Goal: Complete application form

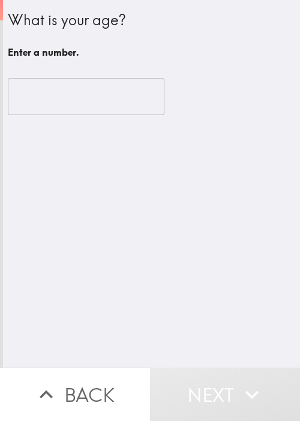
drag, startPoint x: 171, startPoint y: 215, endPoint x: 115, endPoint y: 124, distance: 107.5
click at [170, 204] on div "What is your age? Enter a number. ​" at bounding box center [151, 184] width 297 height 368
click at [84, 86] on input "number" at bounding box center [86, 96] width 156 height 37
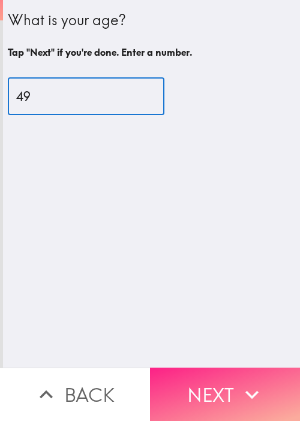
type input "49"
drag, startPoint x: 221, startPoint y: 369, endPoint x: 122, endPoint y: 357, distance: 99.0
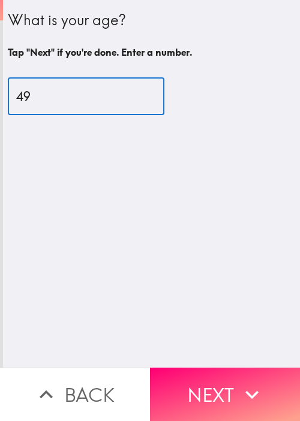
click at [221, 369] on button "Next" at bounding box center [225, 394] width 150 height 53
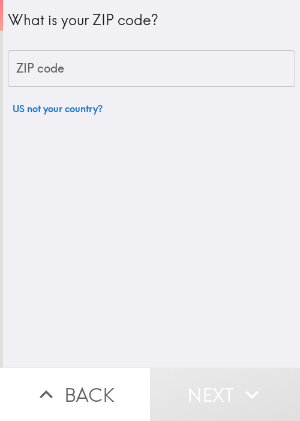
drag, startPoint x: 206, startPoint y: 275, endPoint x: 115, endPoint y: 133, distance: 168.8
click at [207, 272] on div "What is your ZIP code? ZIP code ZIP code US not your country?" at bounding box center [151, 184] width 297 height 368
click at [83, 69] on input "ZIP code" at bounding box center [151, 68] width 287 height 37
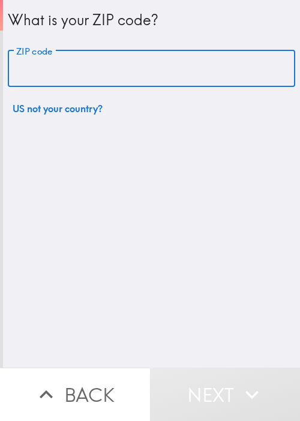
paste input "33621"
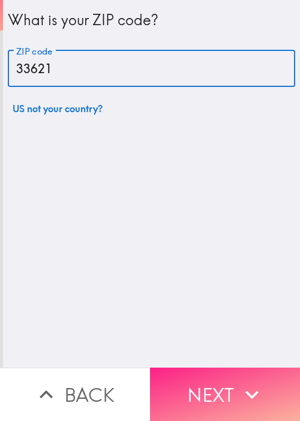
type input "33621"
click at [207, 383] on button "Next" at bounding box center [225, 394] width 150 height 53
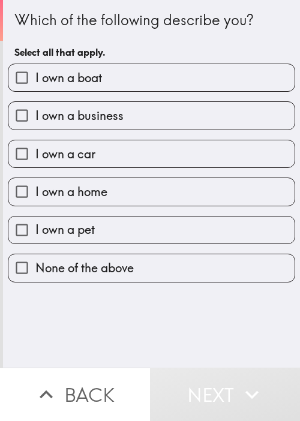
click at [165, 73] on label "I own a boat" at bounding box center [151, 77] width 286 height 27
click at [35, 73] on input "I own a boat" at bounding box center [21, 77] width 27 height 27
checkbox input "true"
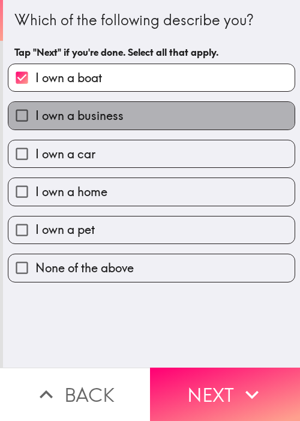
click at [161, 110] on label "I own a business" at bounding box center [151, 115] width 286 height 27
click at [35, 110] on input "I own a business" at bounding box center [21, 115] width 27 height 27
checkbox input "true"
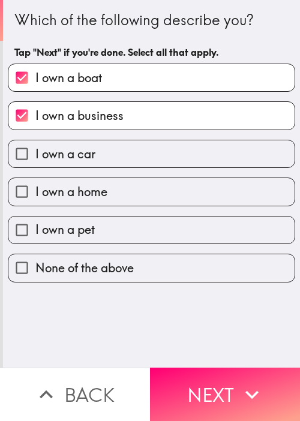
click at [163, 136] on div "I own a car" at bounding box center [146, 149] width 297 height 38
click at [163, 140] on label "I own a car" at bounding box center [151, 153] width 286 height 27
click at [35, 140] on input "I own a car" at bounding box center [21, 153] width 27 height 27
checkbox input "true"
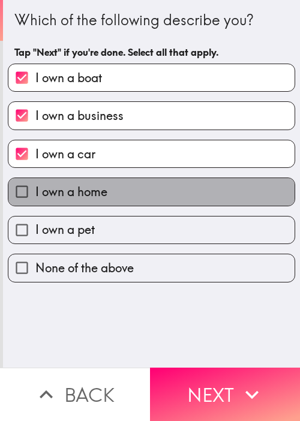
click at [148, 197] on label "I own a home" at bounding box center [151, 191] width 286 height 27
click at [35, 197] on input "I own a home" at bounding box center [21, 191] width 27 height 27
checkbox input "true"
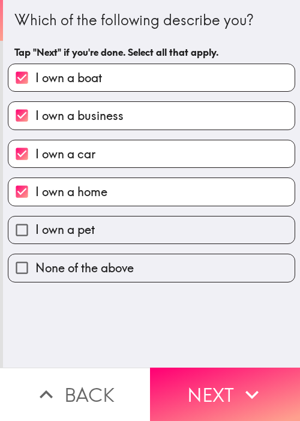
click at [154, 230] on label "I own a pet" at bounding box center [151, 229] width 286 height 27
click at [35, 230] on input "I own a pet" at bounding box center [21, 229] width 27 height 27
checkbox input "true"
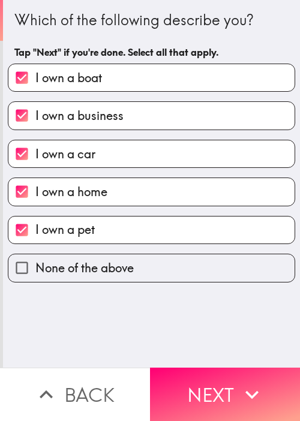
drag, startPoint x: 221, startPoint y: 376, endPoint x: 130, endPoint y: 329, distance: 102.4
click at [221, 377] on button "Next" at bounding box center [225, 394] width 150 height 53
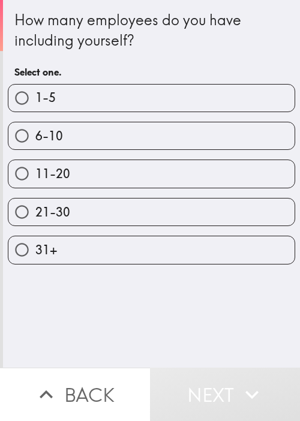
drag, startPoint x: 194, startPoint y: 294, endPoint x: 183, endPoint y: 243, distance: 52.0
click at [194, 293] on div "How many employees do you have including yourself? Select one. 1-5 6-10 11-20 2…" at bounding box center [151, 184] width 297 height 368
drag, startPoint x: 162, startPoint y: 104, endPoint x: 189, endPoint y: 179, distance: 80.2
click at [163, 104] on label "1-5" at bounding box center [151, 98] width 286 height 27
click at [35, 104] on input "1-5" at bounding box center [21, 98] width 27 height 27
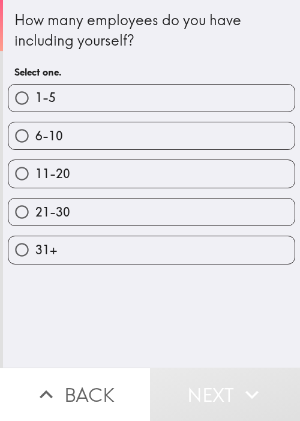
radio input "true"
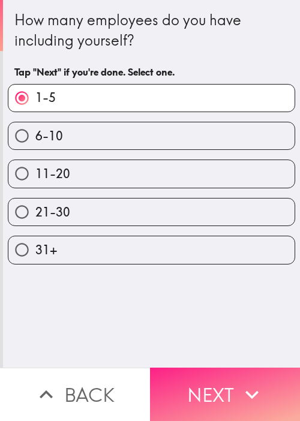
click at [222, 377] on button "Next" at bounding box center [225, 394] width 150 height 53
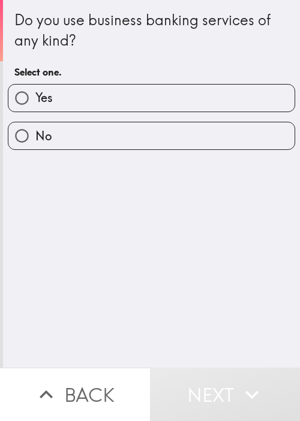
drag, startPoint x: 231, startPoint y: 272, endPoint x: 177, endPoint y: 143, distance: 140.1
click at [231, 272] on div "Do you use business banking services of any kind? Select one. Yes No" at bounding box center [151, 184] width 297 height 368
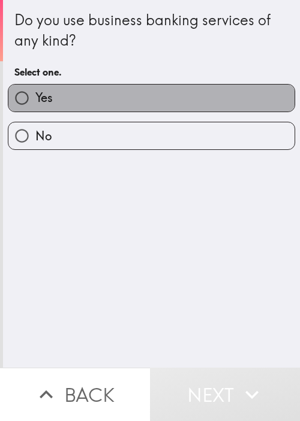
click at [155, 101] on label "Yes" at bounding box center [151, 98] width 286 height 27
click at [35, 101] on input "Yes" at bounding box center [21, 98] width 27 height 27
radio input "true"
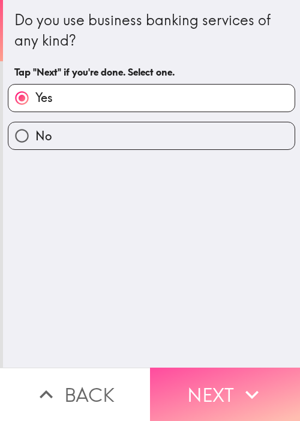
drag, startPoint x: 206, startPoint y: 372, endPoint x: 204, endPoint y: 360, distance: 12.1
click at [206, 374] on button "Next" at bounding box center [225, 394] width 150 height 53
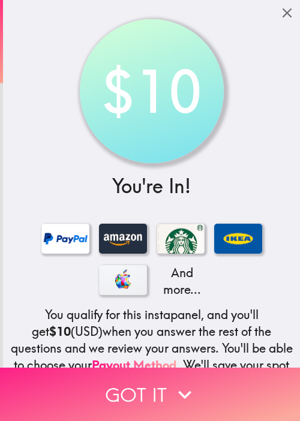
click at [127, 383] on button "Got it" at bounding box center [150, 394] width 300 height 53
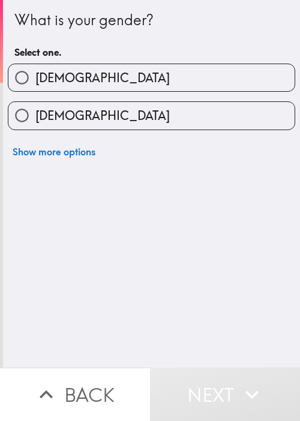
click at [239, 77] on label "[DEMOGRAPHIC_DATA]" at bounding box center [151, 77] width 286 height 27
click at [35, 77] on input "[DEMOGRAPHIC_DATA]" at bounding box center [21, 77] width 27 height 27
radio input "true"
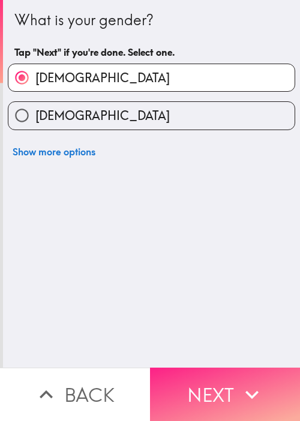
click at [212, 375] on button "Next" at bounding box center [225, 394] width 150 height 53
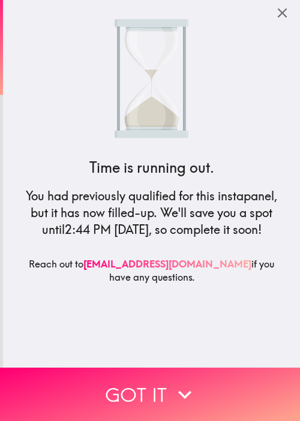
click at [64, 395] on button "Got it" at bounding box center [150, 394] width 300 height 53
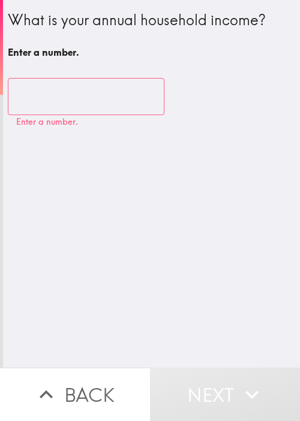
click at [81, 104] on input "number" at bounding box center [86, 96] width 156 height 37
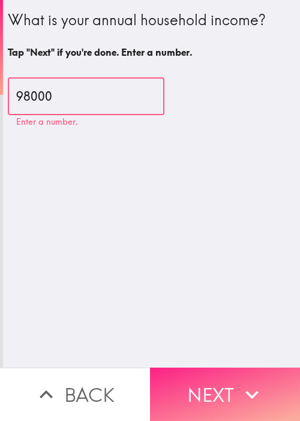
type input "98000"
click at [243, 370] on button "Next" at bounding box center [225, 394] width 150 height 53
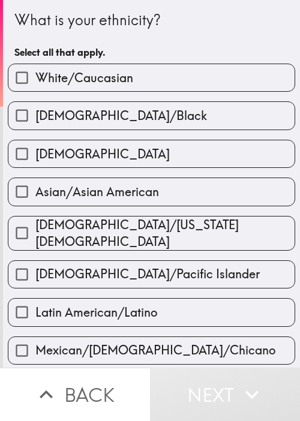
click at [170, 206] on div "[DEMOGRAPHIC_DATA]/[US_STATE][DEMOGRAPHIC_DATA]" at bounding box center [146, 228] width 297 height 44
click at [172, 206] on div "[DEMOGRAPHIC_DATA]/[US_STATE][DEMOGRAPHIC_DATA]" at bounding box center [146, 228] width 297 height 44
click at [178, 189] on label "Asian/Asian American" at bounding box center [151, 191] width 286 height 27
click at [35, 189] on input "Asian/Asian American" at bounding box center [21, 191] width 27 height 27
checkbox input "true"
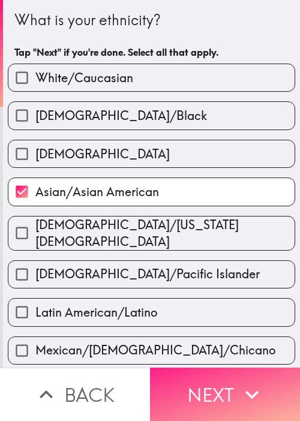
click at [219, 381] on button "Next" at bounding box center [225, 394] width 150 height 53
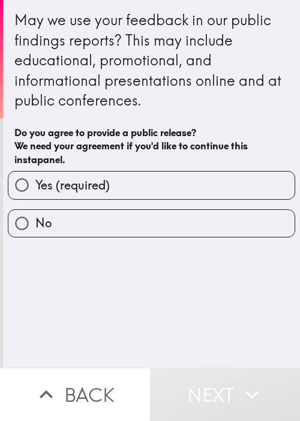
click at [187, 168] on div "May we use your feedback in our public findings reports? This may include educa…" at bounding box center [151, 90] width 274 height 161
click at [179, 182] on label "Yes (required)" at bounding box center [151, 184] width 286 height 27
click at [35, 182] on input "Yes (required)" at bounding box center [21, 184] width 27 height 27
radio input "true"
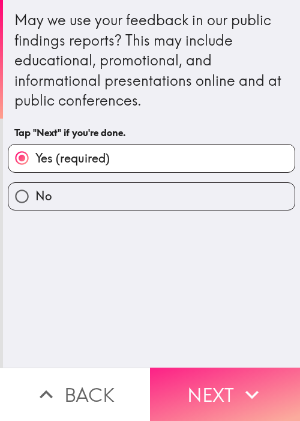
click at [231, 372] on button "Next" at bounding box center [225, 394] width 150 height 53
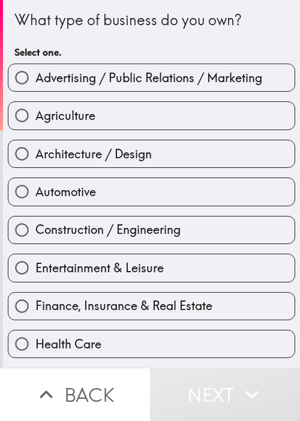
click at [32, 252] on div "Entertainment & Leisure" at bounding box center [146, 263] width 297 height 38
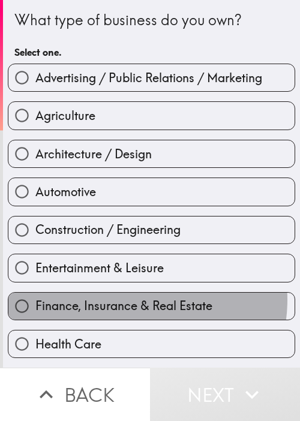
click at [130, 298] on span "Finance, Insurance & Real Estate" at bounding box center [123, 305] width 177 height 17
click at [35, 298] on input "Finance, Insurance & Real Estate" at bounding box center [21, 306] width 27 height 27
radio input "true"
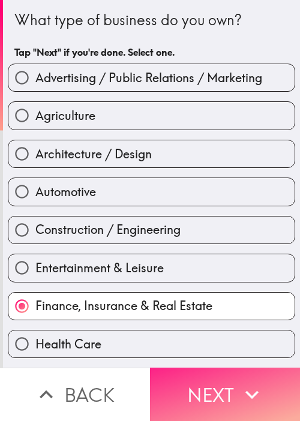
click at [206, 369] on button "Next" at bounding box center [225, 394] width 150 height 53
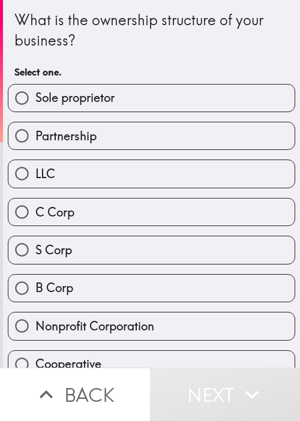
click at [192, 230] on div "S Corp" at bounding box center [146, 245] width 297 height 38
click at [194, 250] on label "S Corp" at bounding box center [151, 249] width 286 height 27
click at [35, 250] on input "S Corp" at bounding box center [21, 249] width 27 height 27
radio input "true"
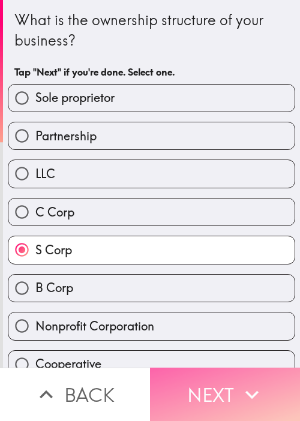
drag, startPoint x: 209, startPoint y: 376, endPoint x: 295, endPoint y: 257, distance: 146.8
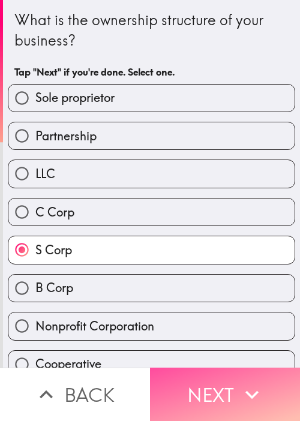
click at [209, 376] on button "Next" at bounding box center [225, 394] width 150 height 53
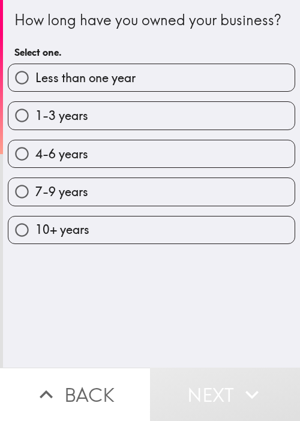
click at [43, 53] on div "How long have you owned your business? Select one." at bounding box center [151, 37] width 274 height 54
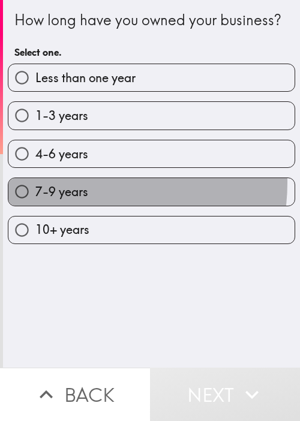
click at [80, 201] on label "7-9 years" at bounding box center [151, 191] width 286 height 27
click at [35, 201] on input "7-9 years" at bounding box center [21, 191] width 27 height 27
radio input "true"
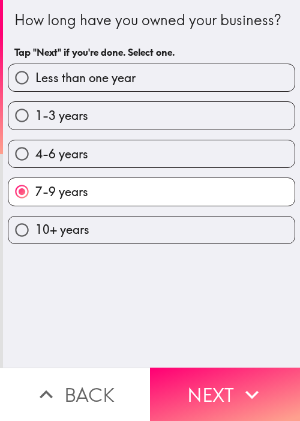
click at [185, 320] on div "How long have you owned your business? Tap "Next" if you're done. Select one. L…" at bounding box center [151, 184] width 297 height 368
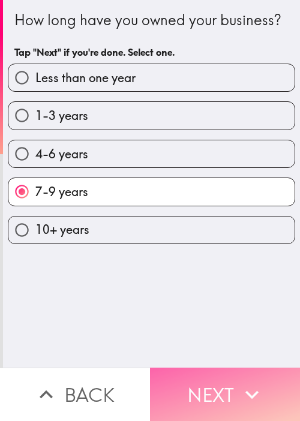
click at [231, 387] on button "Next" at bounding box center [225, 394] width 150 height 53
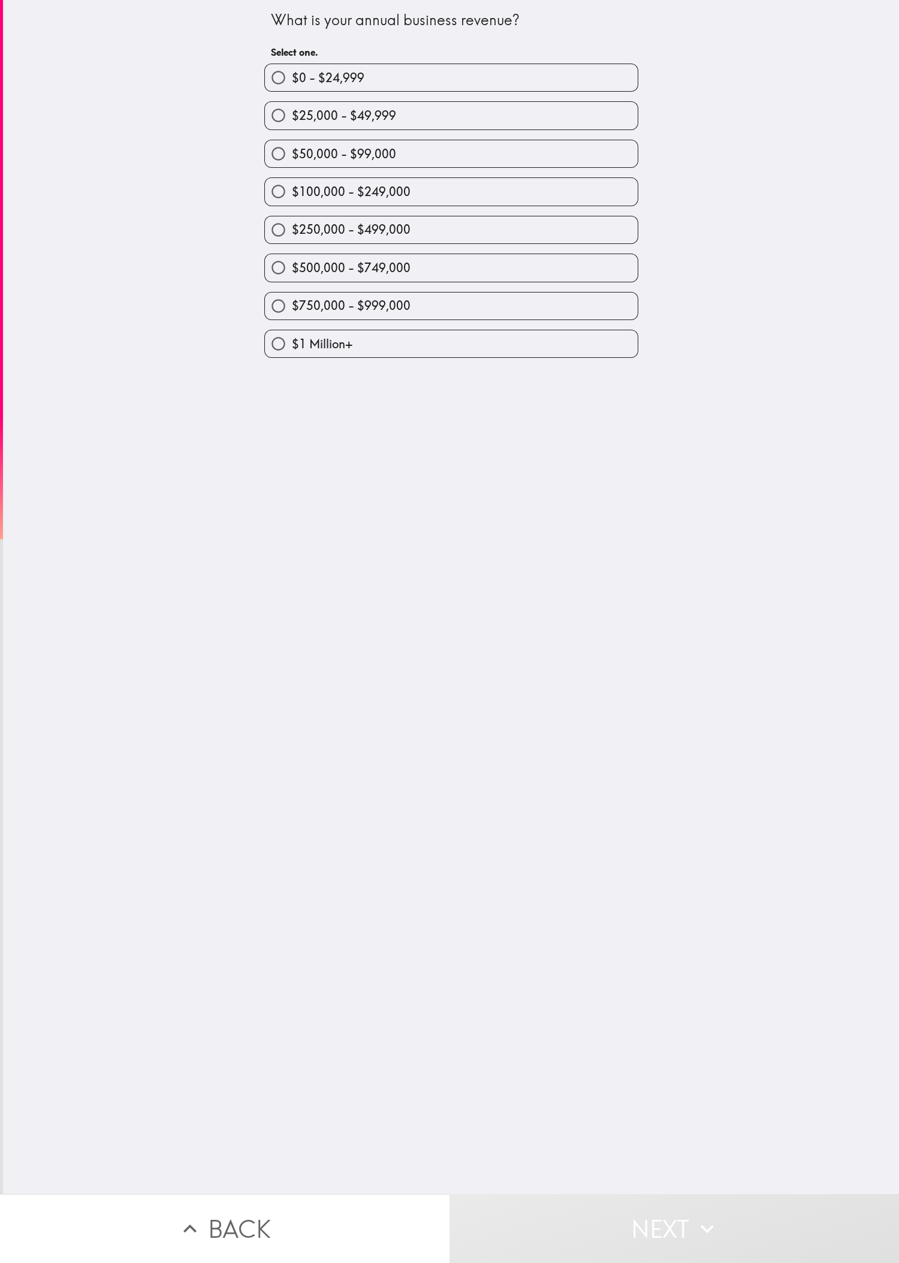
drag, startPoint x: 477, startPoint y: 256, endPoint x: 484, endPoint y: 259, distance: 7.8
click at [299, 256] on div "$500,000 - $749,000" at bounding box center [447, 263] width 384 height 38
click at [299, 269] on label "$500,000 - $749,000" at bounding box center [451, 267] width 373 height 27
click at [292, 269] on input "$500,000 - $749,000" at bounding box center [278, 267] width 27 height 27
radio input "true"
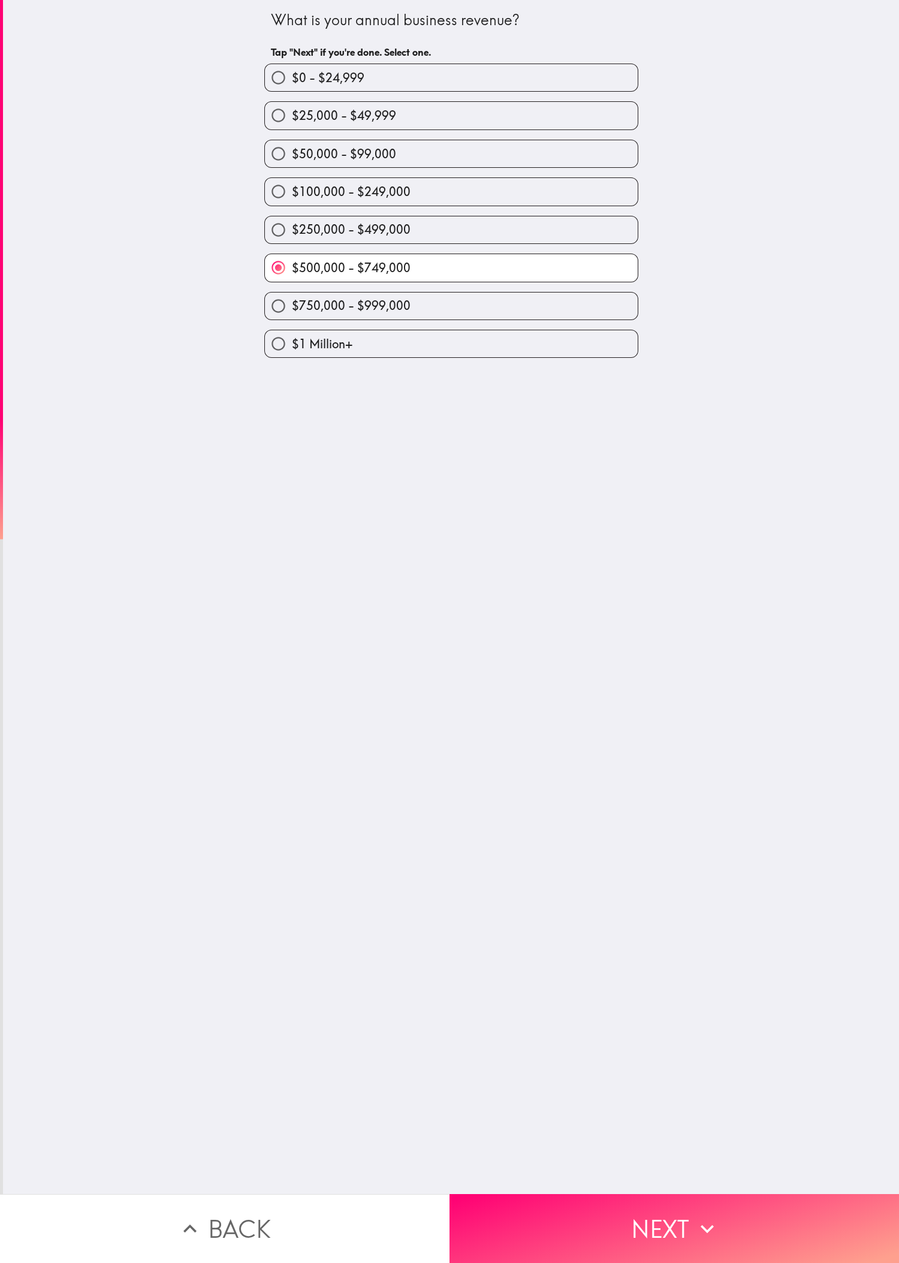
drag, startPoint x: 154, startPoint y: 704, endPoint x: 184, endPoint y: 668, distance: 47.2
click at [154, 420] on div "What is your annual business revenue? Tap "Next" if you're done. Select one. $0…" at bounding box center [451, 597] width 896 height 1194
drag, startPoint x: 711, startPoint y: 1196, endPoint x: 667, endPoint y: 1157, distance: 57.8
click at [299, 420] on button "Next" at bounding box center [675, 1228] width 450 height 69
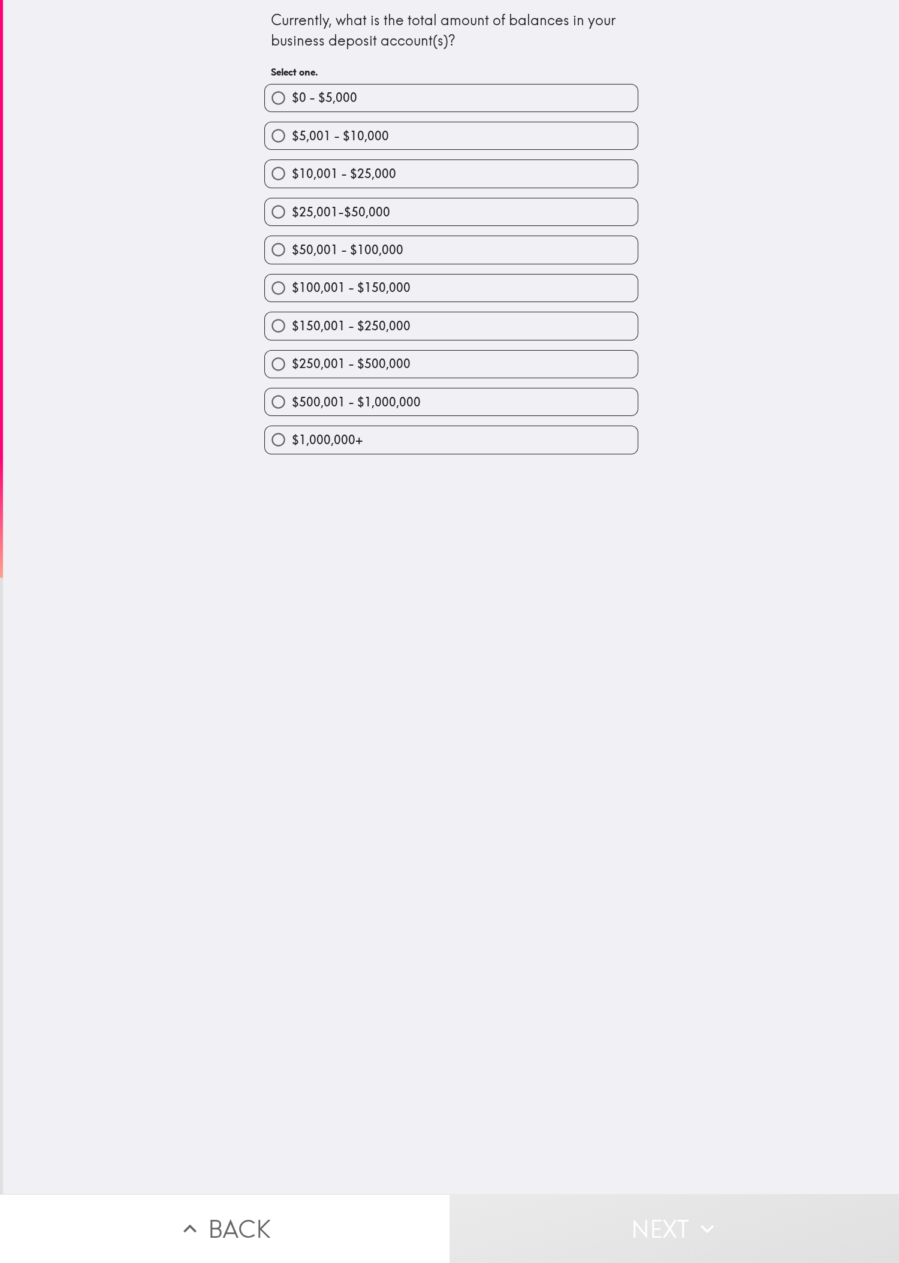
click at [299, 420] on div "Currently, what is the total amount of balances in your business deposit accoun…" at bounding box center [451, 597] width 896 height 1194
click at [299, 242] on div "$50,001 - $100,000" at bounding box center [451, 250] width 374 height 28
click at [299, 321] on div "$150,001 - $250,000" at bounding box center [451, 326] width 374 height 28
click at [299, 323] on label "$150,001 - $250,000" at bounding box center [451, 325] width 373 height 27
click at [292, 323] on input "$150,001 - $250,000" at bounding box center [278, 325] width 27 height 27
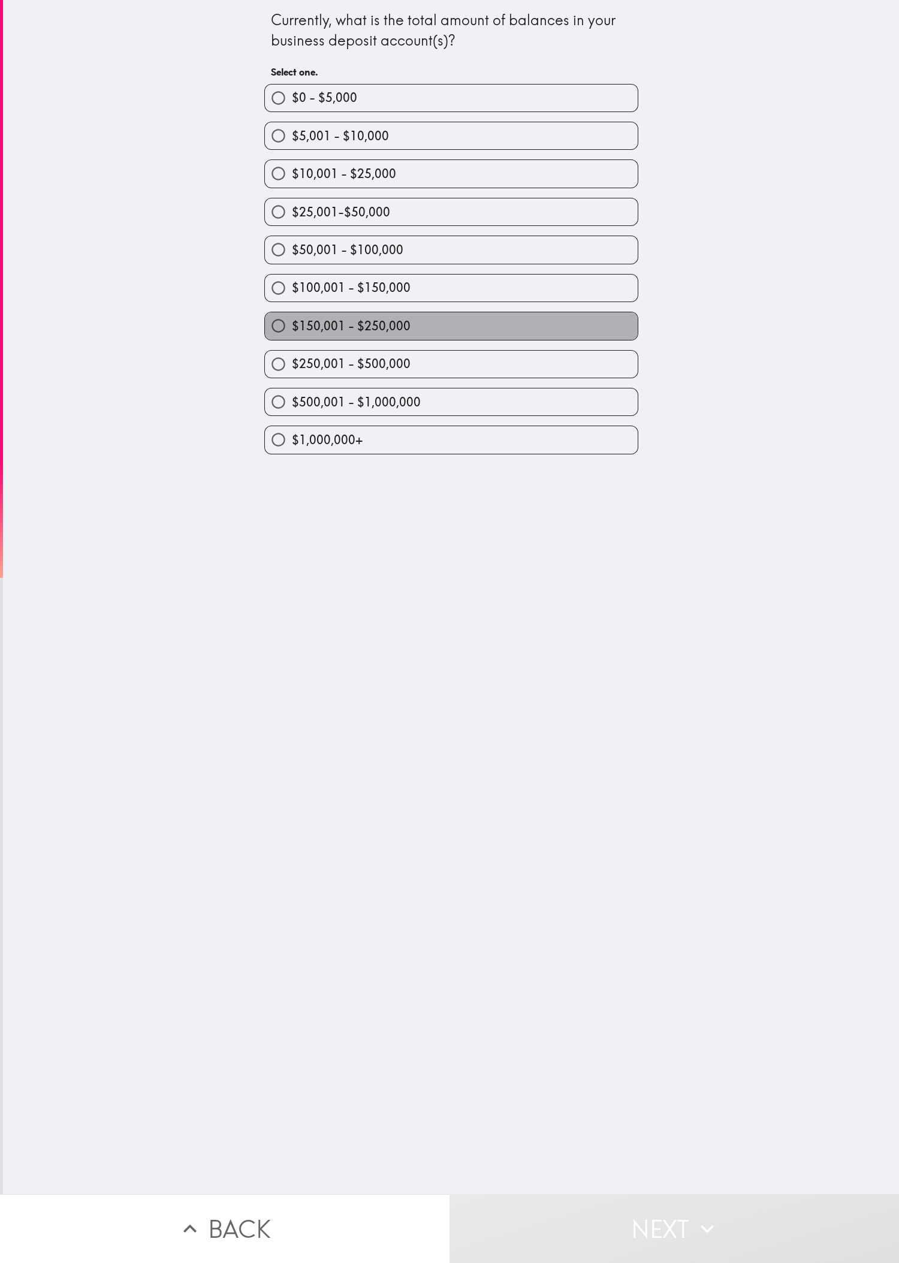
radio input "true"
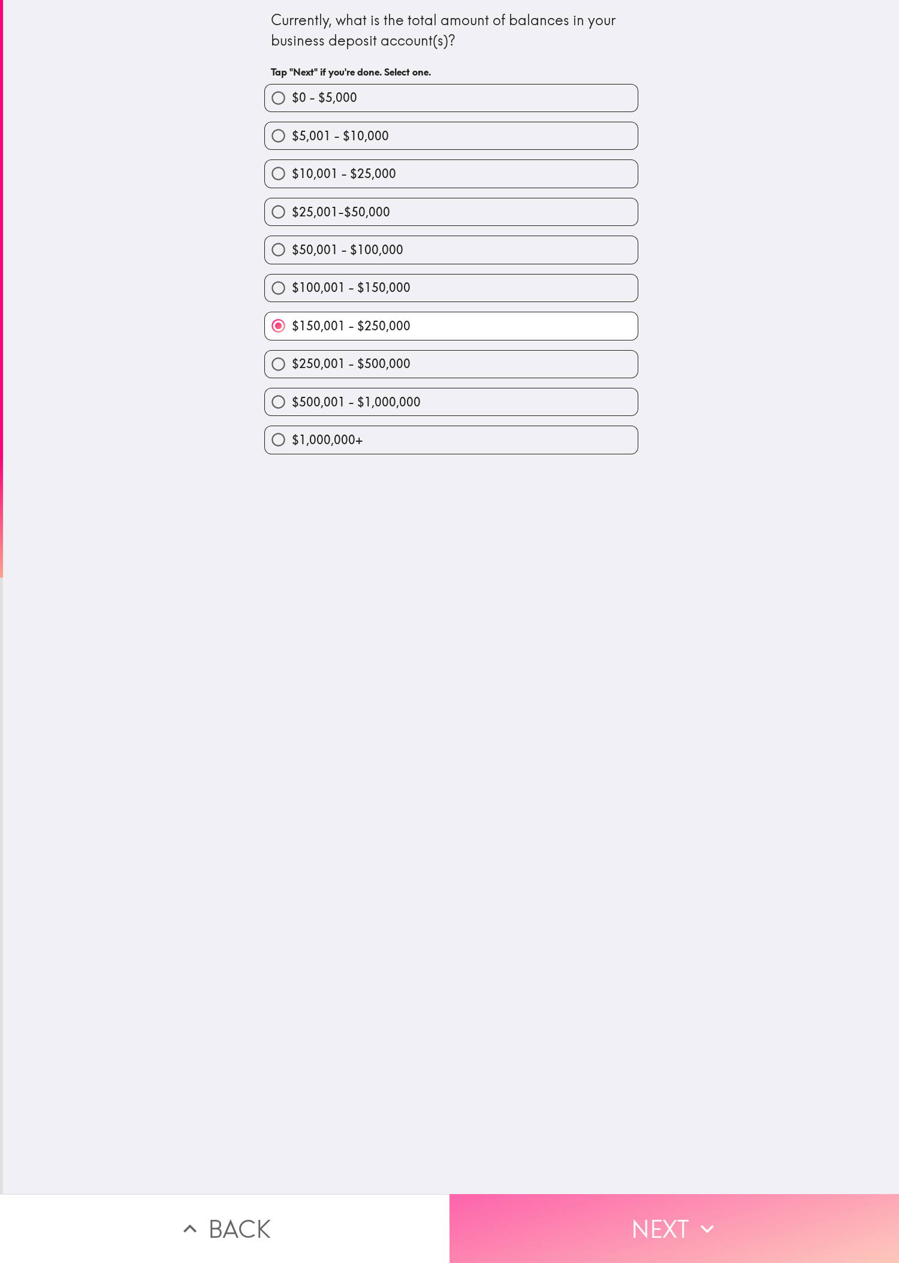
click at [299, 420] on button "Next" at bounding box center [675, 1228] width 450 height 69
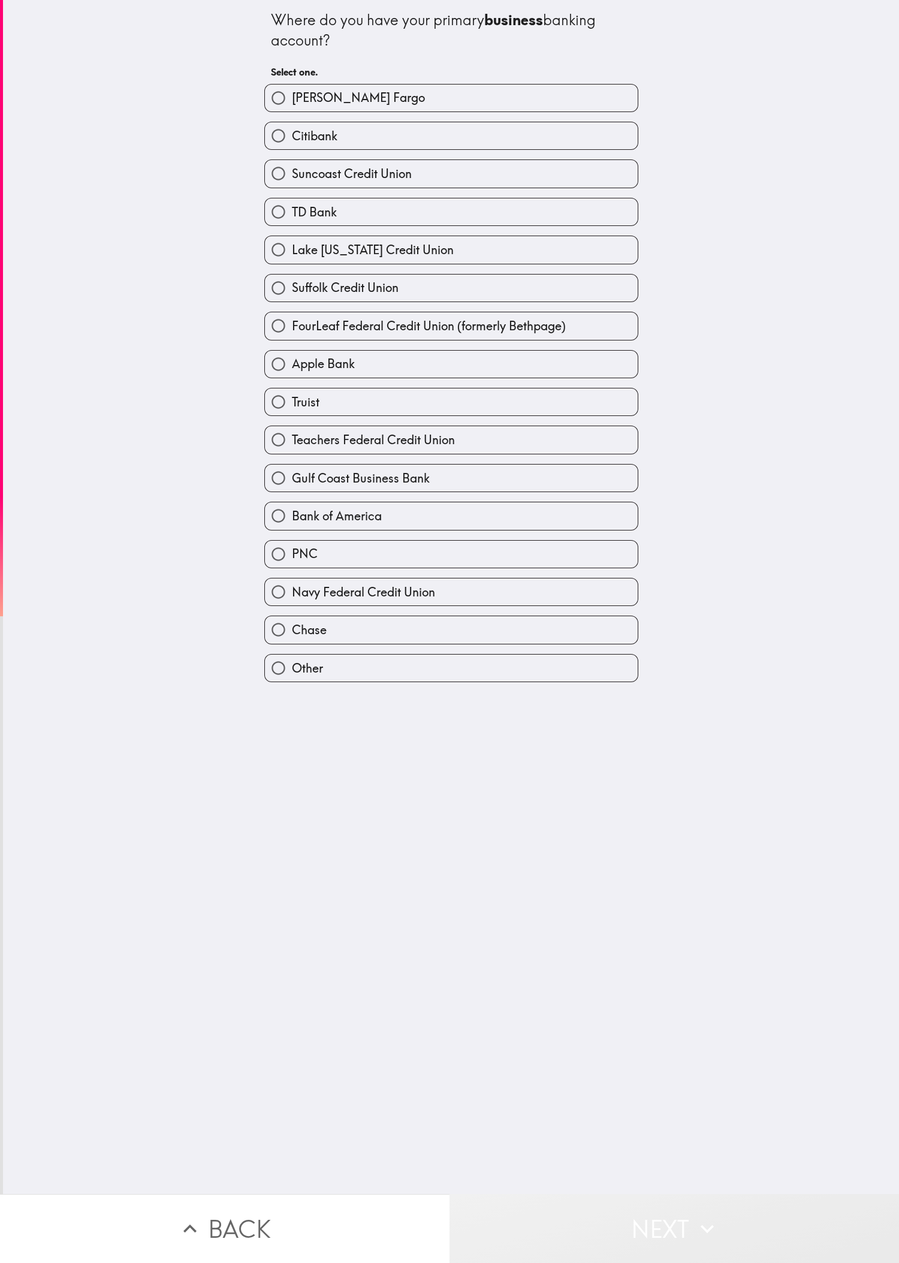
drag, startPoint x: 679, startPoint y: 1206, endPoint x: 836, endPoint y: 1061, distance: 213.9
click at [299, 420] on icon "button" at bounding box center [707, 1229] width 26 height 26
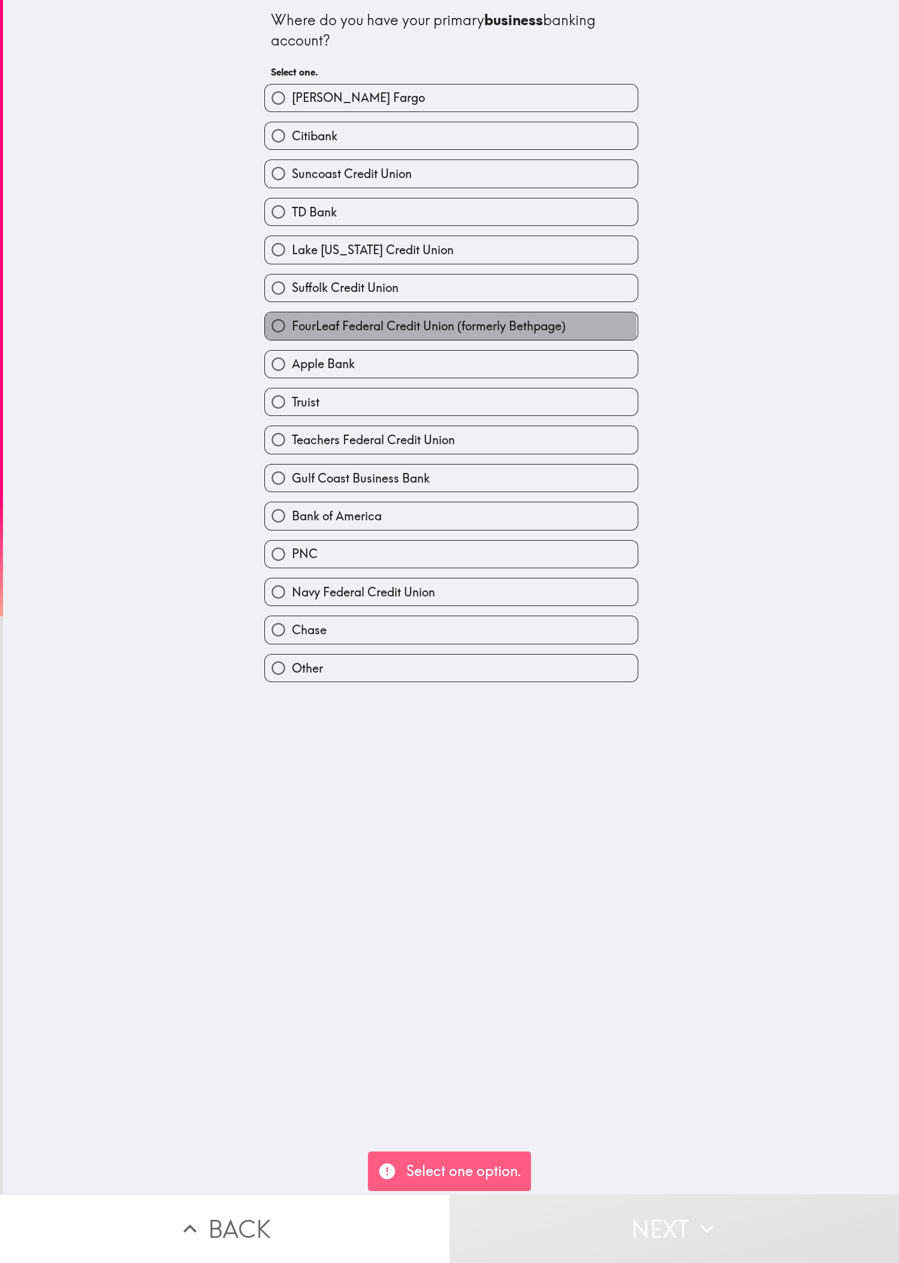
click at [292, 335] on span "FourLeaf Federal Credit Union (formerly Bethpage)" at bounding box center [429, 326] width 274 height 17
click at [272, 337] on input "FourLeaf Federal Credit Union (formerly Bethpage)" at bounding box center [278, 325] width 27 height 27
radio input "true"
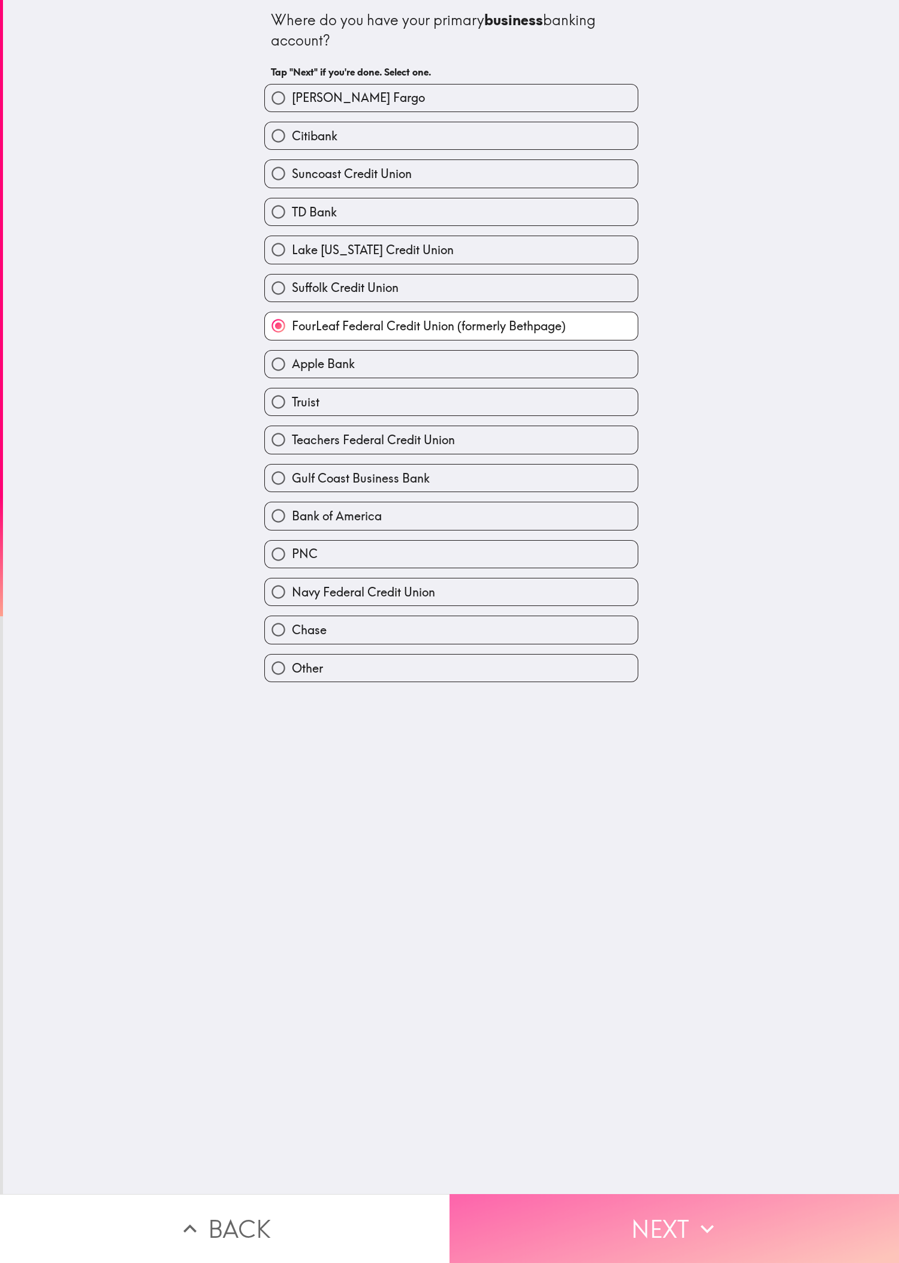
click at [299, 420] on button "Next" at bounding box center [675, 1228] width 450 height 69
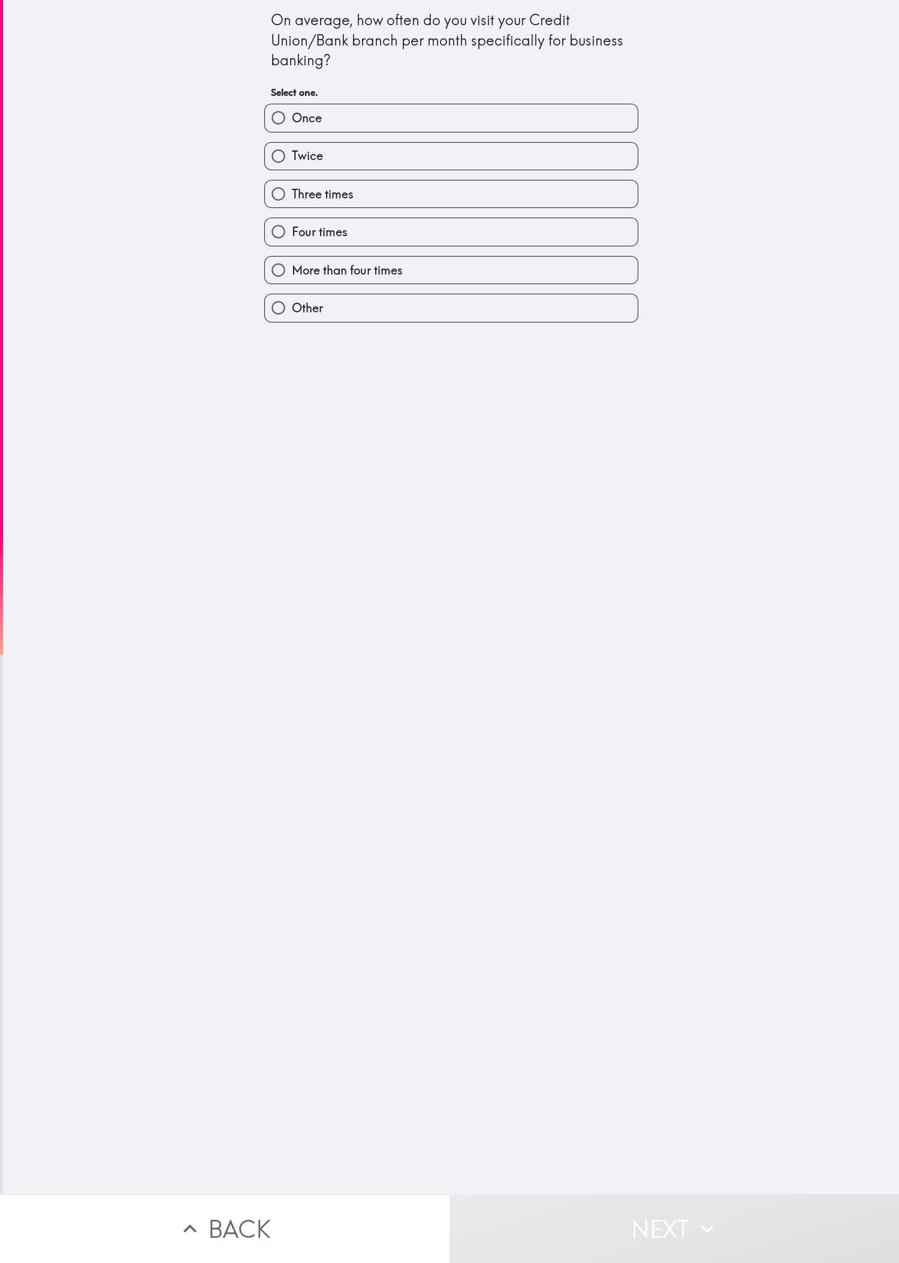
drag, startPoint x: 270, startPoint y: 690, endPoint x: 266, endPoint y: 488, distance: 201.5
click at [270, 420] on div "On average, how often do you visit your Credit Union/Bank branch per month spec…" at bounding box center [451, 597] width 896 height 1194
click at [299, 207] on label "Three times" at bounding box center [451, 193] width 373 height 27
click at [292, 207] on input "Three times" at bounding box center [278, 193] width 27 height 27
radio input "true"
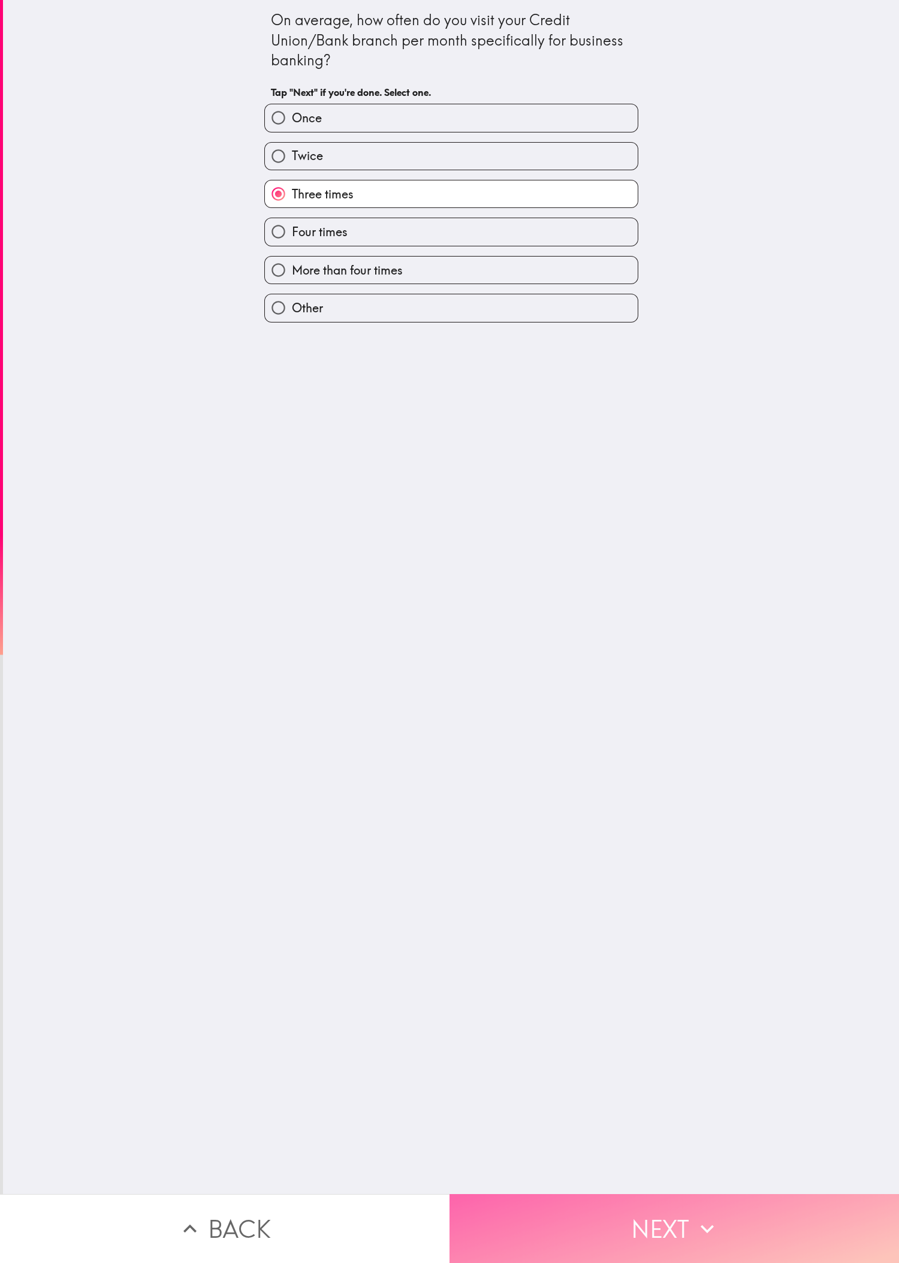
click at [299, 420] on button "Next" at bounding box center [675, 1228] width 450 height 69
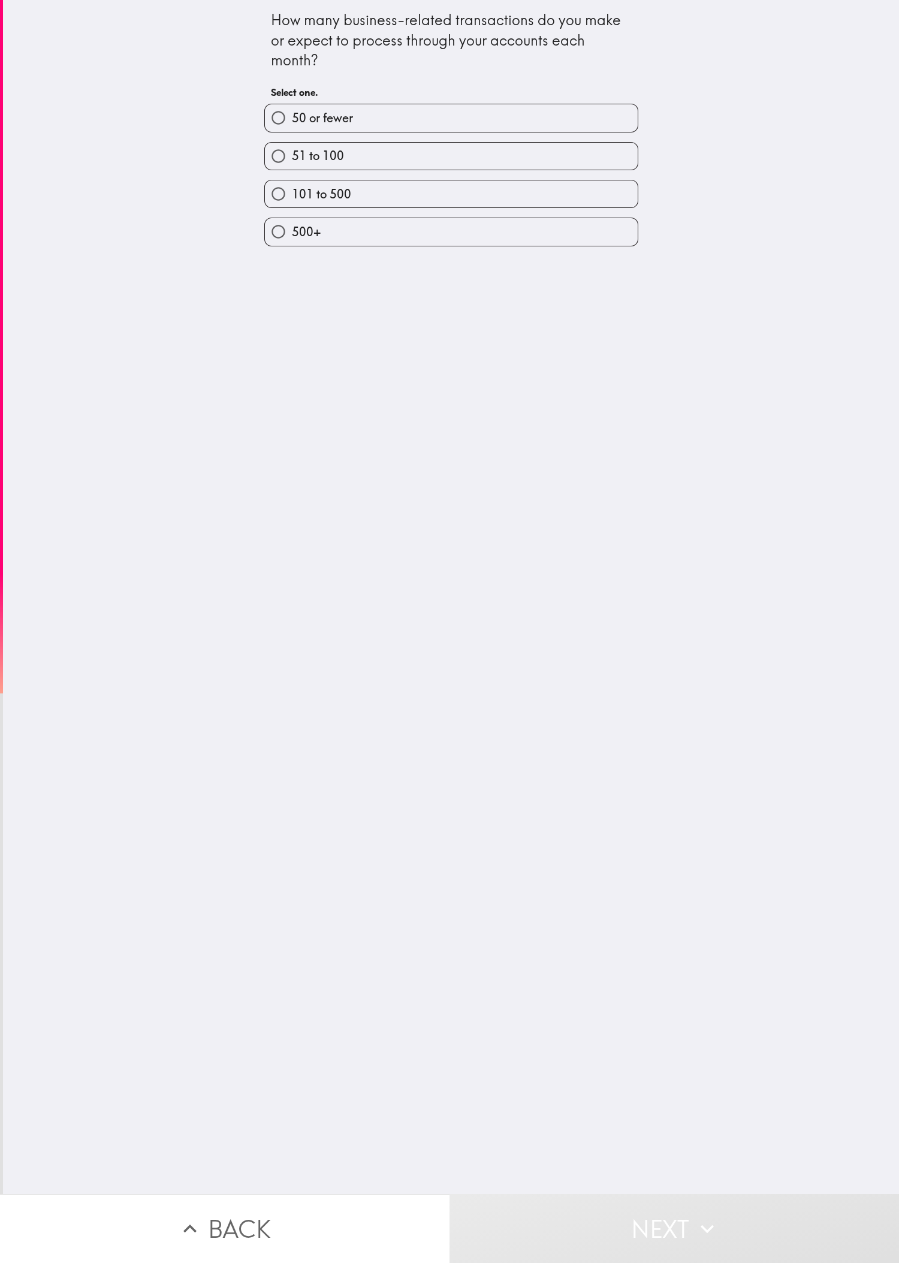
drag, startPoint x: 597, startPoint y: 708, endPoint x: 493, endPoint y: 367, distance: 356.4
click at [299, 420] on div "How many business-related transactions do you make or expect to process through…" at bounding box center [451, 597] width 896 height 1194
click at [299, 131] on div "50 or fewer 51 to 100 101 to 500 500+" at bounding box center [447, 170] width 384 height 152
click at [299, 143] on div "51 to 100" at bounding box center [451, 156] width 374 height 28
click at [299, 152] on label "51 to 100" at bounding box center [451, 156] width 373 height 27
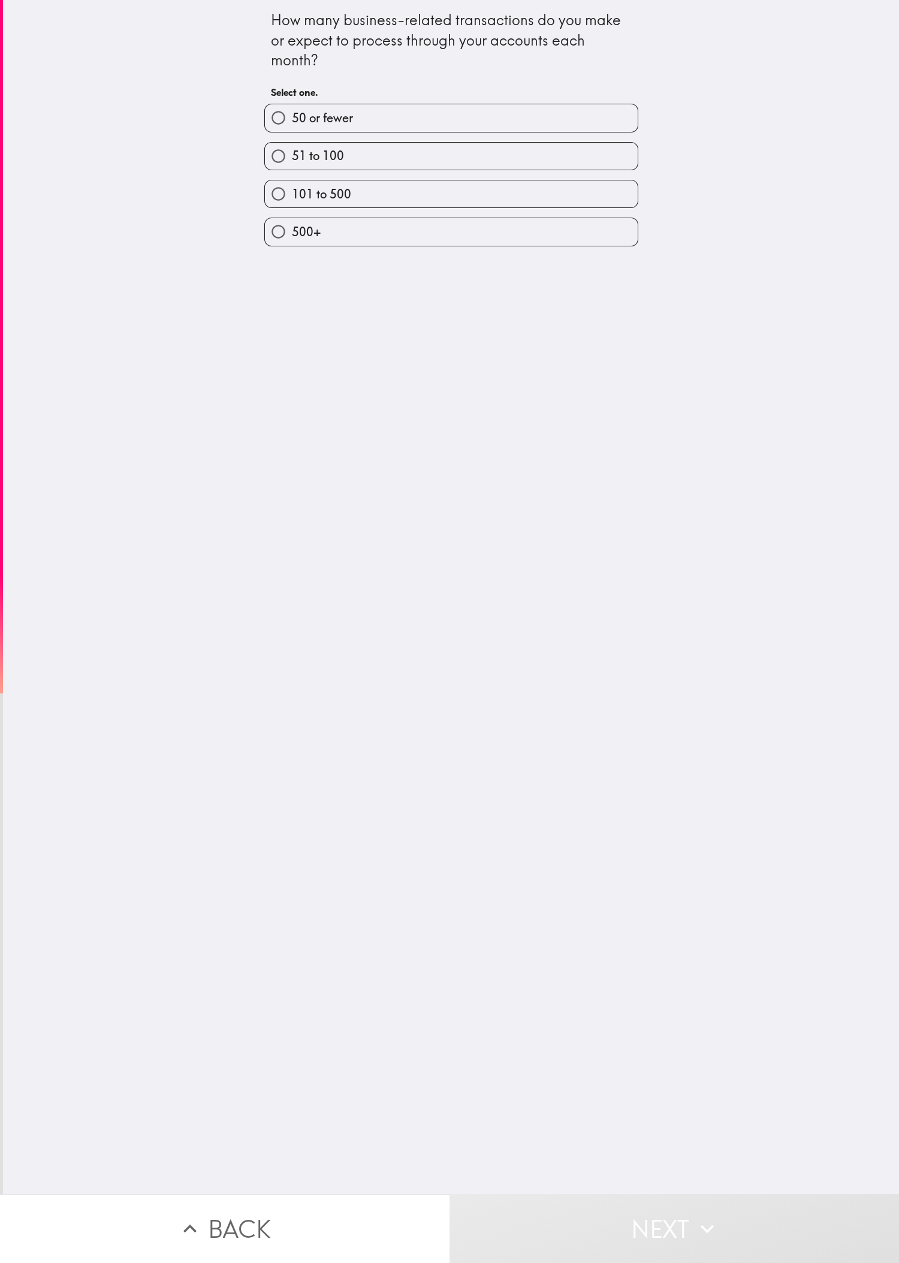
click at [292, 152] on input "51 to 100" at bounding box center [278, 156] width 27 height 27
radio input "true"
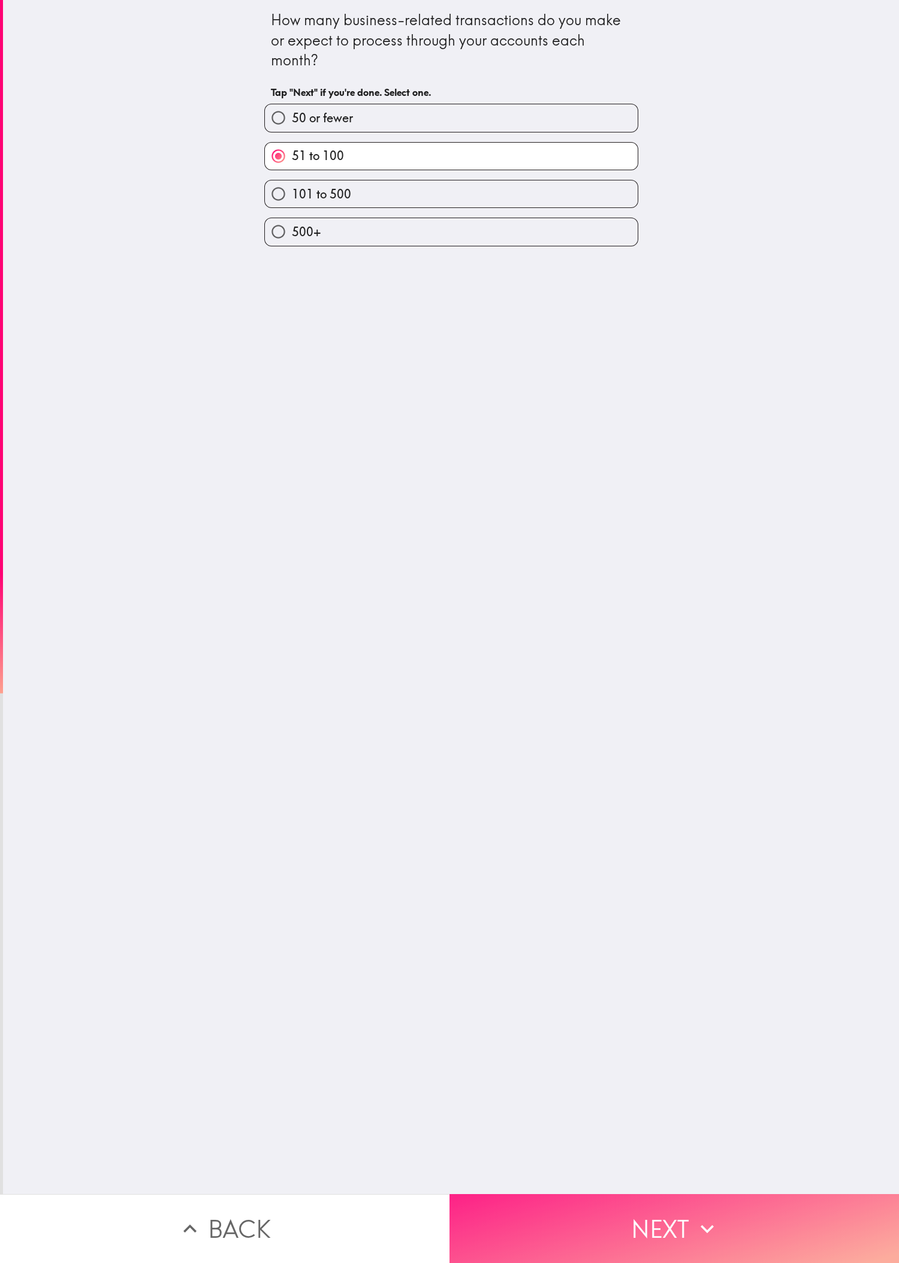
drag, startPoint x: 688, startPoint y: 1131, endPoint x: 681, endPoint y: 1184, distance: 53.8
click at [299, 420] on div "How many business-related transactions do you make or expect to process through…" at bounding box center [451, 597] width 896 height 1194
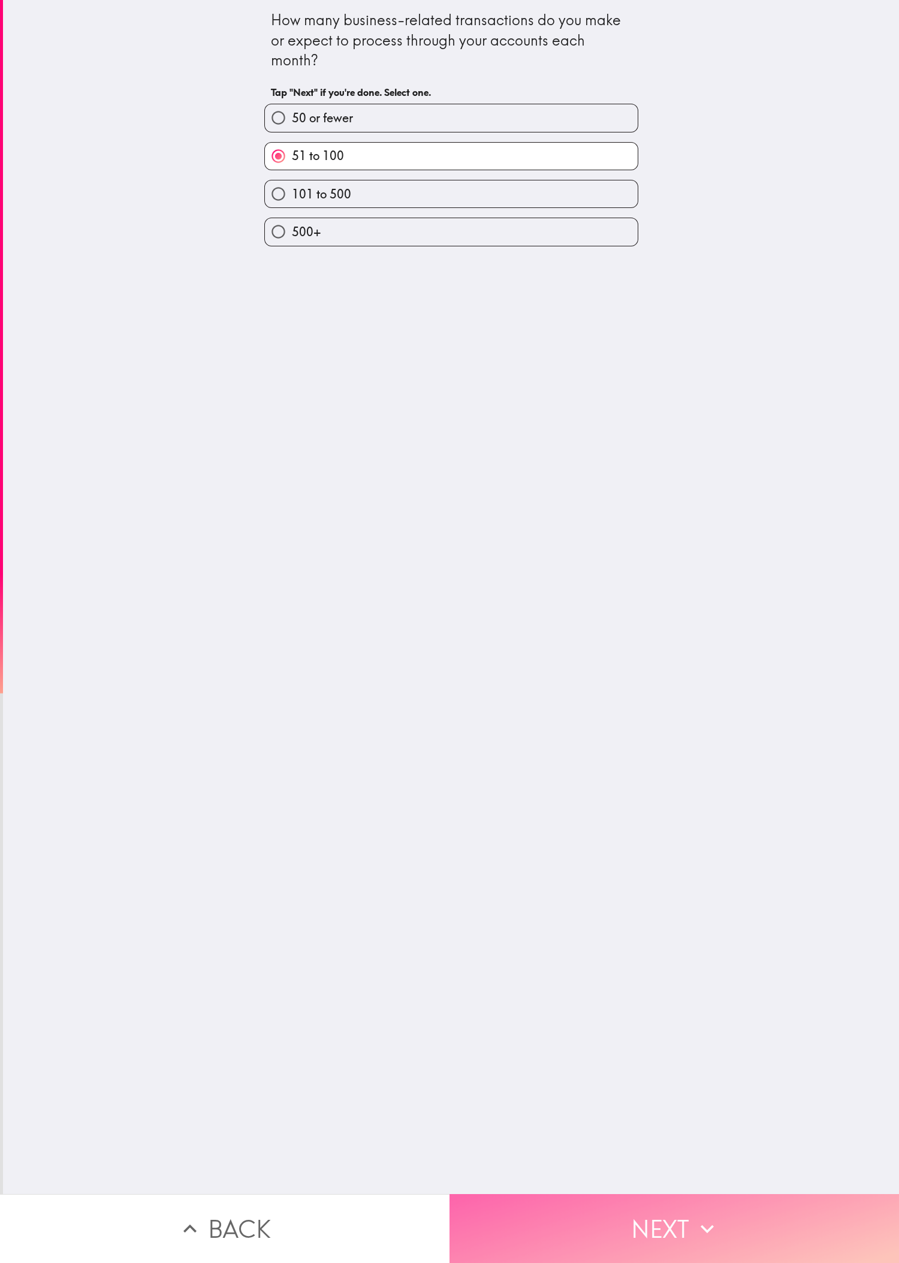
click at [299, 420] on icon "button" at bounding box center [707, 1229] width 26 height 26
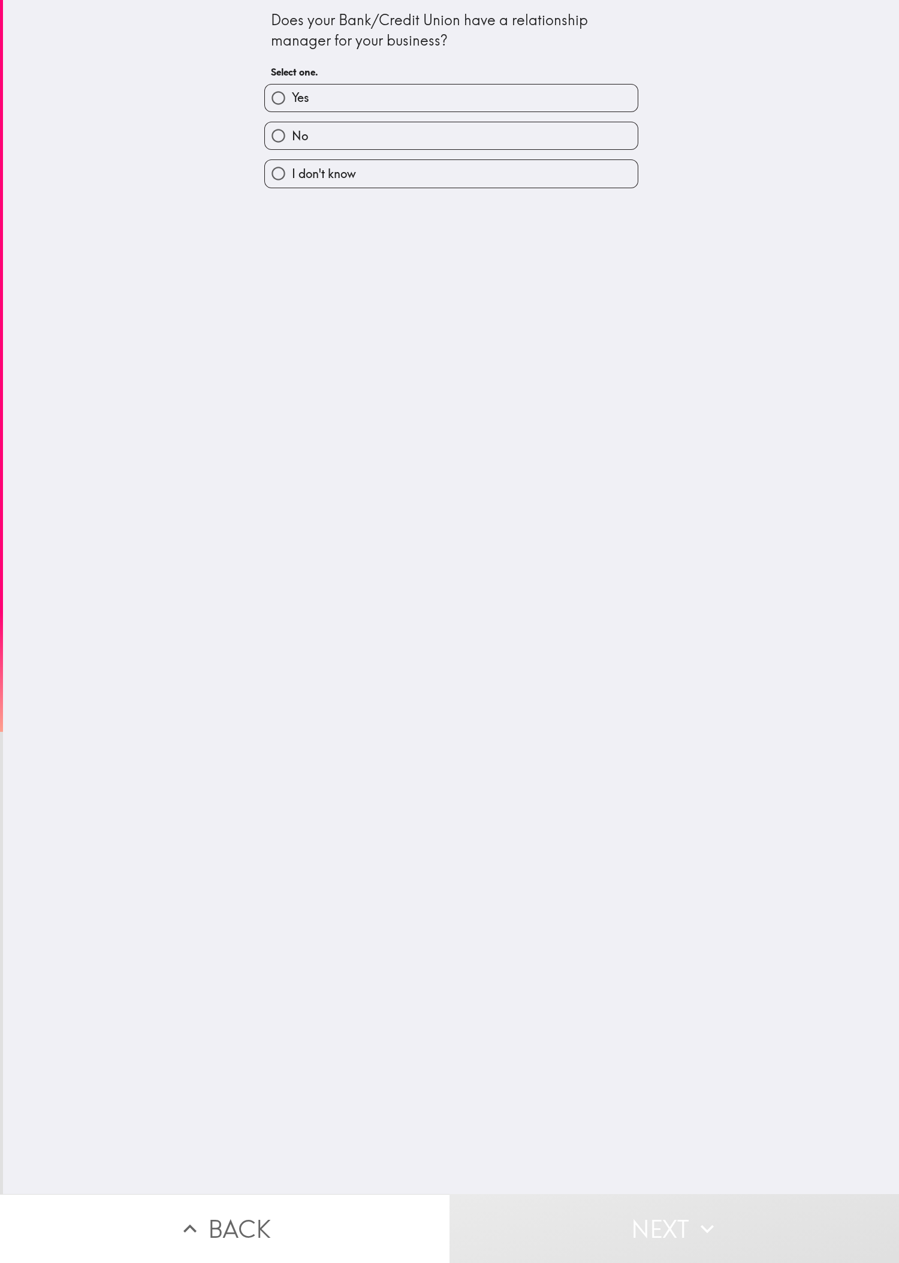
click at [299, 98] on label "Yes" at bounding box center [451, 98] width 373 height 27
click at [292, 98] on input "Yes" at bounding box center [278, 98] width 27 height 27
radio input "true"
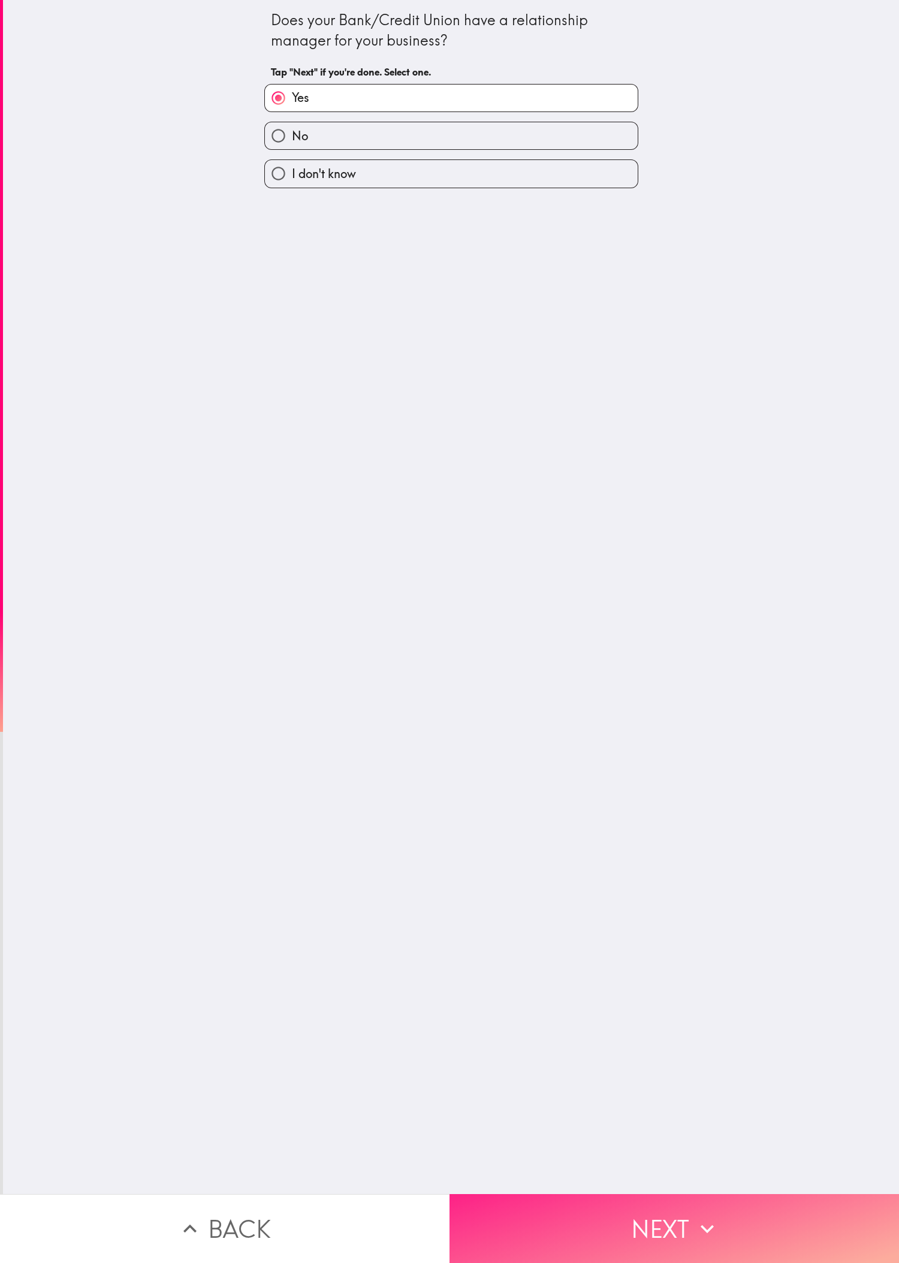
click at [299, 420] on button "Next" at bounding box center [675, 1228] width 450 height 69
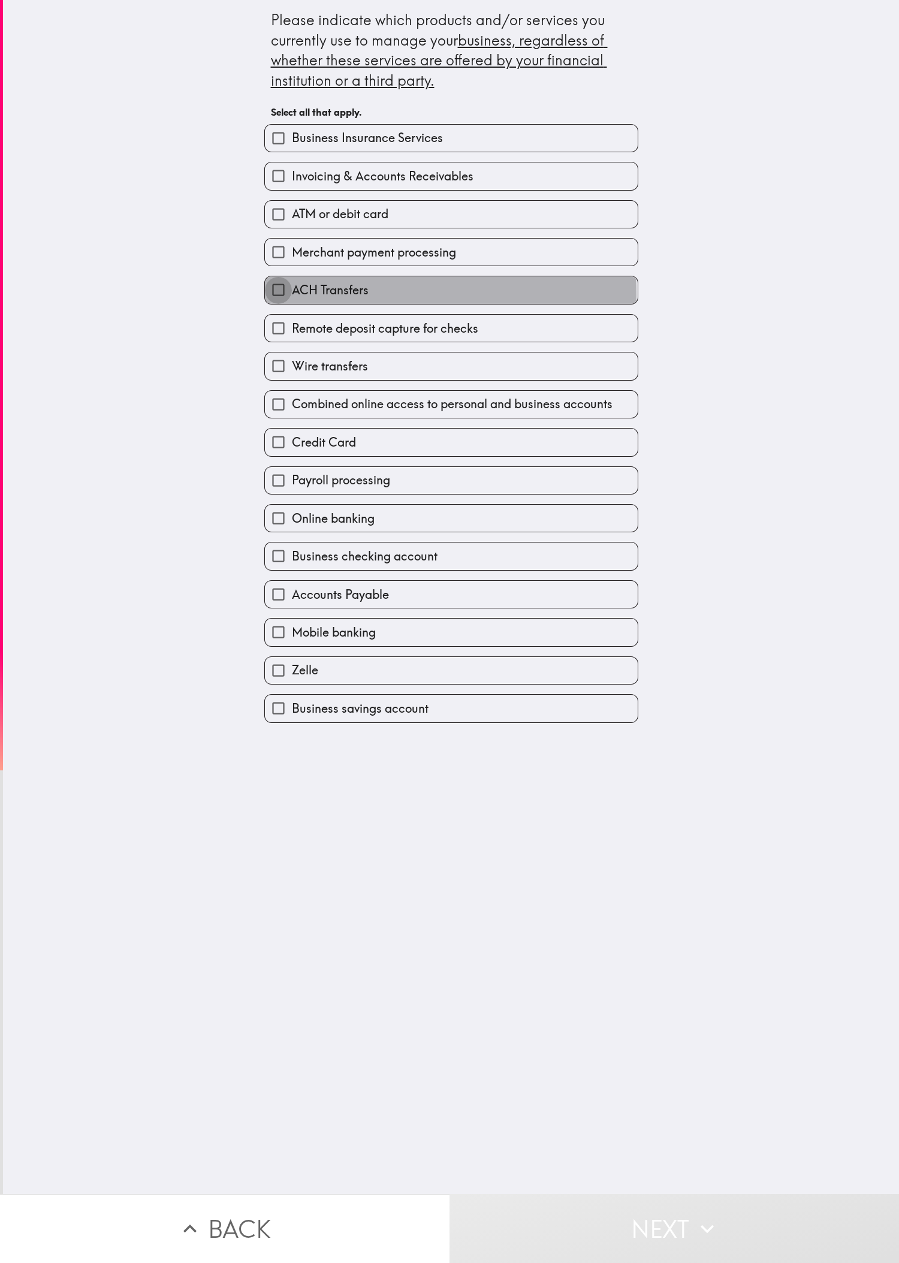
click at [265, 302] on input "ACH Transfers" at bounding box center [278, 289] width 27 height 27
checkbox input "true"
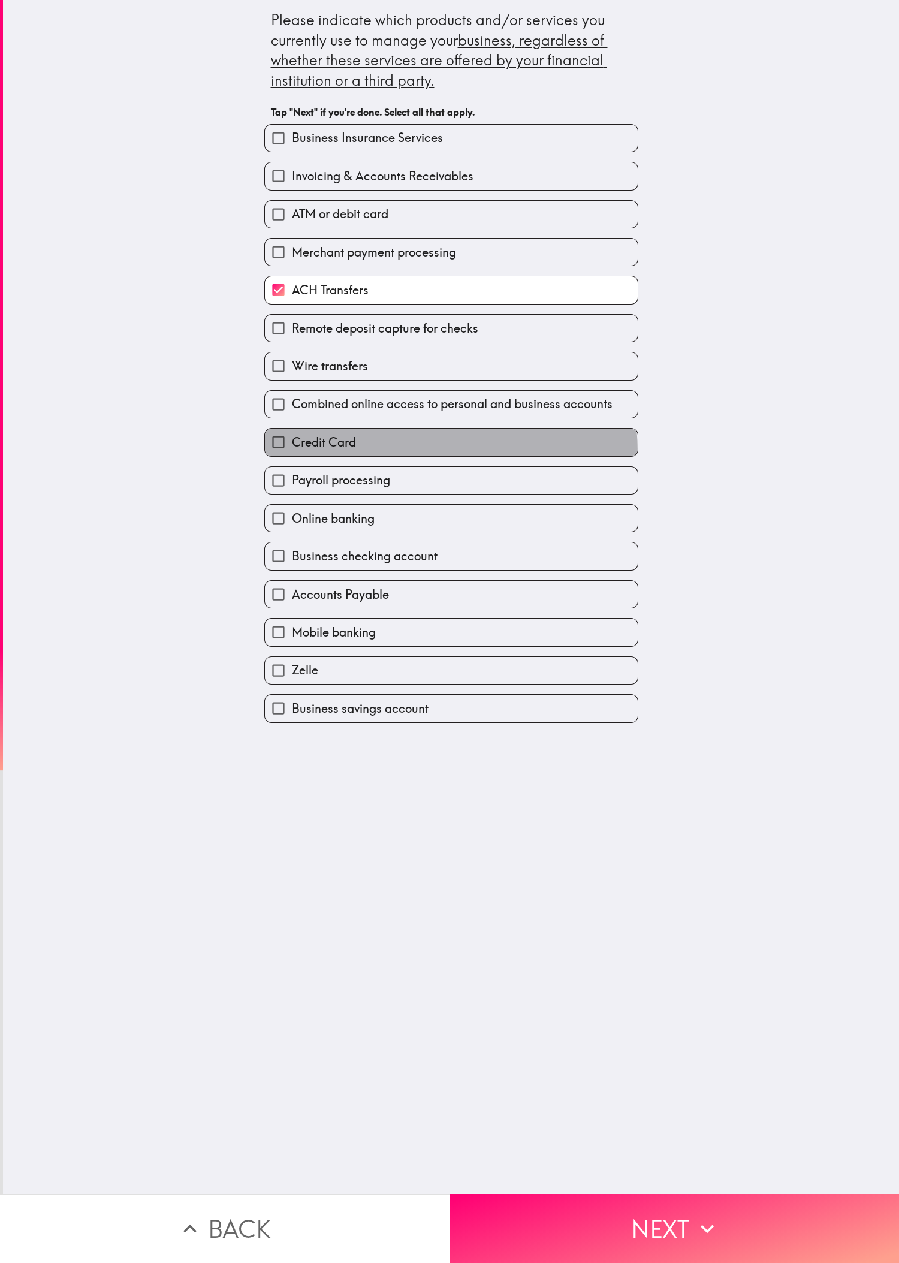
click at [299, 420] on label "Credit Card" at bounding box center [451, 442] width 373 height 27
click at [292, 420] on input "Credit Card" at bounding box center [278, 442] width 27 height 27
checkbox input "true"
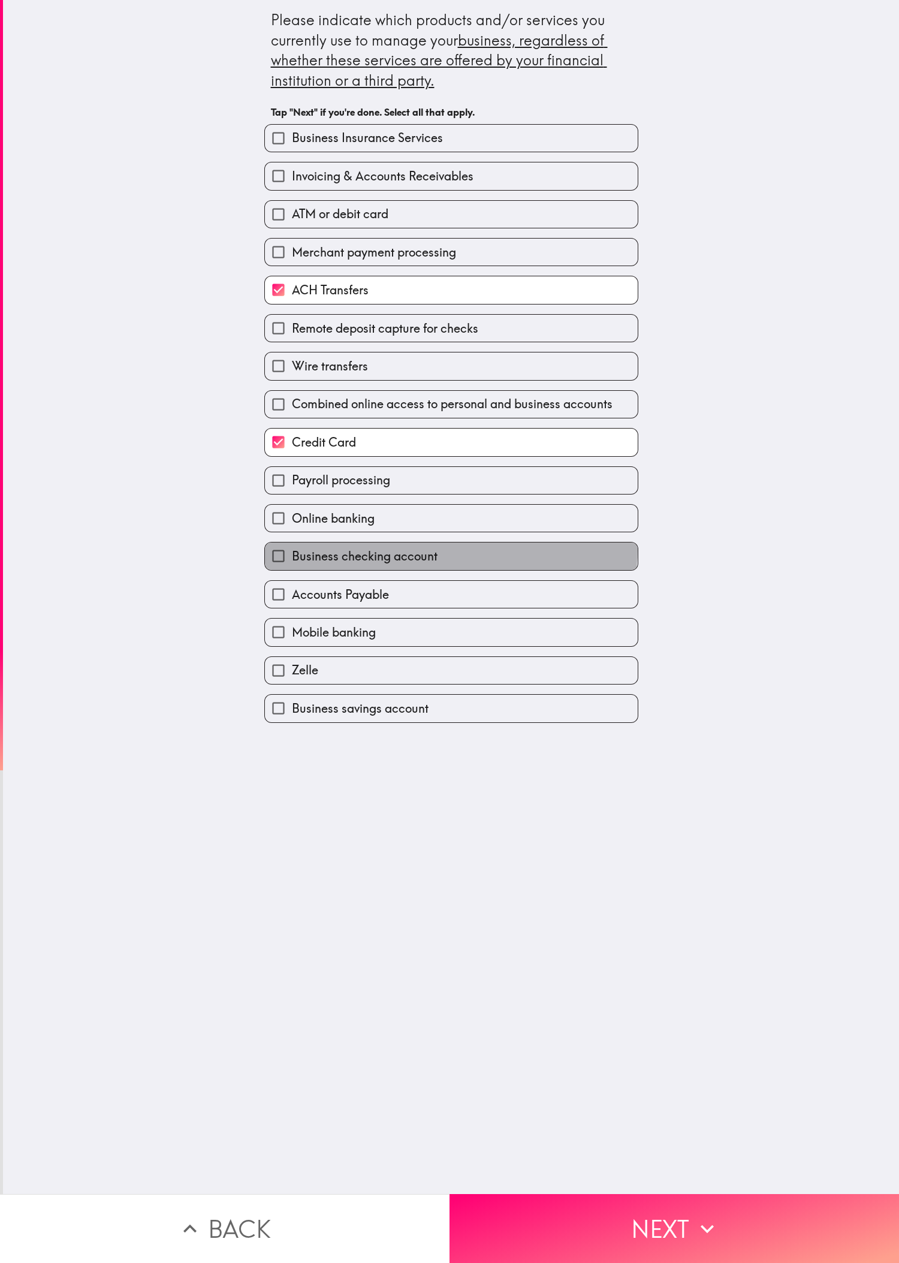
click at [299, 420] on span "Business checking account" at bounding box center [365, 556] width 146 height 17
click at [292, 420] on input "Business checking account" at bounding box center [278, 556] width 27 height 27
checkbox input "true"
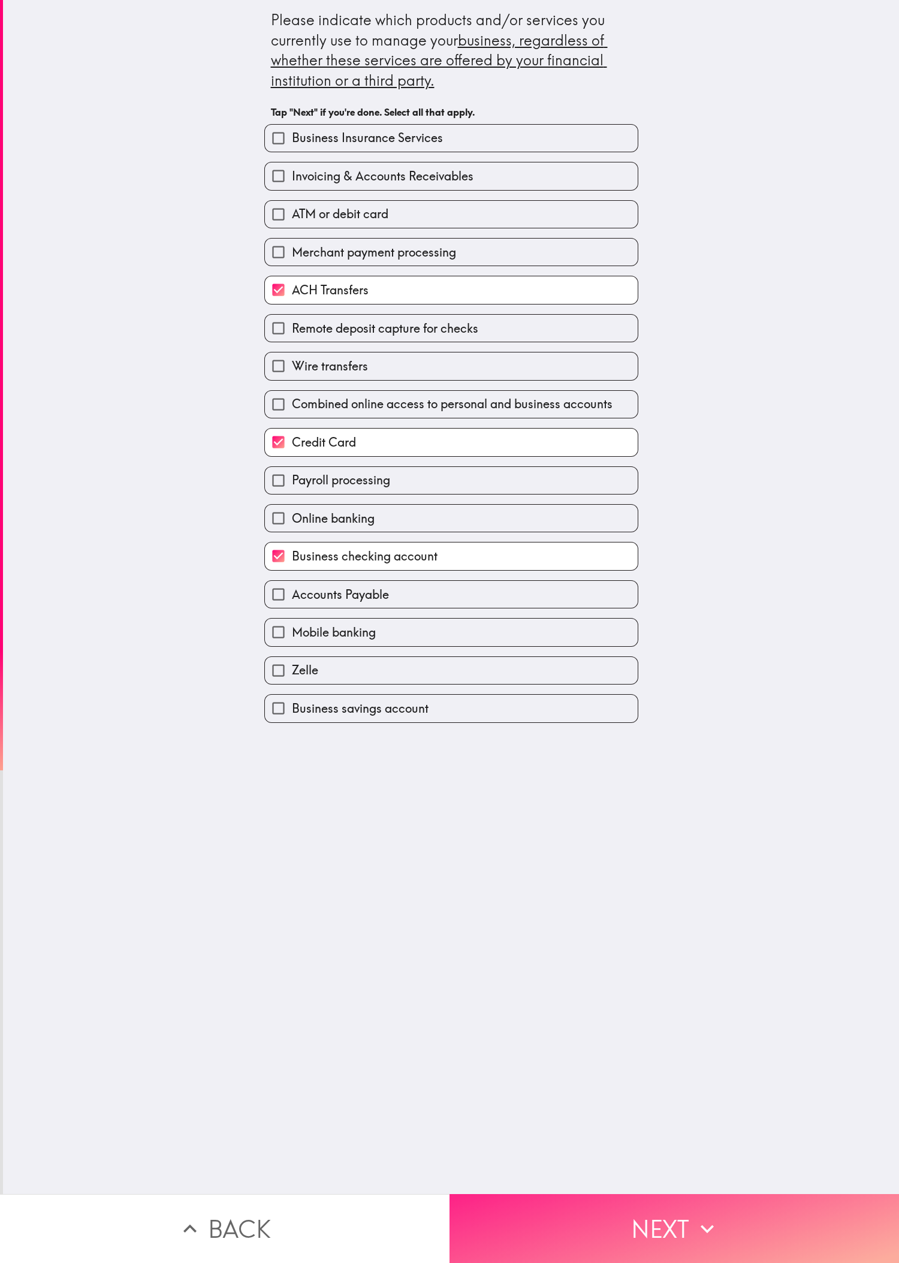
click at [299, 420] on button "Next" at bounding box center [675, 1228] width 450 height 69
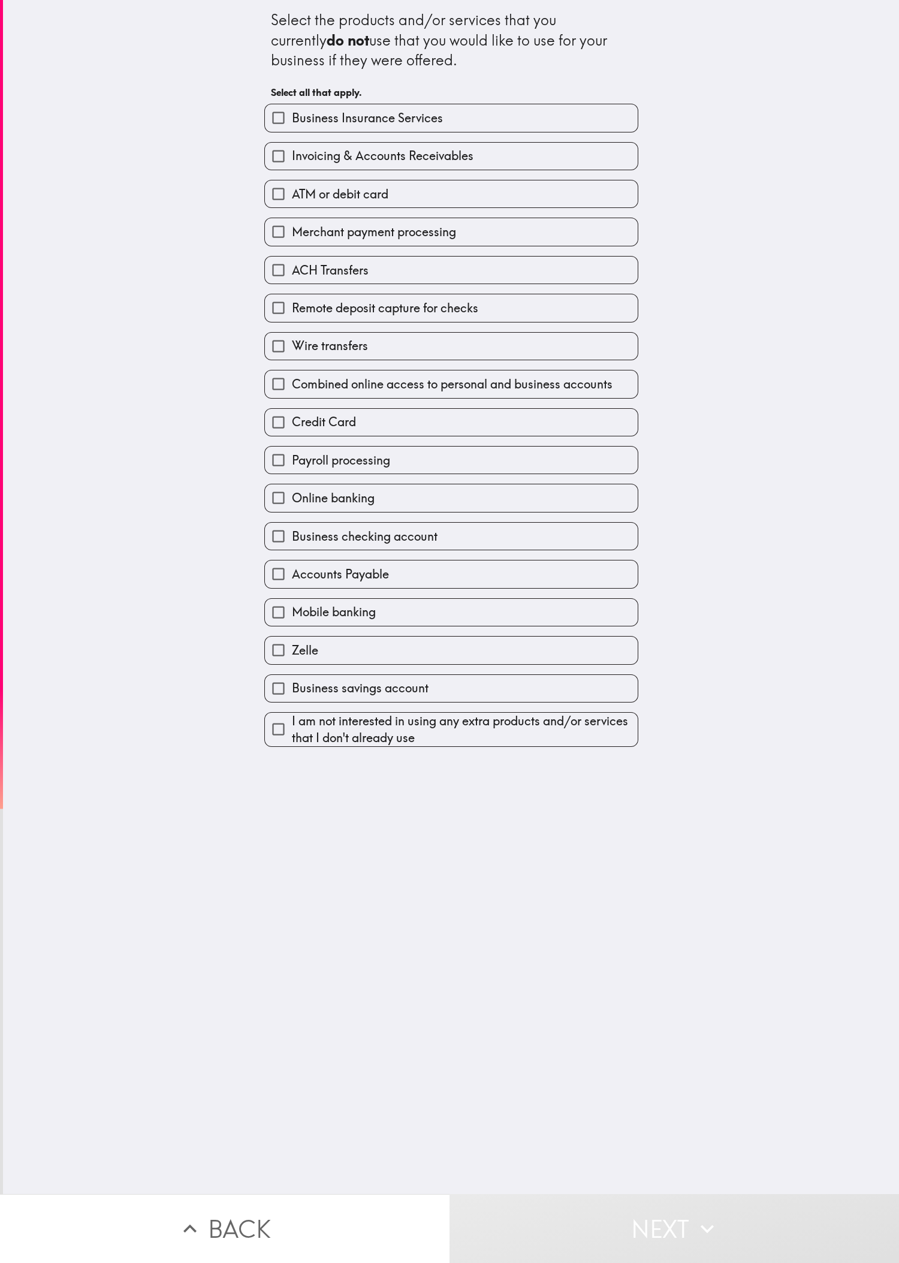
click at [299, 420] on label "Credit Card" at bounding box center [451, 422] width 373 height 27
click at [292, 420] on input "Credit Card" at bounding box center [278, 422] width 27 height 27
checkbox input "true"
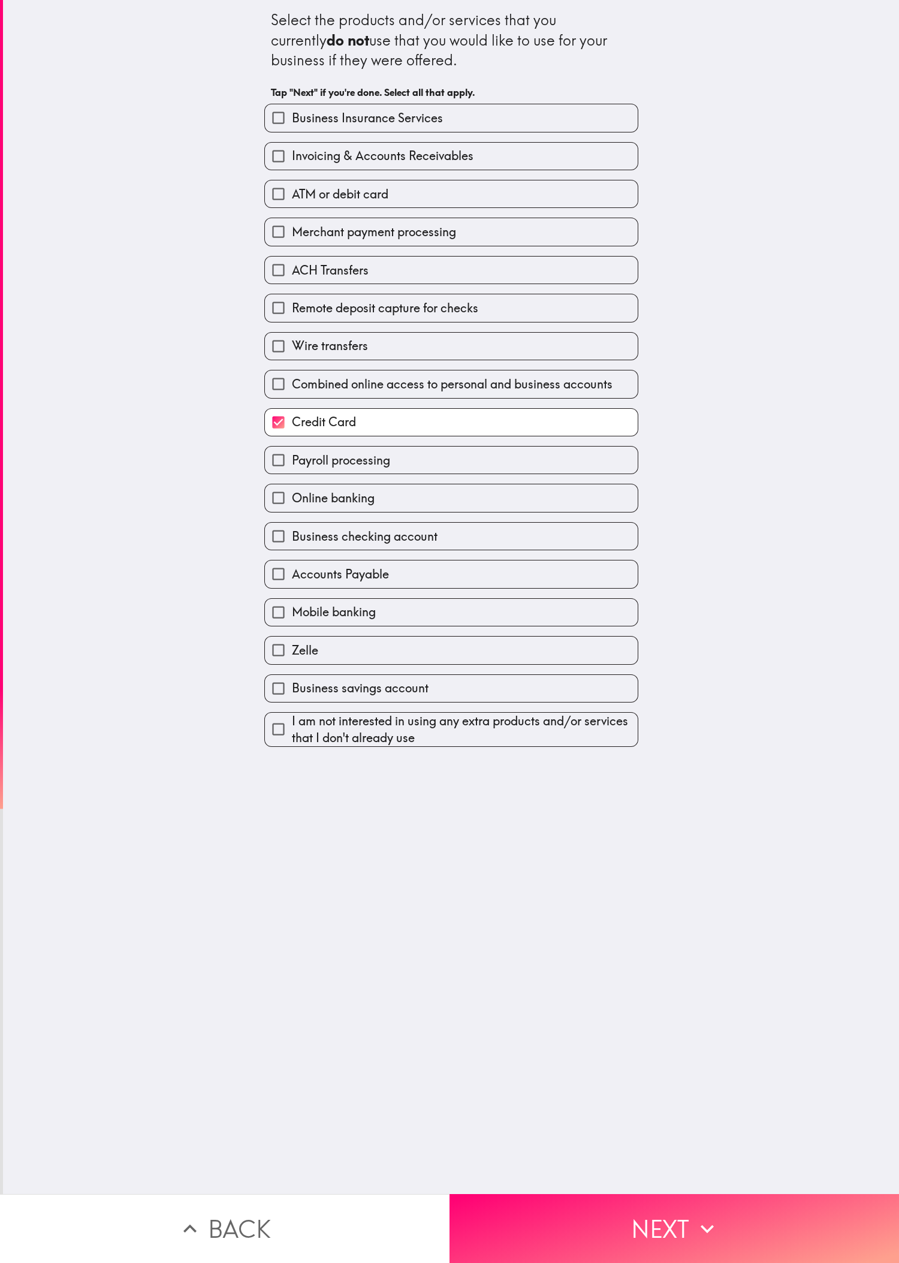
click at [299, 223] on label "Merchant payment processing" at bounding box center [451, 231] width 373 height 27
click at [292, 223] on input "Merchant payment processing" at bounding box center [278, 231] width 27 height 27
checkbox input "true"
click at [299, 137] on div "Invoicing & Accounts Receivables" at bounding box center [447, 152] width 384 height 38
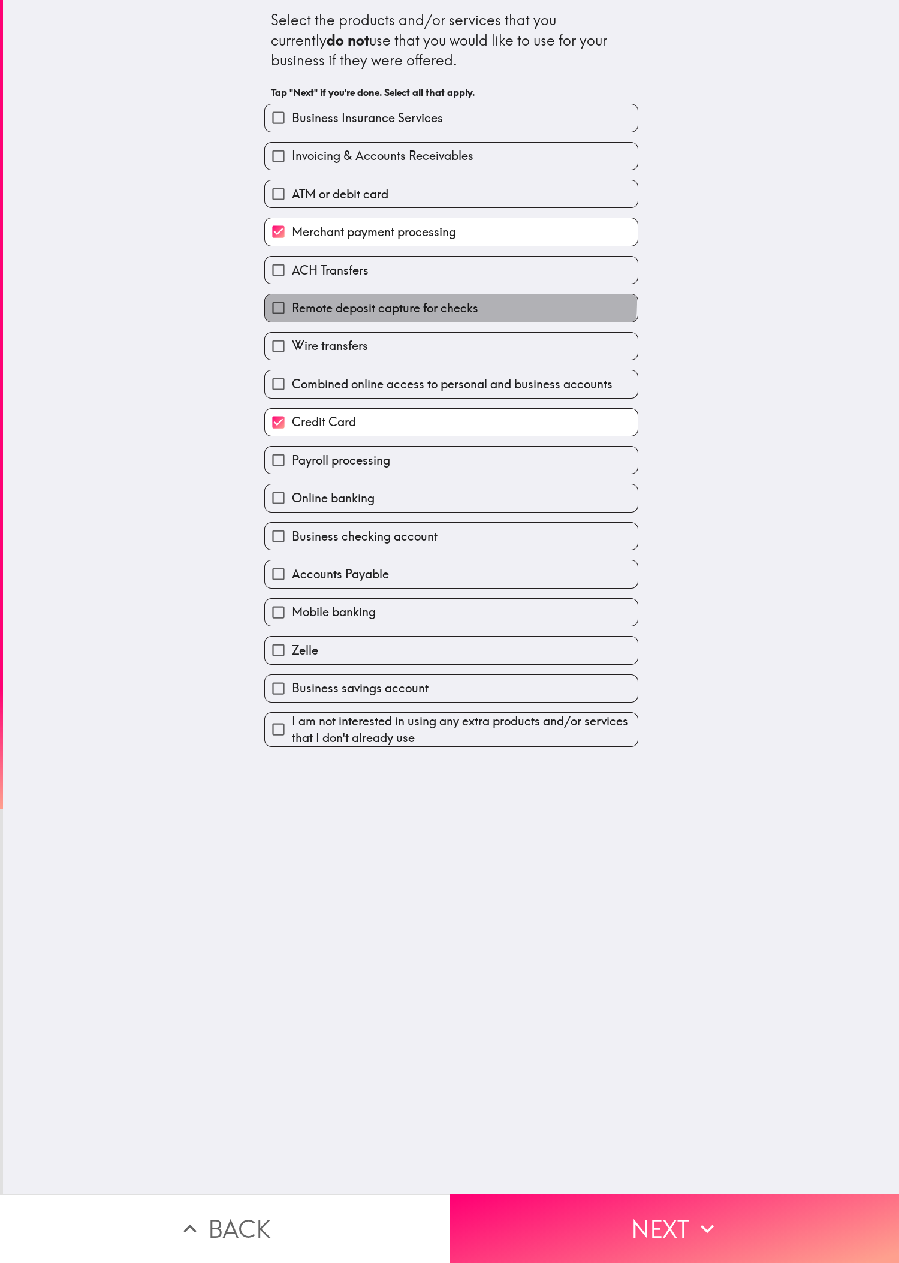
click at [299, 311] on span "Remote deposit capture for checks" at bounding box center [385, 308] width 186 height 17
click at [292, 311] on input "Remote deposit capture for checks" at bounding box center [278, 307] width 27 height 27
checkbox input "true"
click at [299, 137] on div "Invoicing & Accounts Receivables" at bounding box center [447, 152] width 384 height 38
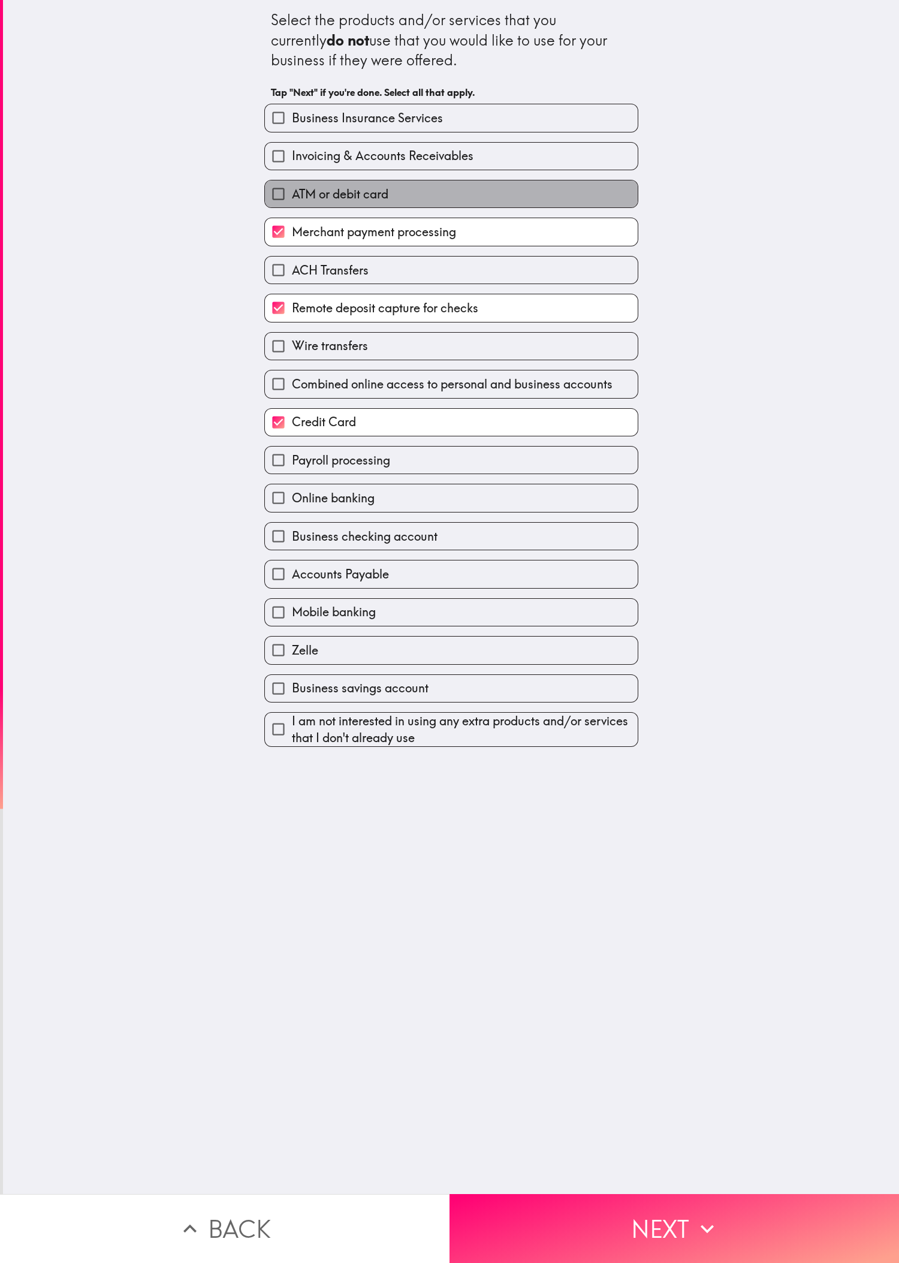
drag, startPoint x: 528, startPoint y: 193, endPoint x: 528, endPoint y: 183, distance: 10.2
click at [299, 190] on label "ATM or debit card" at bounding box center [451, 193] width 373 height 27
click at [292, 190] on input "ATM or debit card" at bounding box center [278, 193] width 27 height 27
checkbox input "true"
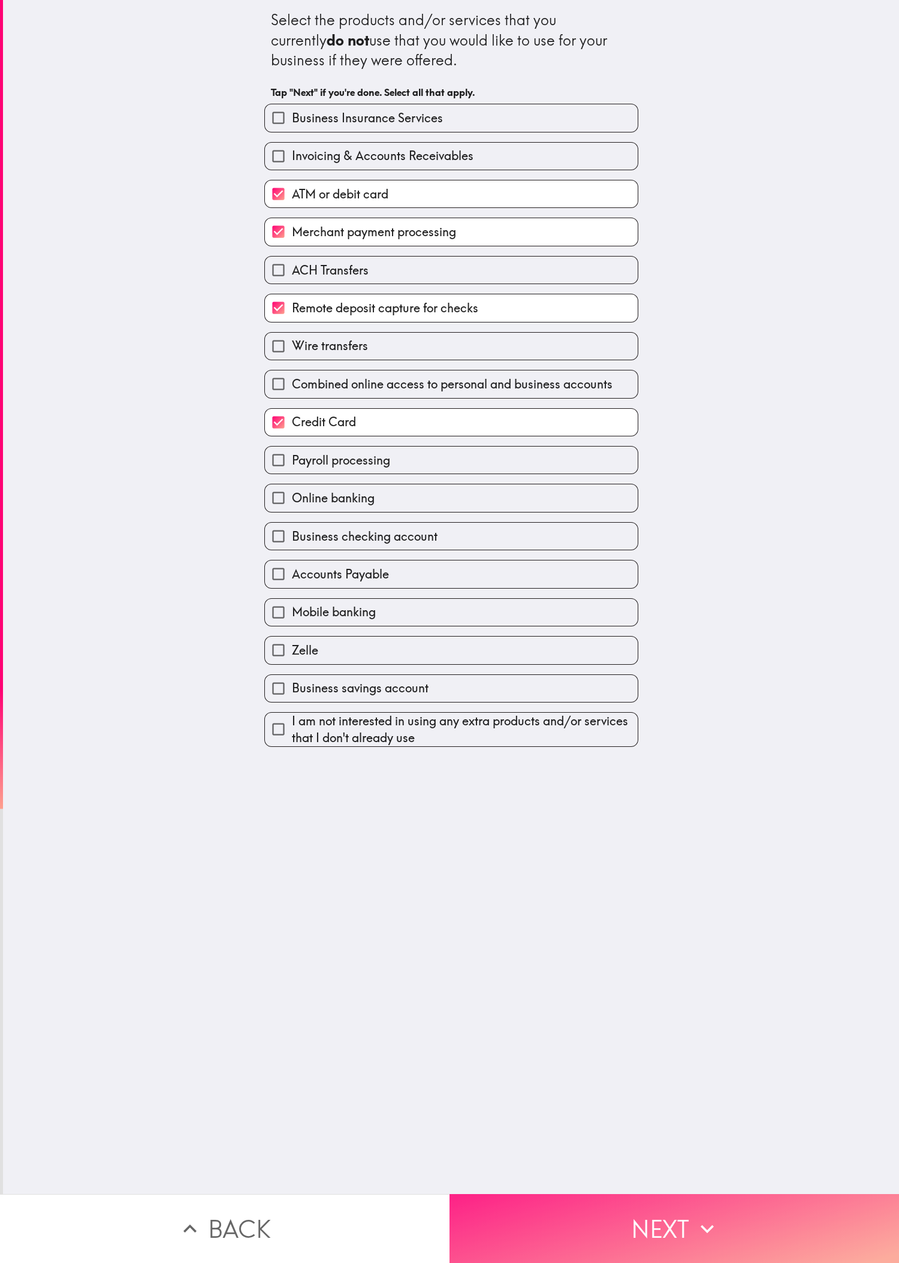
drag, startPoint x: 682, startPoint y: 1199, endPoint x: 700, endPoint y: 1183, distance: 24.3
click at [299, 420] on icon "button" at bounding box center [707, 1229] width 26 height 26
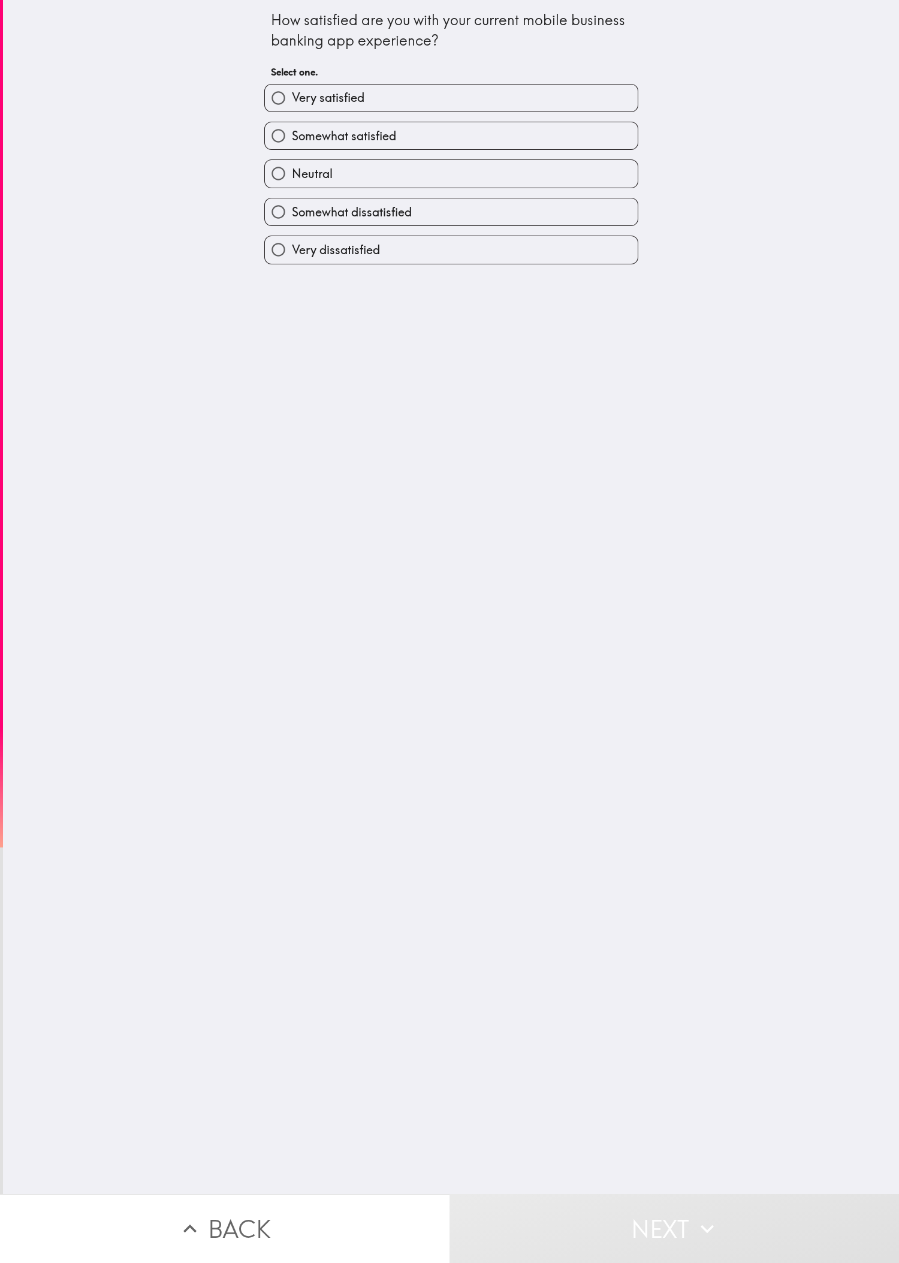
drag, startPoint x: 236, startPoint y: 393, endPoint x: 728, endPoint y: 342, distance: 494.9
click at [237, 393] on div "How satisfied are you with your current mobile business banking app experience?…" at bounding box center [451, 597] width 896 height 1194
click at [129, 420] on div "How satisfied are you with your current mobile business banking app experience?…" at bounding box center [451, 597] width 896 height 1194
click at [299, 86] on label "Very satisfied" at bounding box center [451, 98] width 373 height 27
click at [292, 86] on input "Very satisfied" at bounding box center [278, 98] width 27 height 27
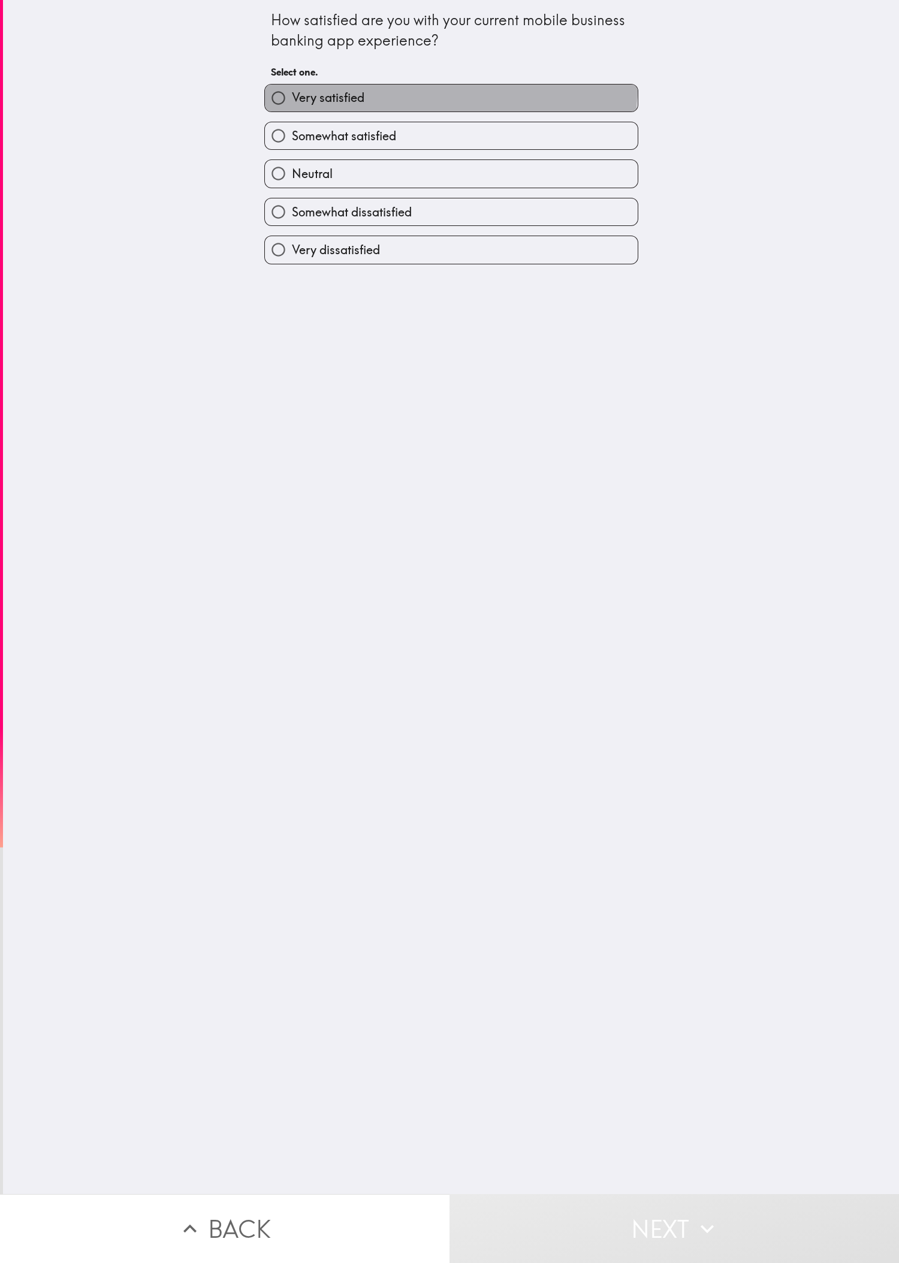
radio input "true"
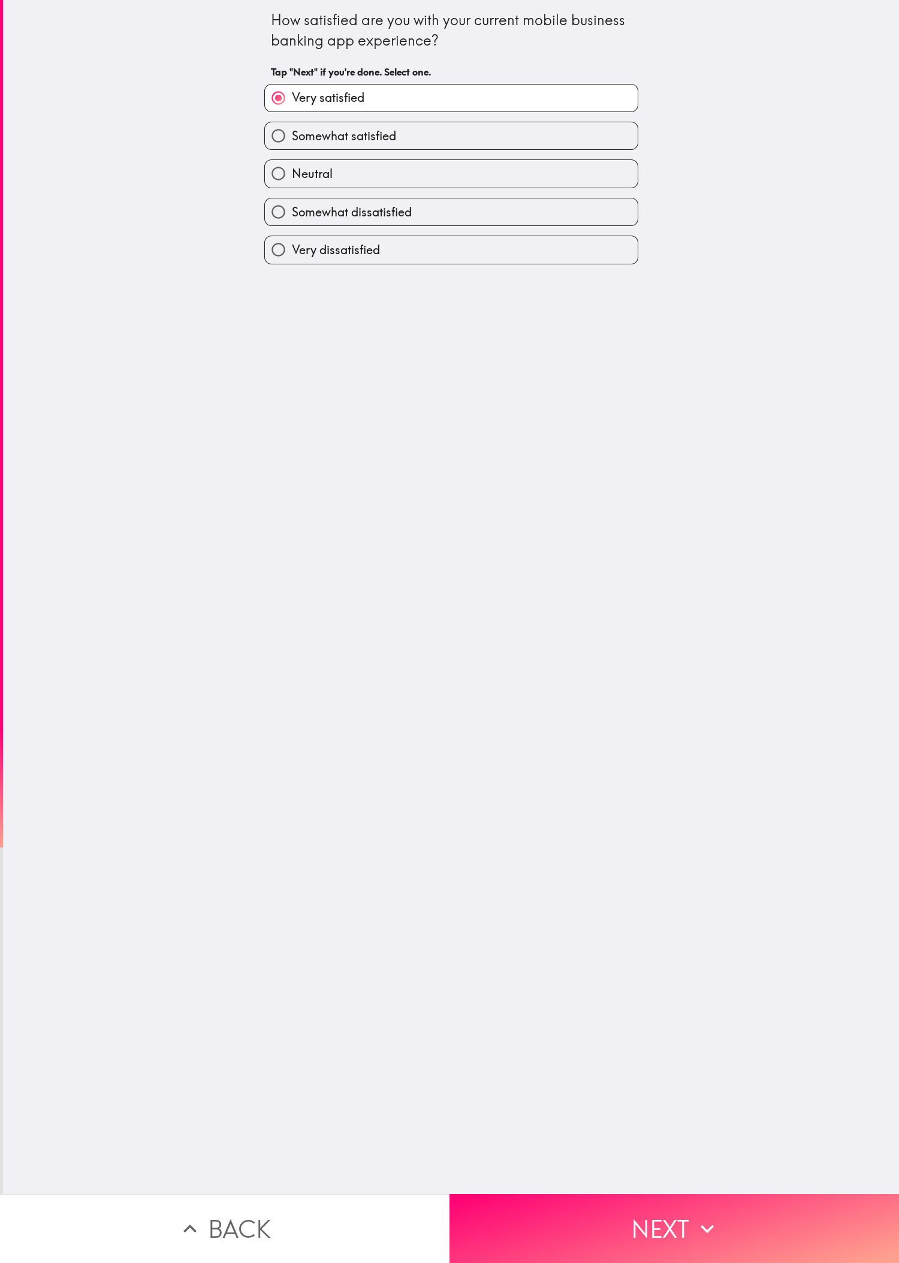
click at [261, 420] on div "How satisfied are you with your current mobile business banking app experience?…" at bounding box center [451, 597] width 896 height 1194
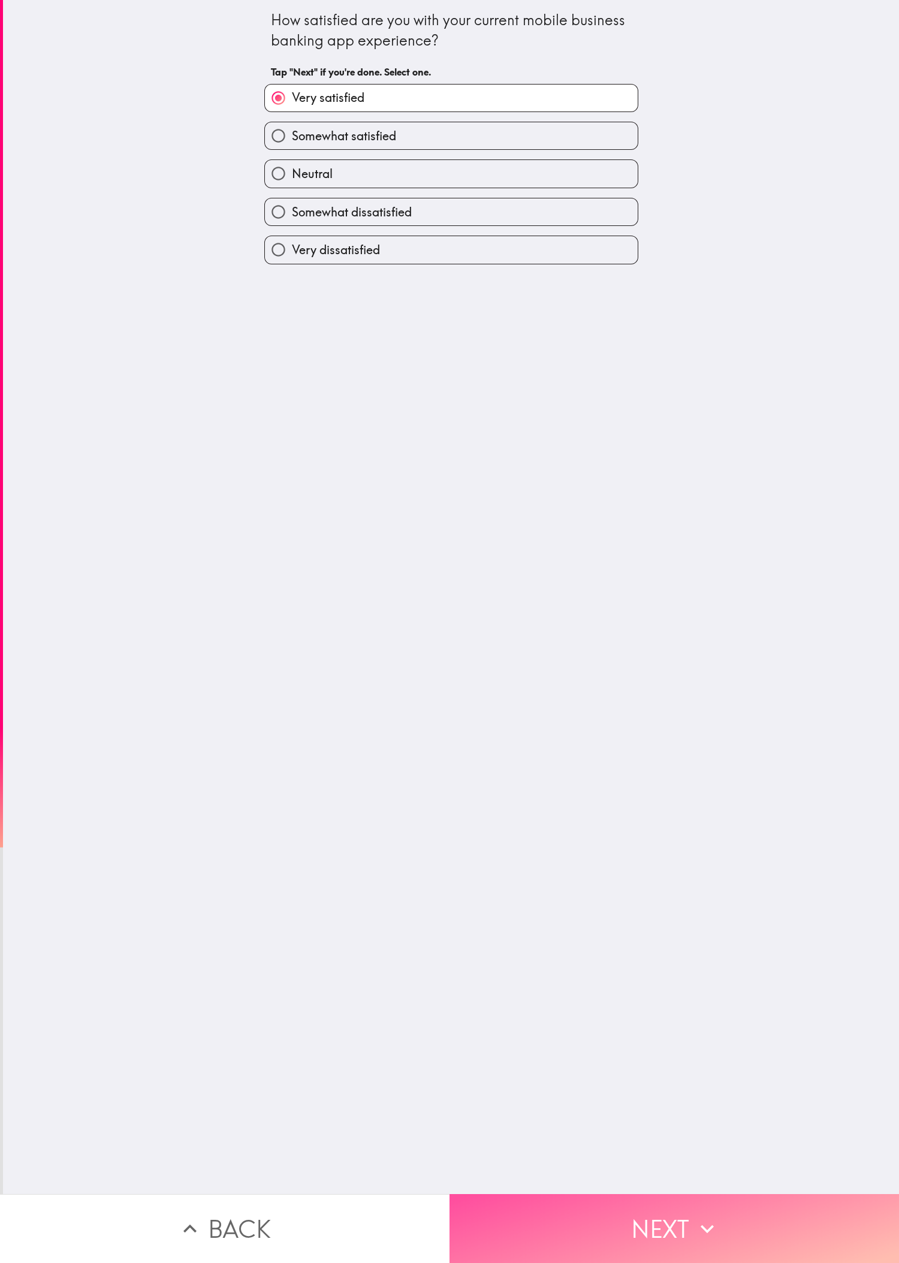
drag, startPoint x: 728, startPoint y: 1197, endPoint x: 833, endPoint y: 1134, distance: 122.7
click at [299, 420] on button "Next" at bounding box center [675, 1228] width 450 height 69
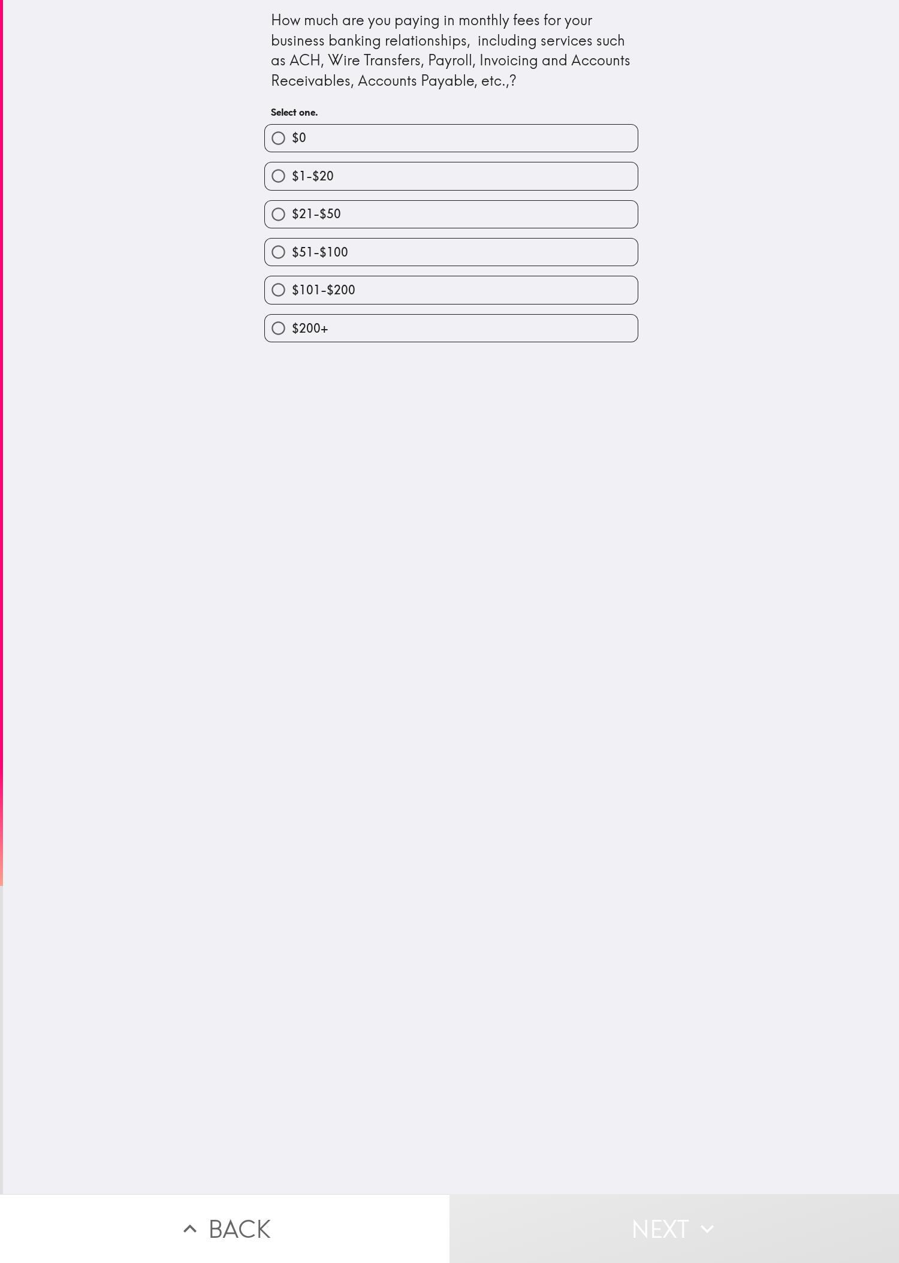
click at [186, 420] on div "How much are you paying in monthly fees for your business banking relationships…" at bounding box center [451, 597] width 896 height 1194
click at [299, 189] on label "$1-$20" at bounding box center [451, 175] width 373 height 27
click at [292, 189] on input "$1-$20" at bounding box center [278, 175] width 27 height 27
radio input "true"
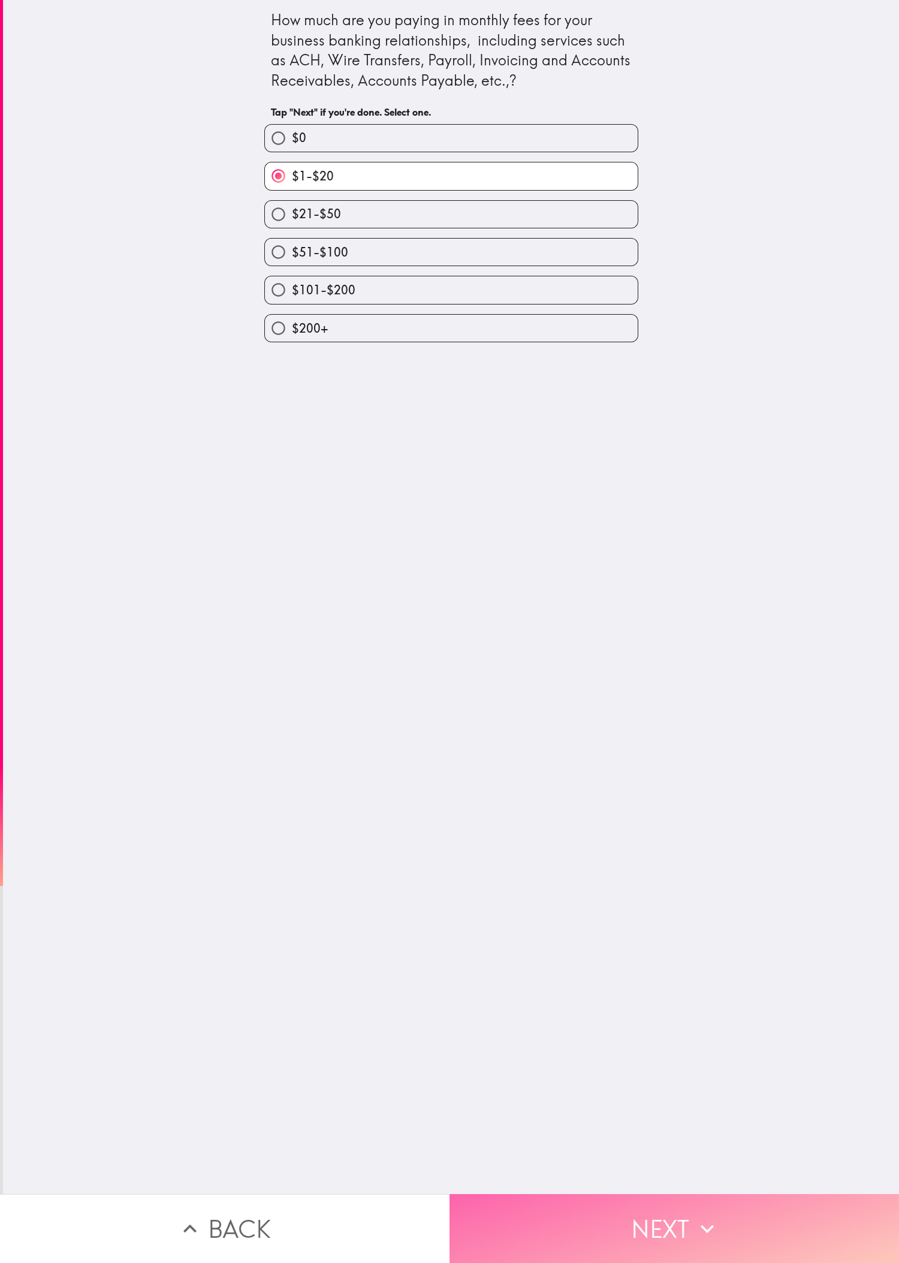
click at [299, 420] on button "Next" at bounding box center [675, 1228] width 450 height 69
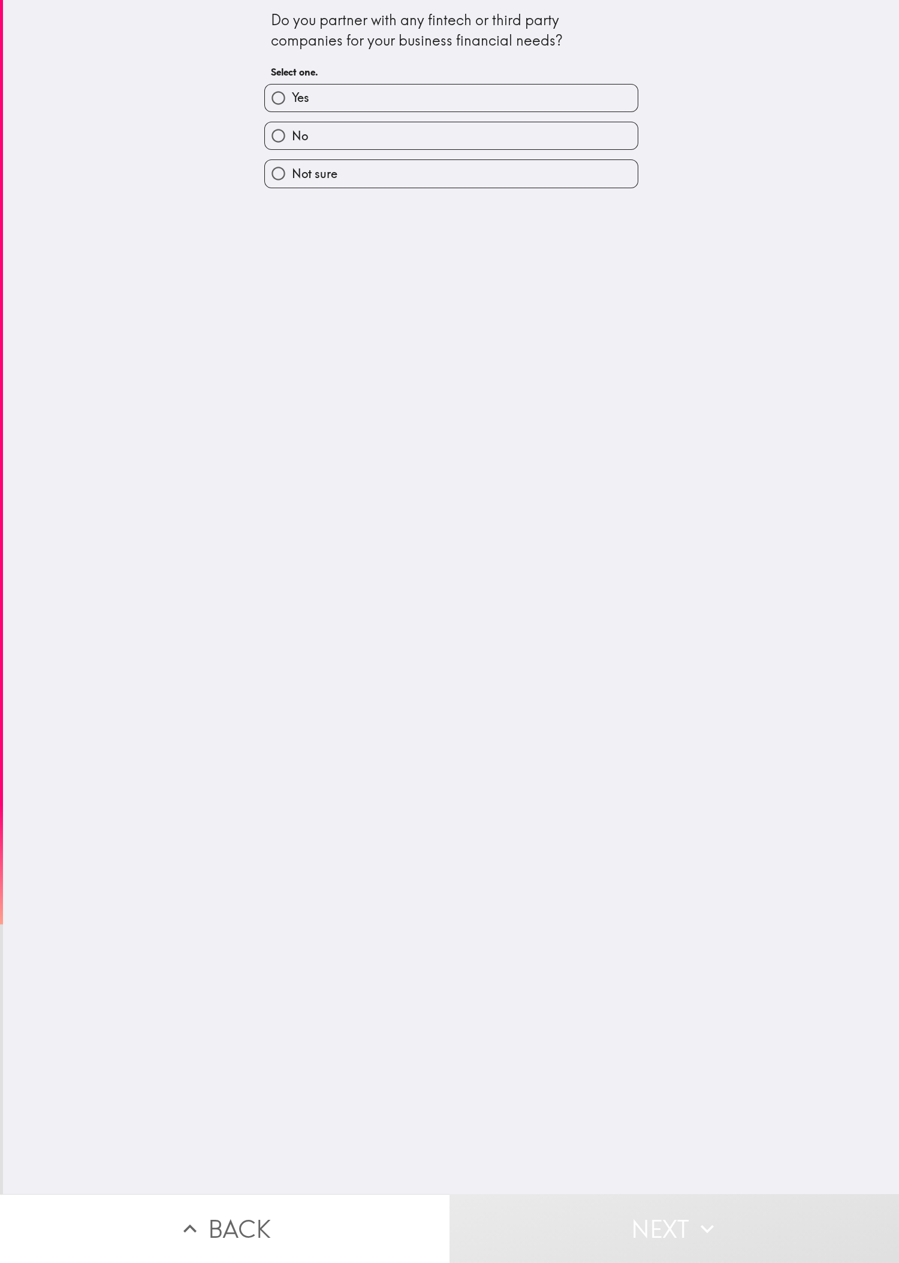
click at [299, 420] on div "Do you partner with any fintech or third party companies for your business fina…" at bounding box center [451, 597] width 896 height 1194
click at [299, 107] on label "Yes" at bounding box center [451, 98] width 373 height 27
click at [292, 107] on input "Yes" at bounding box center [278, 98] width 27 height 27
radio input "true"
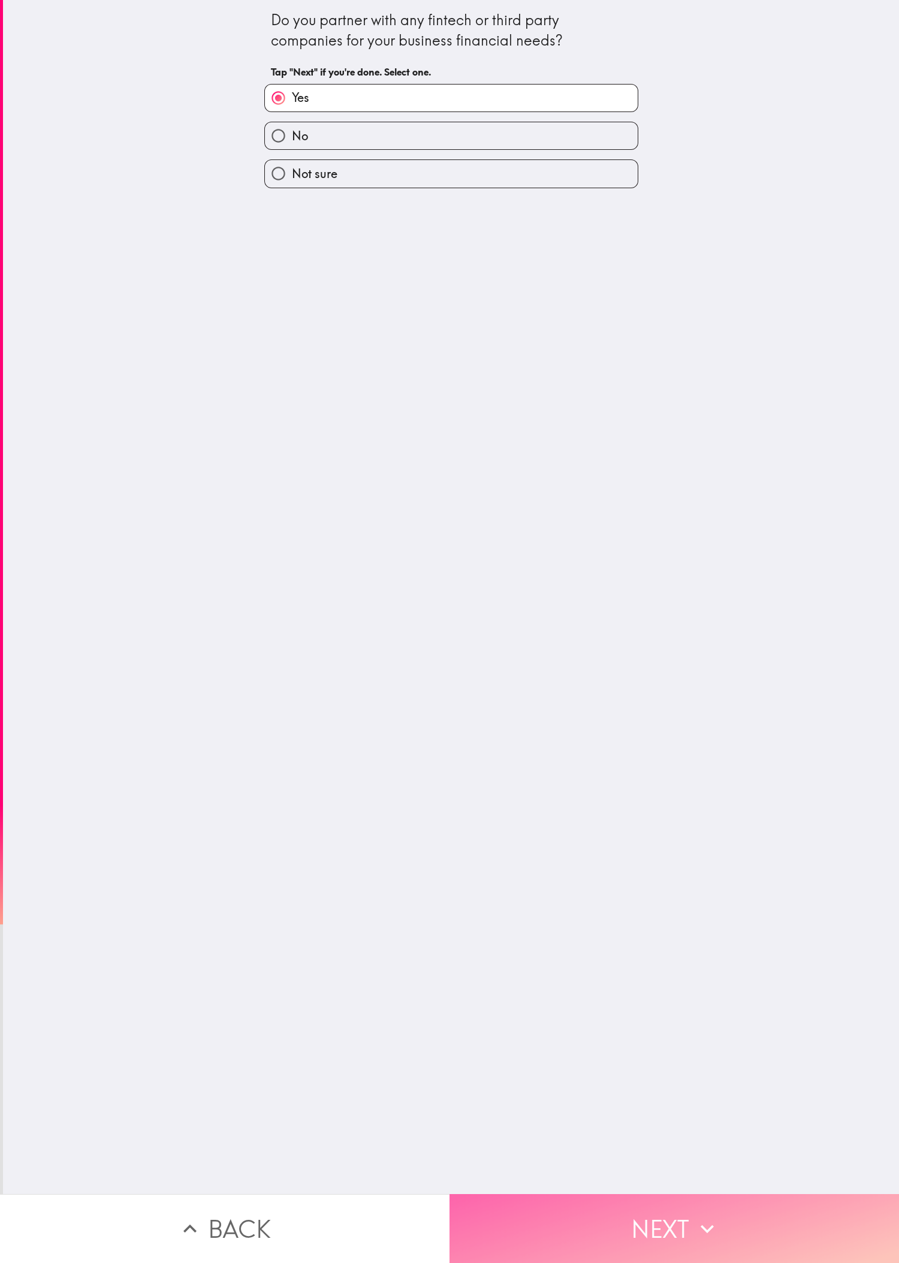
click at [299, 420] on button "Next" at bounding box center [675, 1228] width 450 height 69
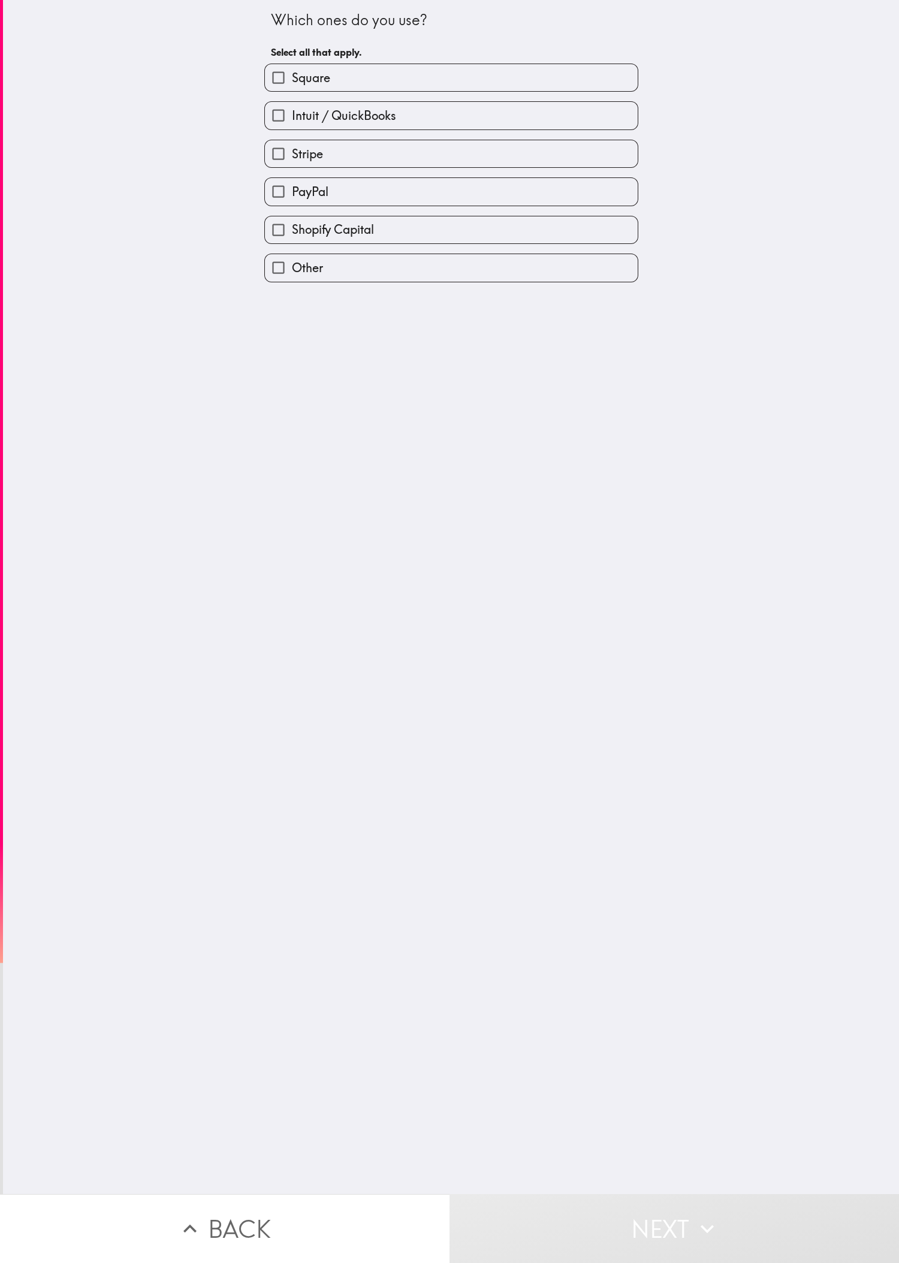
click at [299, 186] on label "PayPal" at bounding box center [451, 191] width 373 height 27
click at [292, 186] on input "PayPal" at bounding box center [278, 191] width 27 height 27
checkbox input "true"
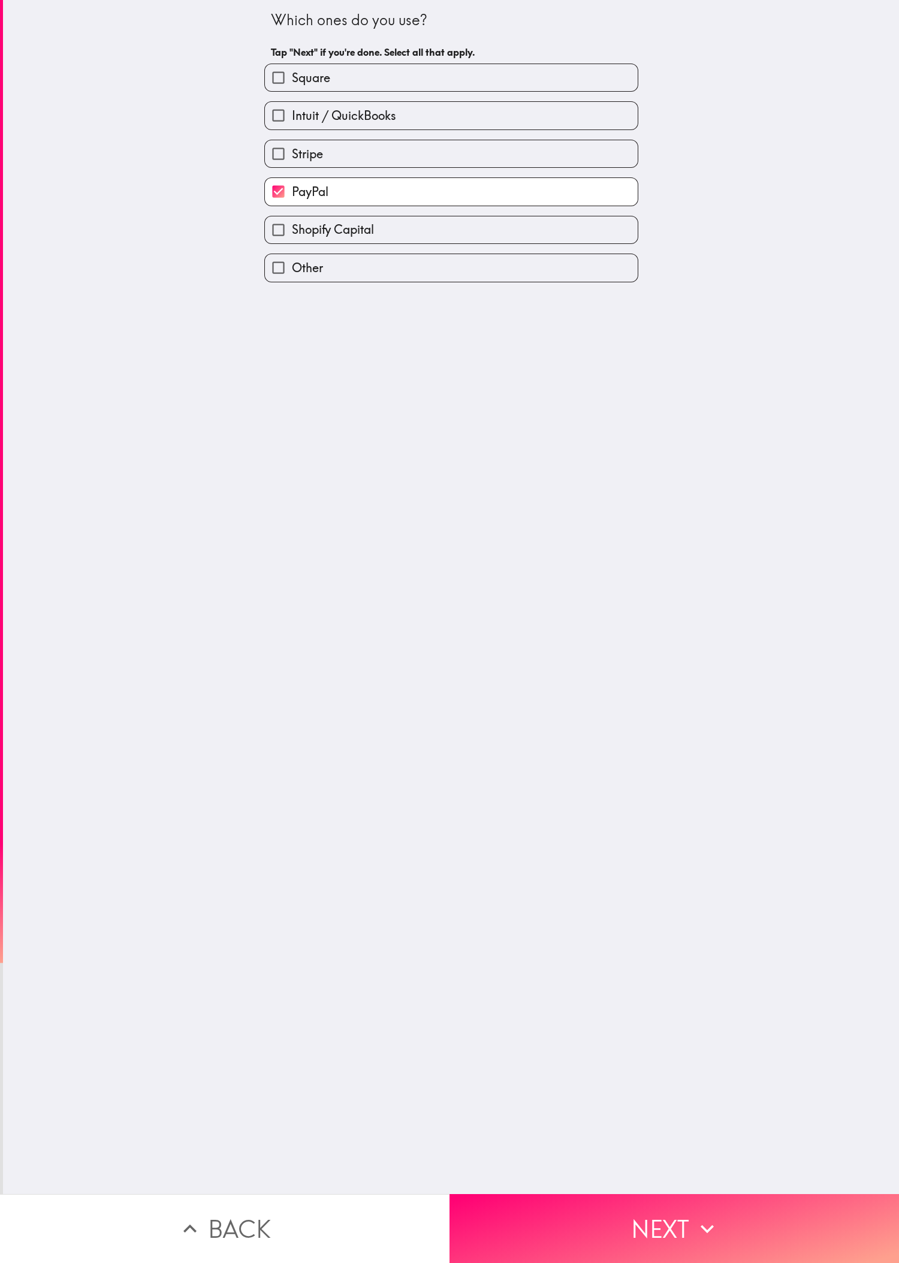
click at [299, 151] on label "Stripe" at bounding box center [451, 153] width 373 height 27
click at [292, 151] on input "Stripe" at bounding box center [278, 153] width 27 height 27
checkbox input "true"
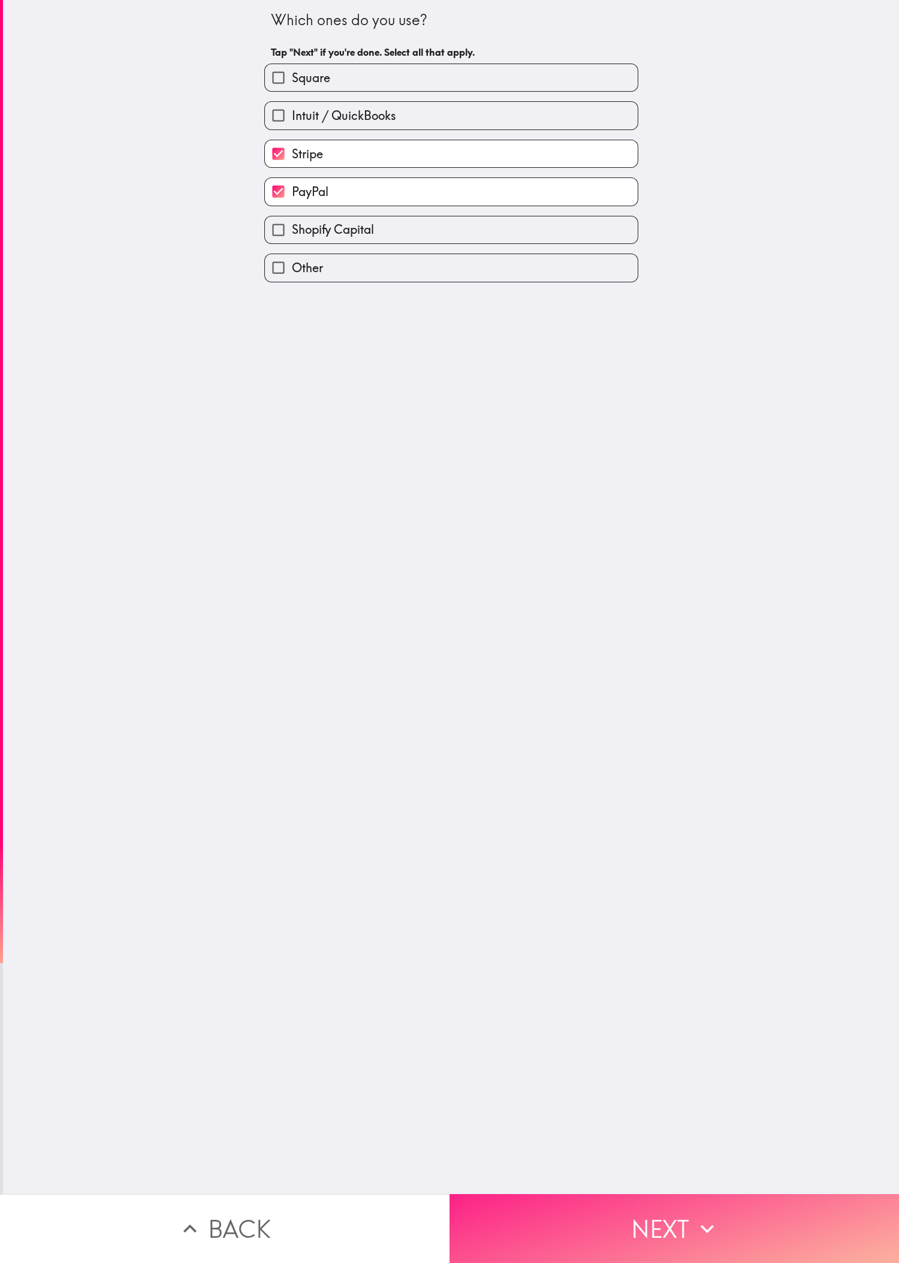
drag, startPoint x: 589, startPoint y: 1145, endPoint x: 607, endPoint y: 1180, distance: 38.9
click at [299, 420] on div "Which ones do you use? Tap "Next" if you're done. Select all that apply. Square…" at bounding box center [451, 597] width 896 height 1194
click at [299, 420] on button "Next" at bounding box center [675, 1228] width 450 height 69
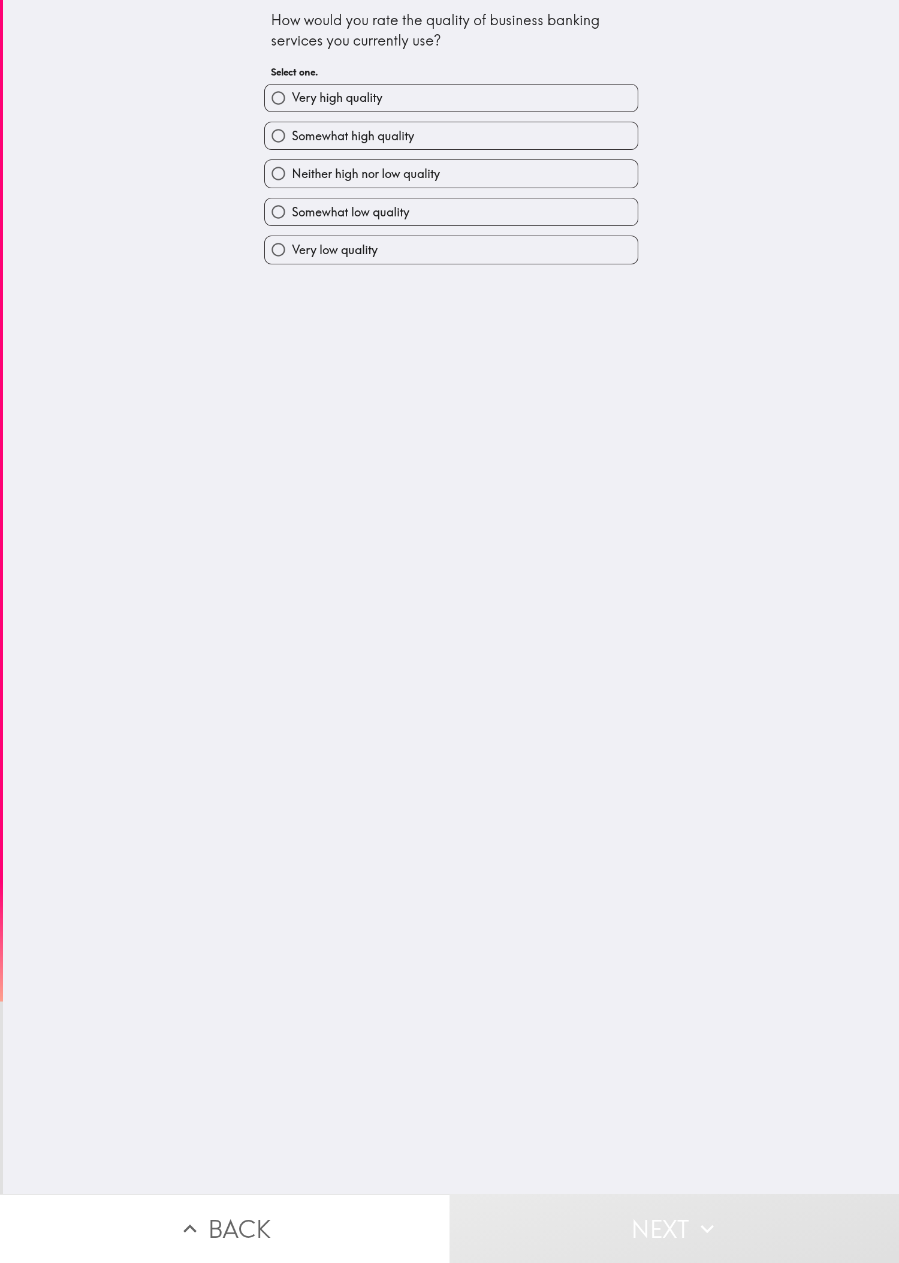
click at [299, 124] on label "Somewhat high quality" at bounding box center [451, 135] width 373 height 27
click at [292, 124] on input "Somewhat high quality" at bounding box center [278, 135] width 27 height 27
radio input "true"
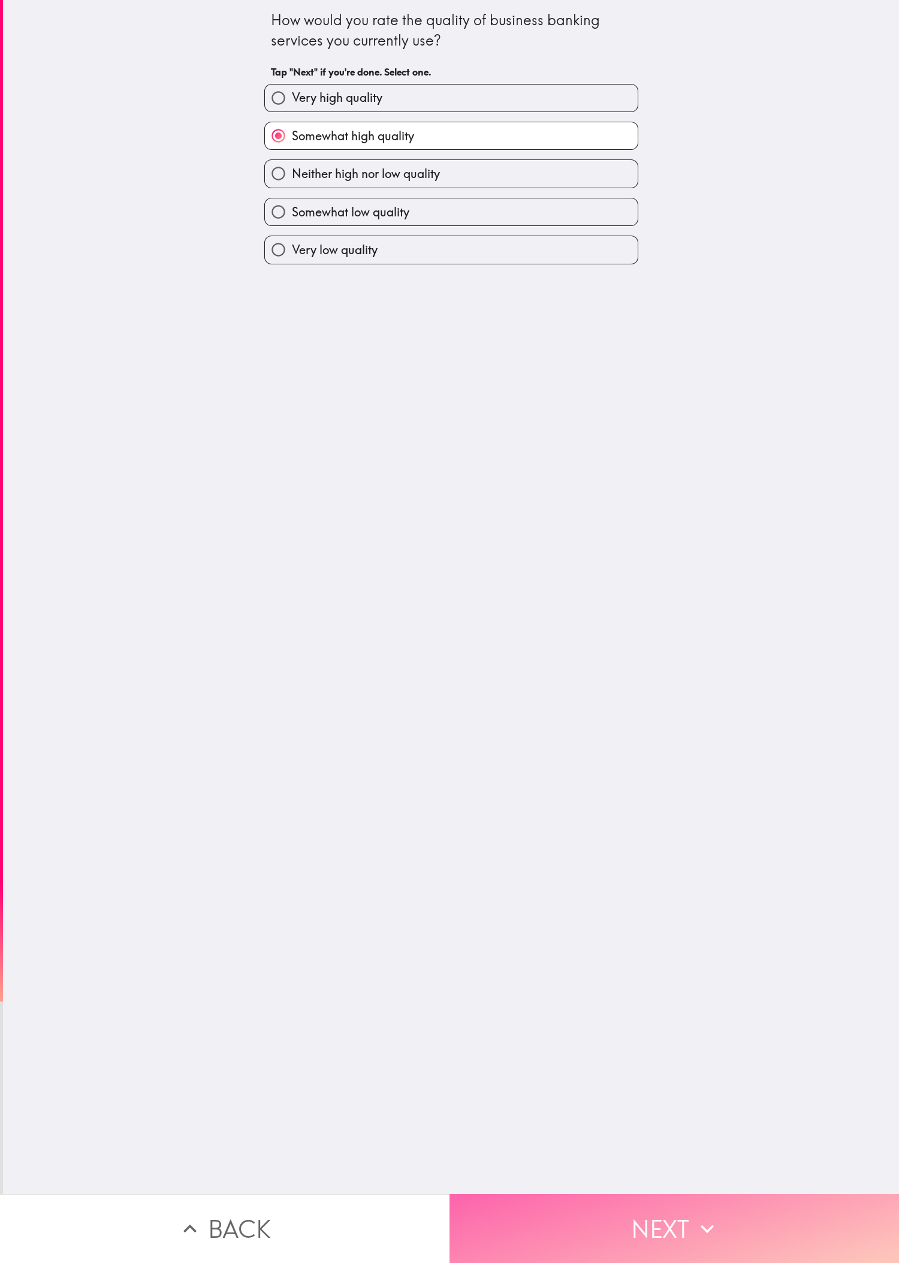
click at [299, 420] on button "Next" at bounding box center [675, 1228] width 450 height 69
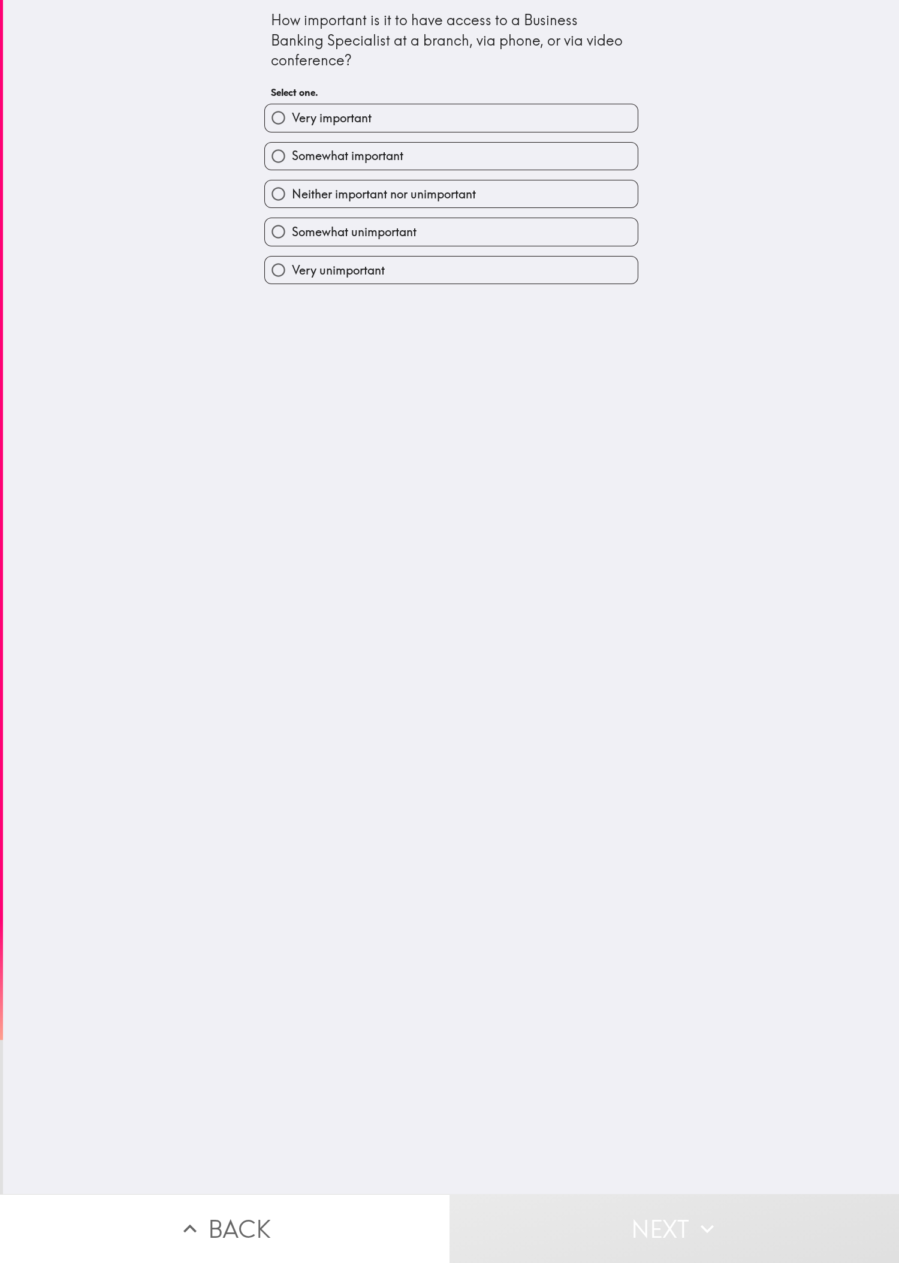
click at [299, 159] on span "Somewhat important" at bounding box center [348, 156] width 112 height 17
click at [292, 159] on input "Somewhat important" at bounding box center [278, 156] width 27 height 27
radio input "true"
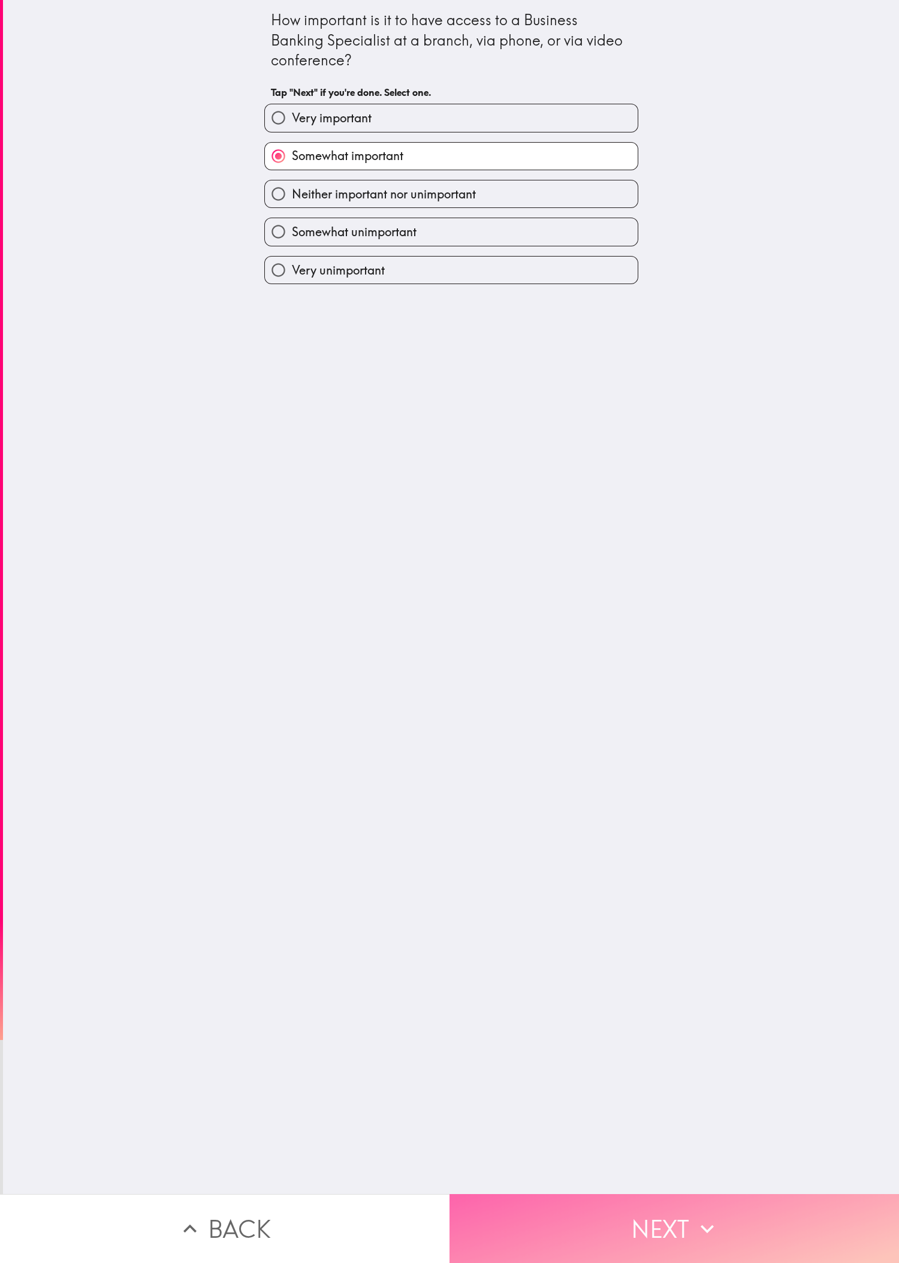
click at [299, 420] on button "Next" at bounding box center [675, 1228] width 450 height 69
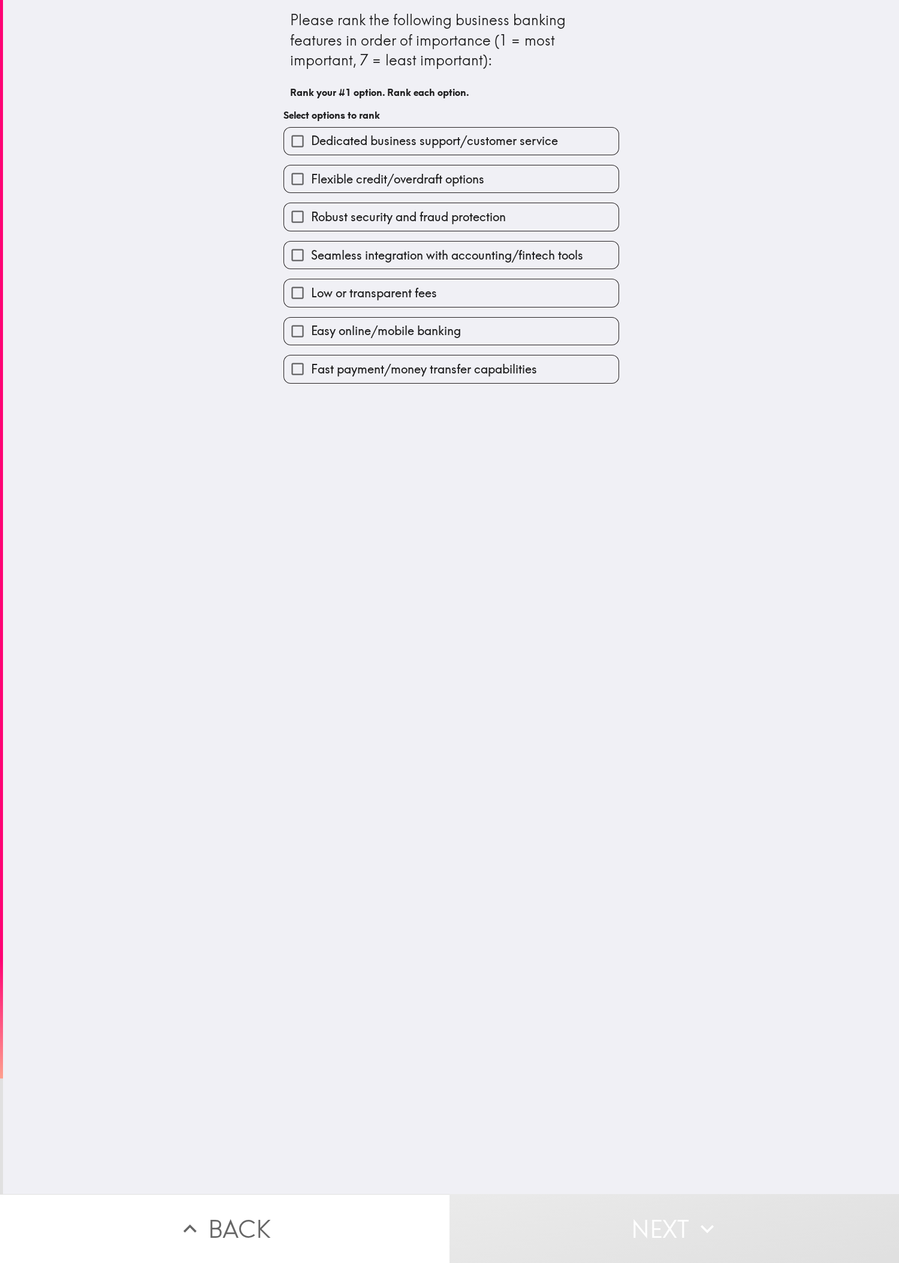
click at [299, 225] on span "Robust security and fraud protection" at bounding box center [408, 217] width 195 height 17
click at [299, 229] on input "Robust security and fraud protection" at bounding box center [297, 216] width 27 height 27
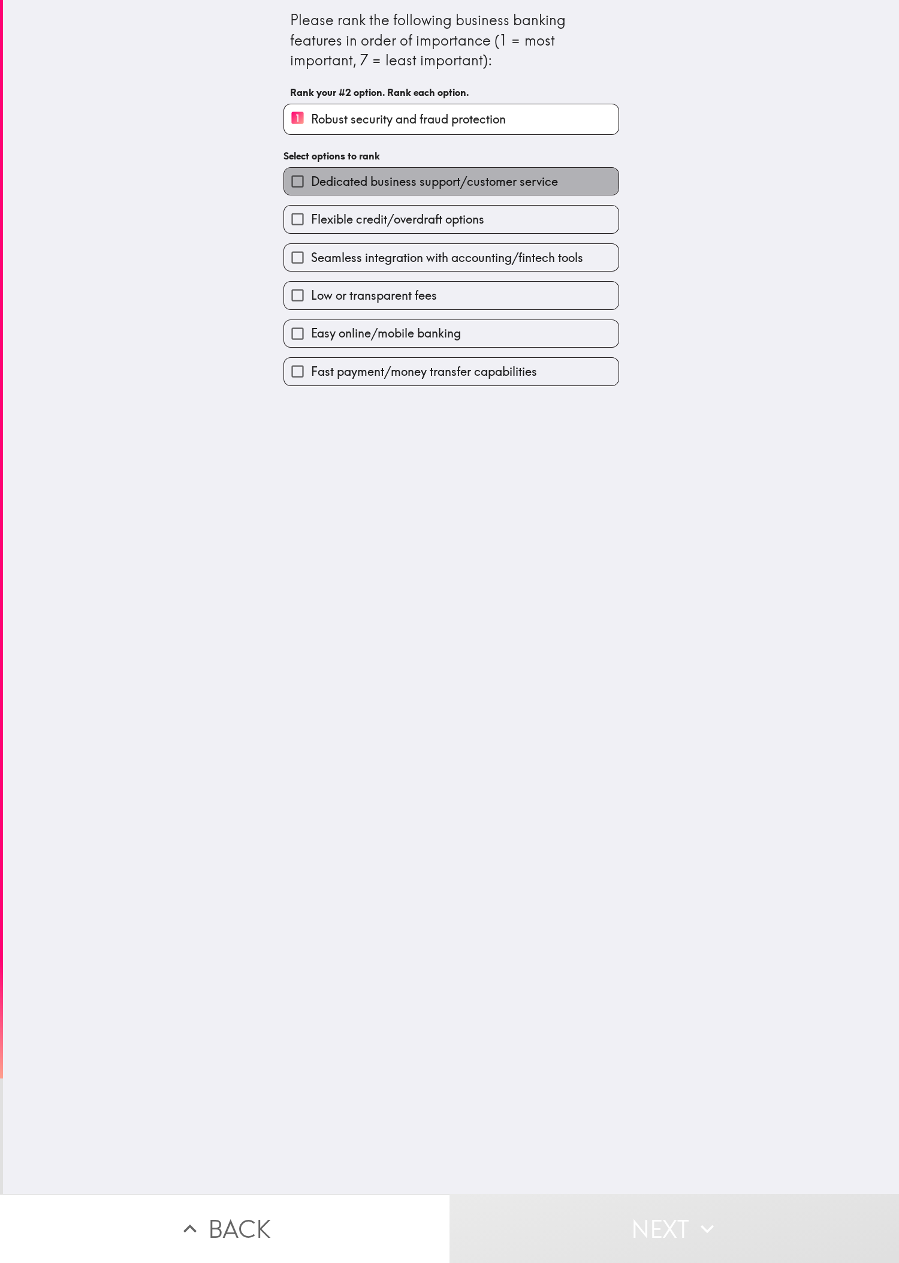
click at [299, 177] on span "Dedicated business support/customer service" at bounding box center [434, 181] width 247 height 17
click at [299, 177] on input "Dedicated business support/customer service" at bounding box center [297, 181] width 27 height 27
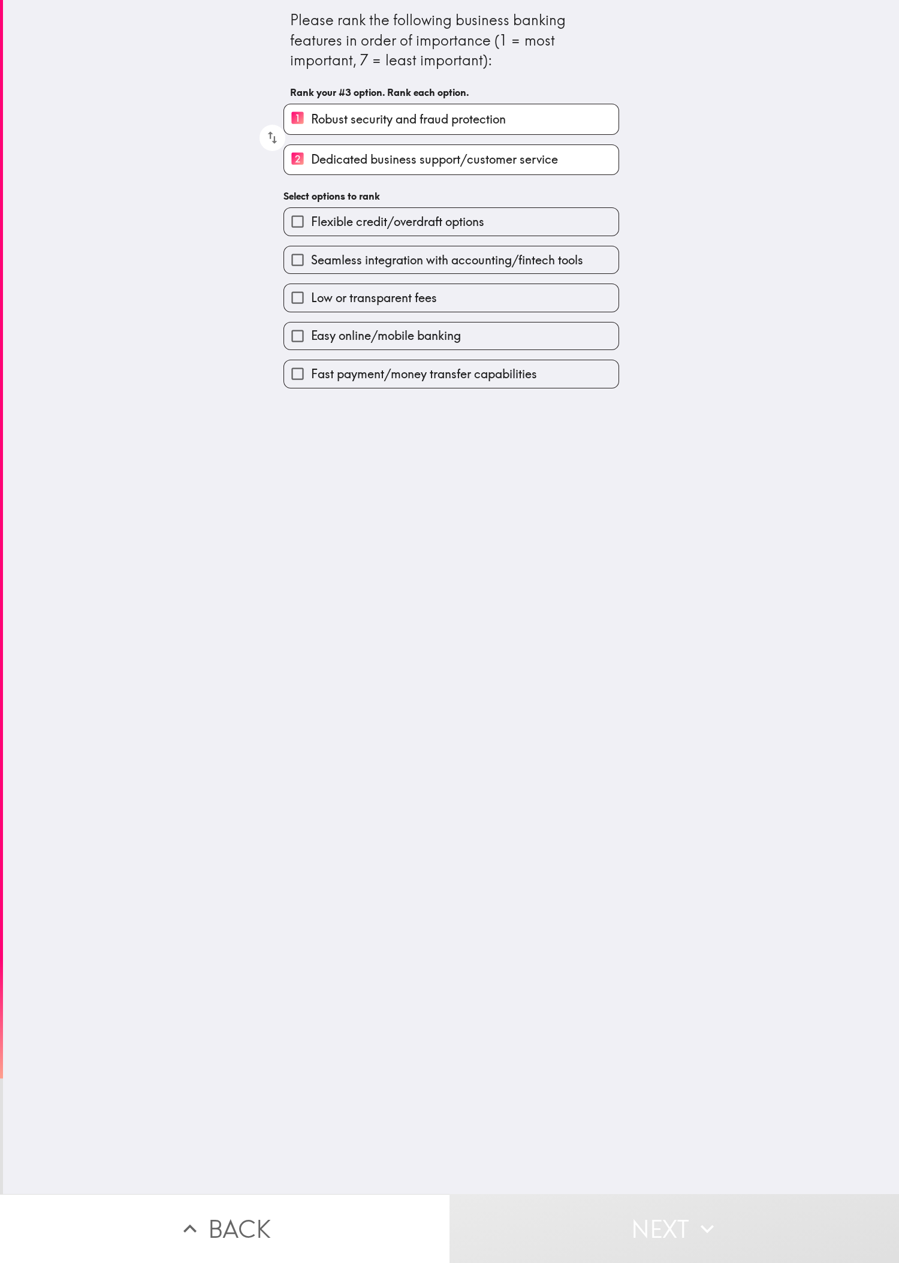
click at [299, 200] on h6 "Select options to rank" at bounding box center [452, 195] width 336 height 13
click at [299, 230] on span "Flexible credit/overdraft options" at bounding box center [397, 221] width 173 height 17
click at [299, 233] on input "Flexible credit/overdraft options" at bounding box center [297, 221] width 27 height 27
click at [299, 347] on span "Easy online/mobile banking" at bounding box center [386, 338] width 150 height 17
click at [299, 350] on input "Easy online/mobile banking" at bounding box center [297, 338] width 27 height 27
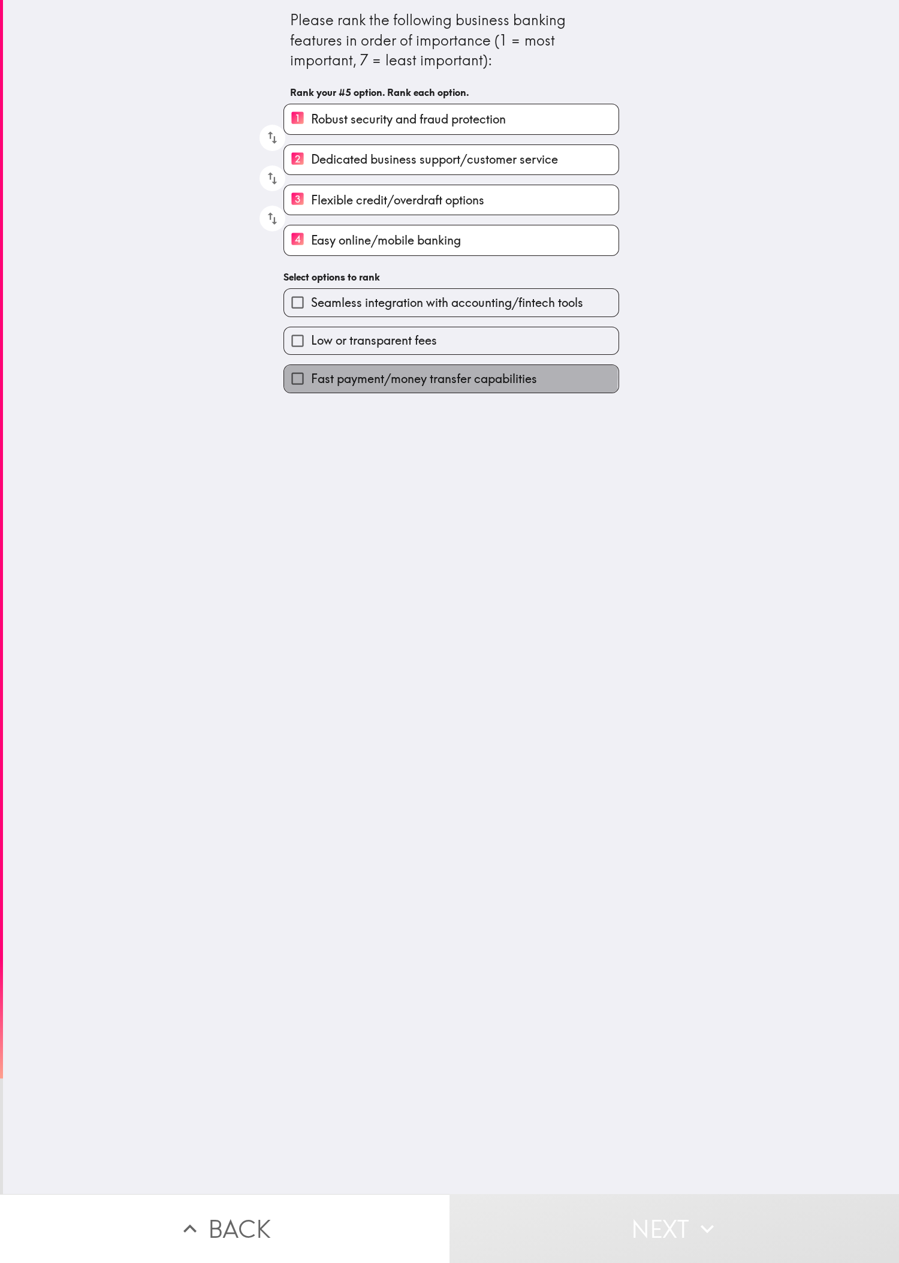
click at [299, 387] on span "Fast payment/money transfer capabilities" at bounding box center [424, 379] width 226 height 17
click at [299, 390] on input "Fast payment/money transfer capabilities" at bounding box center [297, 378] width 27 height 27
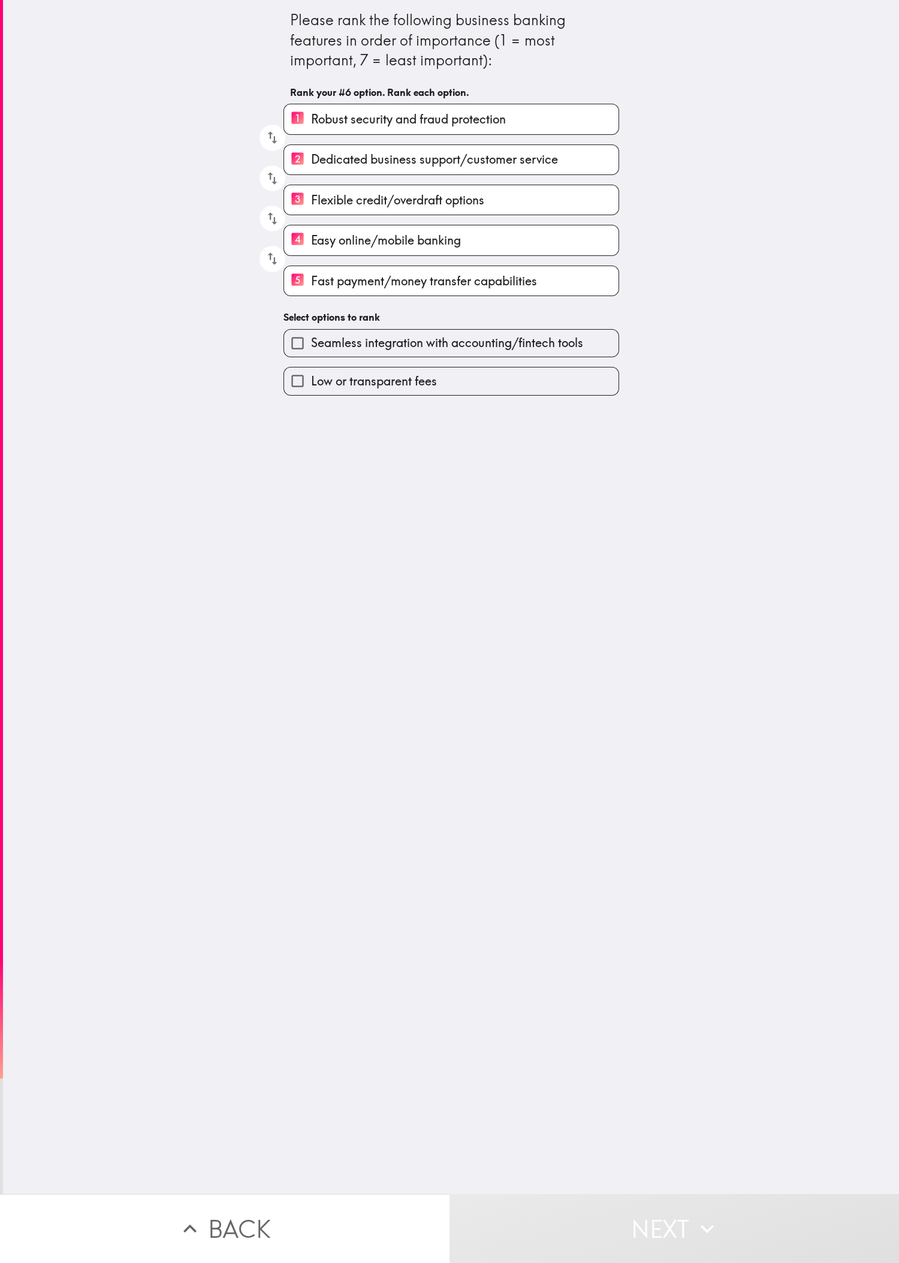
click at [299, 357] on label "Seamless integration with accounting/fintech tools" at bounding box center [451, 343] width 335 height 27
click at [299, 357] on input "Seamless integration with accounting/fintech tools" at bounding box center [297, 343] width 27 height 27
click at [299, 397] on label "Low or transparent fees" at bounding box center [451, 383] width 335 height 27
click at [299, 397] on input "Low or transparent fees" at bounding box center [297, 383] width 27 height 27
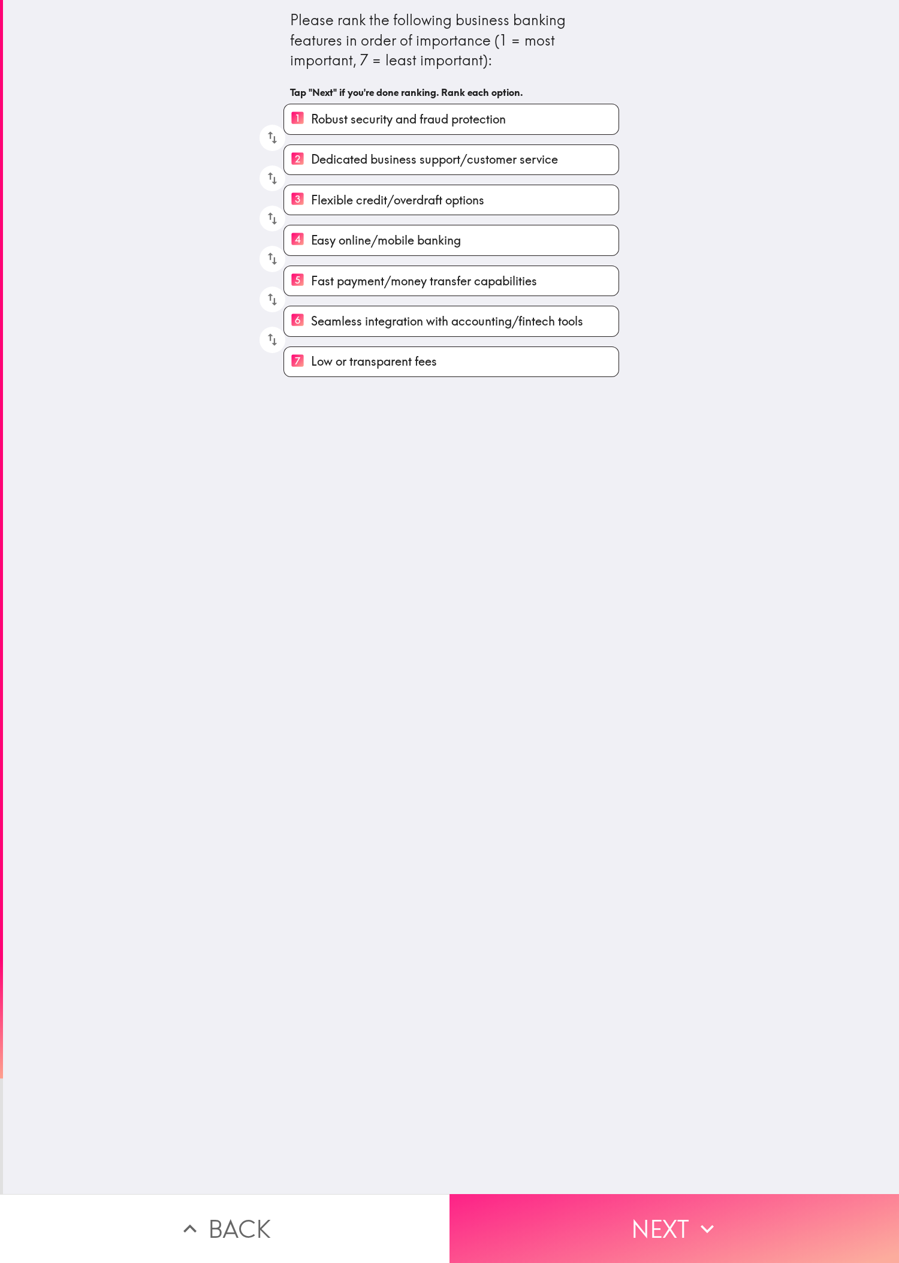
drag, startPoint x: 692, startPoint y: 1194, endPoint x: 679, endPoint y: 1194, distance: 13.2
click at [299, 420] on icon "button" at bounding box center [707, 1229] width 26 height 26
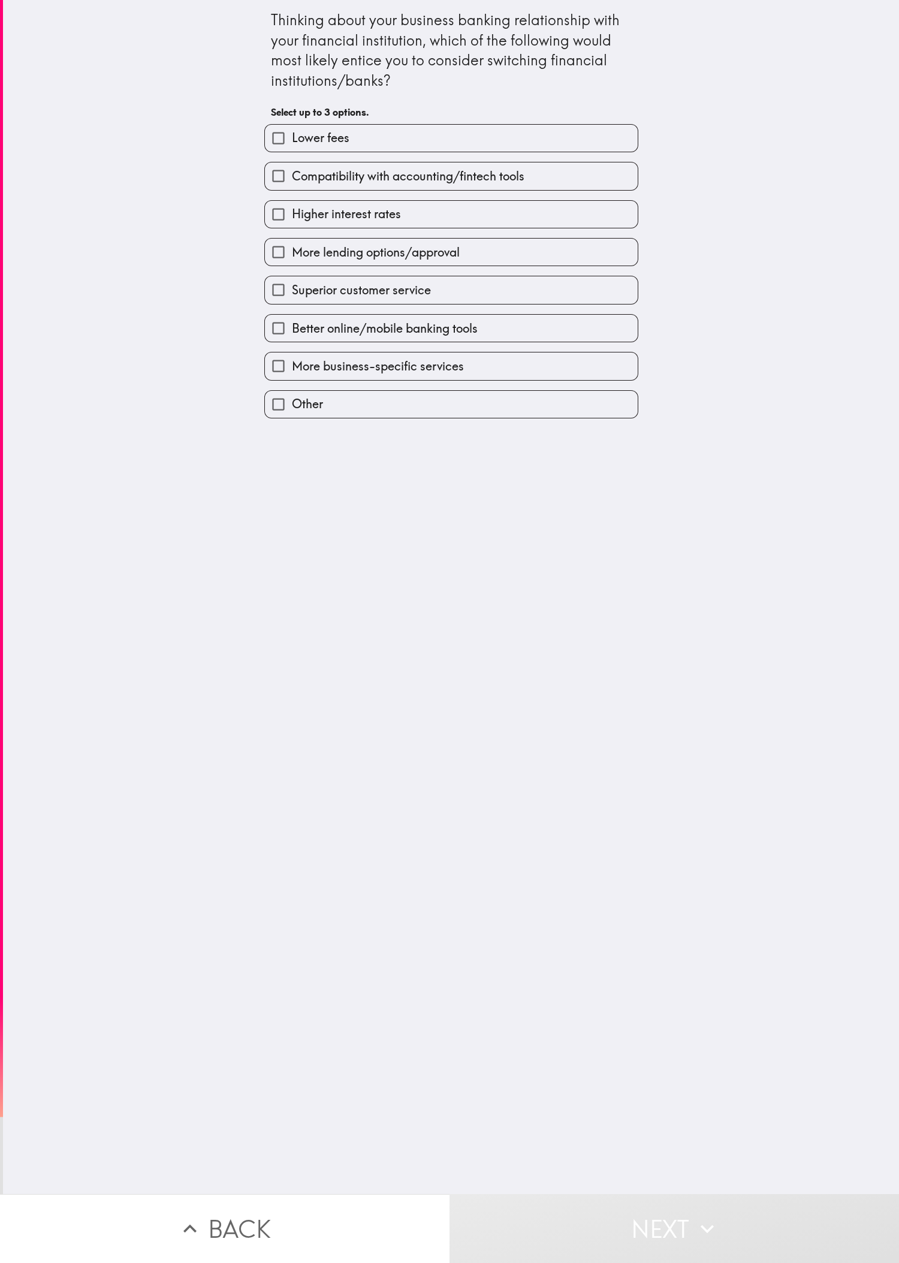
click at [299, 273] on div "Superior customer service" at bounding box center [447, 285] width 384 height 38
click at [299, 224] on label "Higher interest rates" at bounding box center [451, 214] width 373 height 27
click at [292, 224] on input "Higher interest rates" at bounding box center [278, 214] width 27 height 27
checkbox input "true"
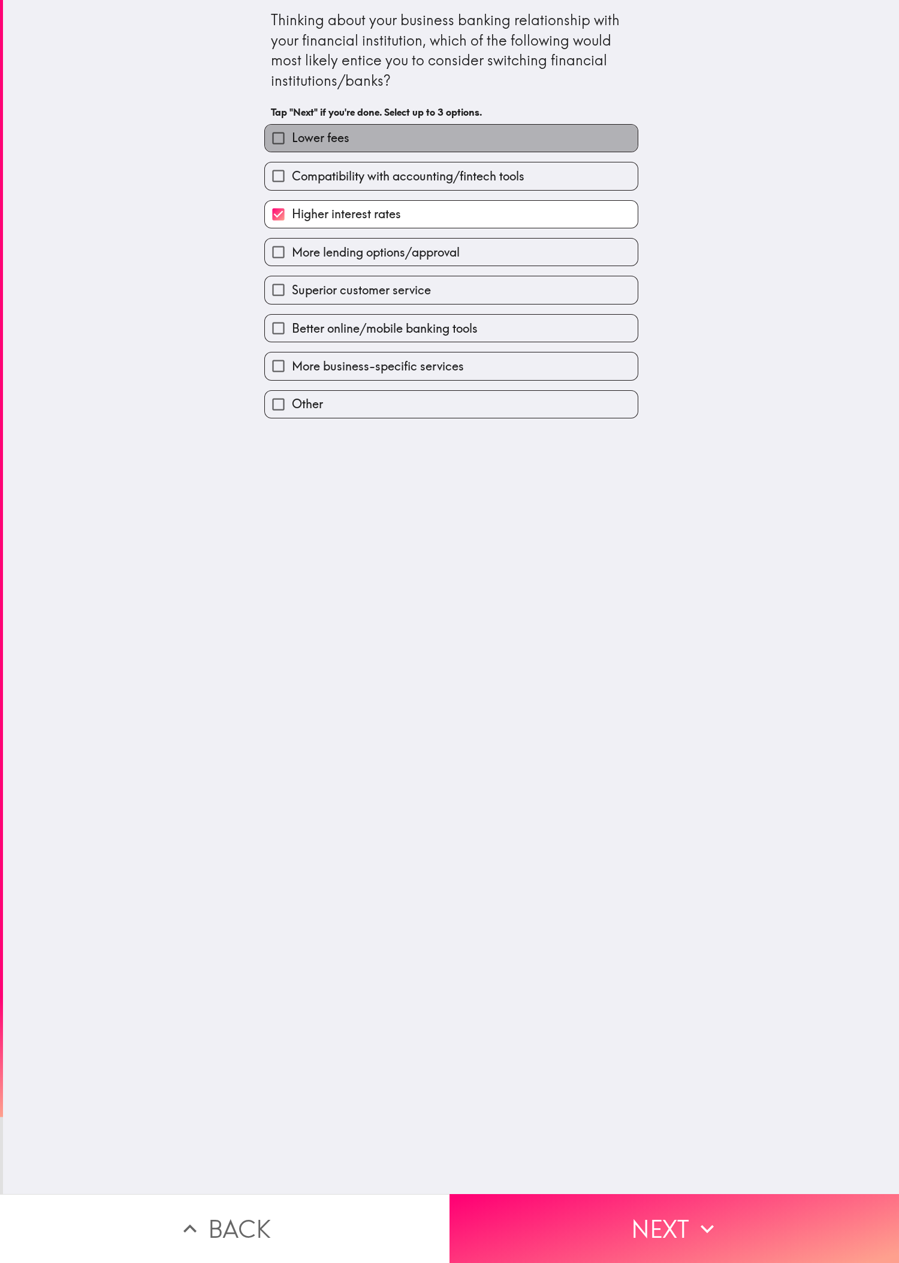
click at [299, 130] on label "Lower fees" at bounding box center [451, 138] width 373 height 27
click at [292, 130] on input "Lower fees" at bounding box center [278, 138] width 27 height 27
checkbox input "true"
click at [299, 295] on span "Superior customer service" at bounding box center [361, 290] width 139 height 17
click at [292, 295] on input "Superior customer service" at bounding box center [278, 289] width 27 height 27
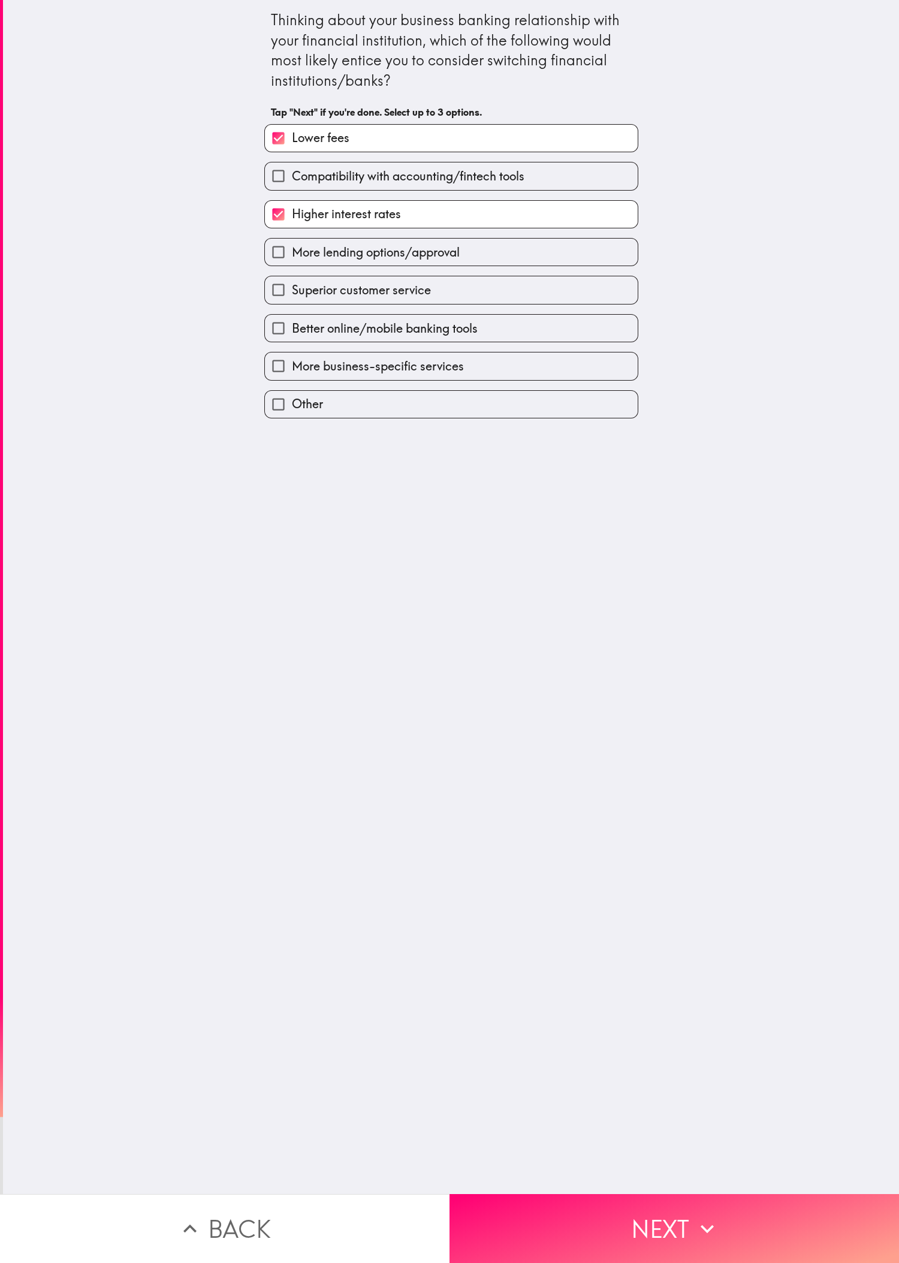
checkbox input "true"
drag, startPoint x: 751, startPoint y: 1176, endPoint x: 717, endPoint y: 1143, distance: 47.5
click at [299, 420] on button "Next" at bounding box center [675, 1228] width 450 height 69
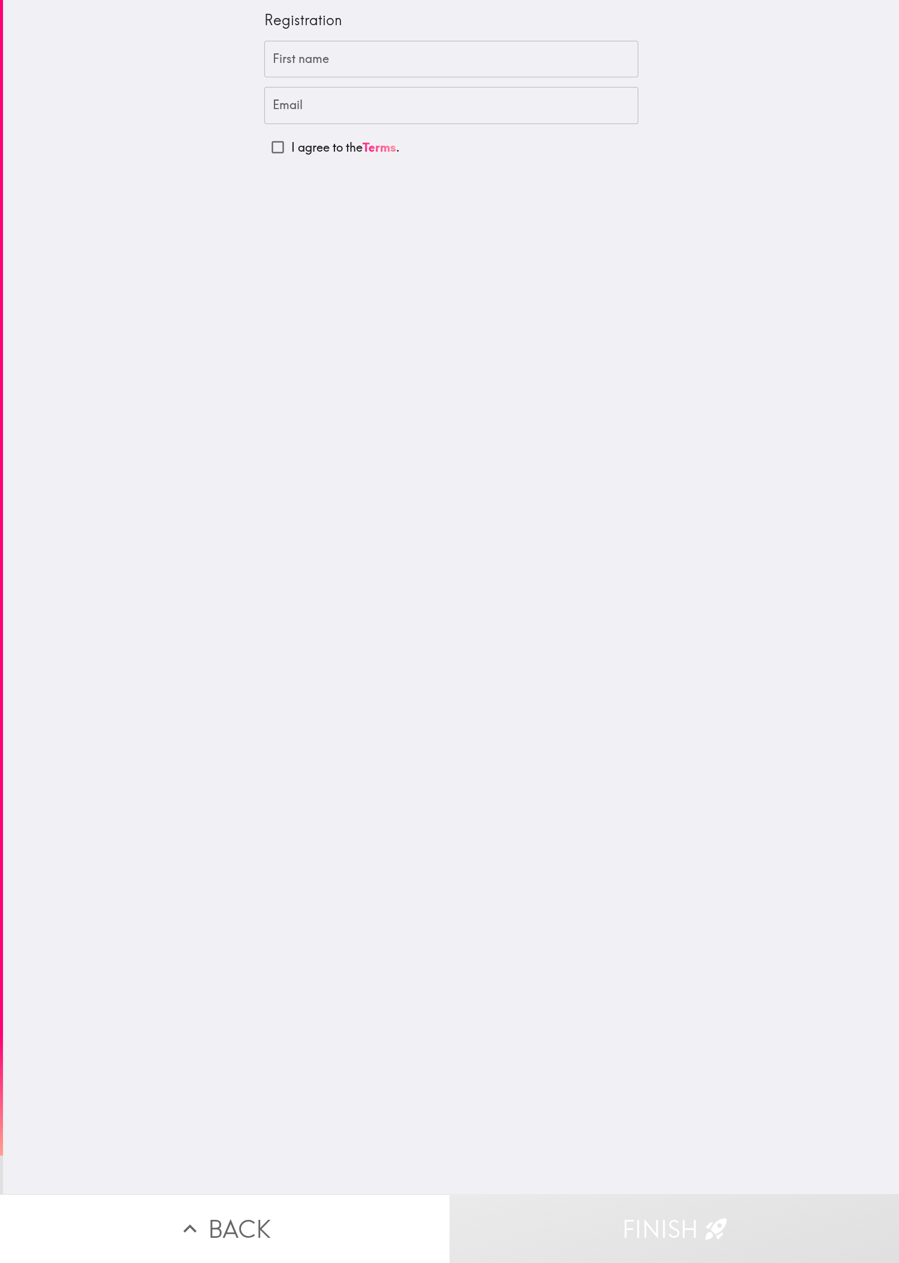
click at [282, 88] on input "Email" at bounding box center [451, 105] width 374 height 37
click at [299, 55] on input "First name" at bounding box center [451, 59] width 374 height 37
paste input "Len"
type input "Len"
click at [299, 114] on input "Email" at bounding box center [451, 105] width 374 height 37
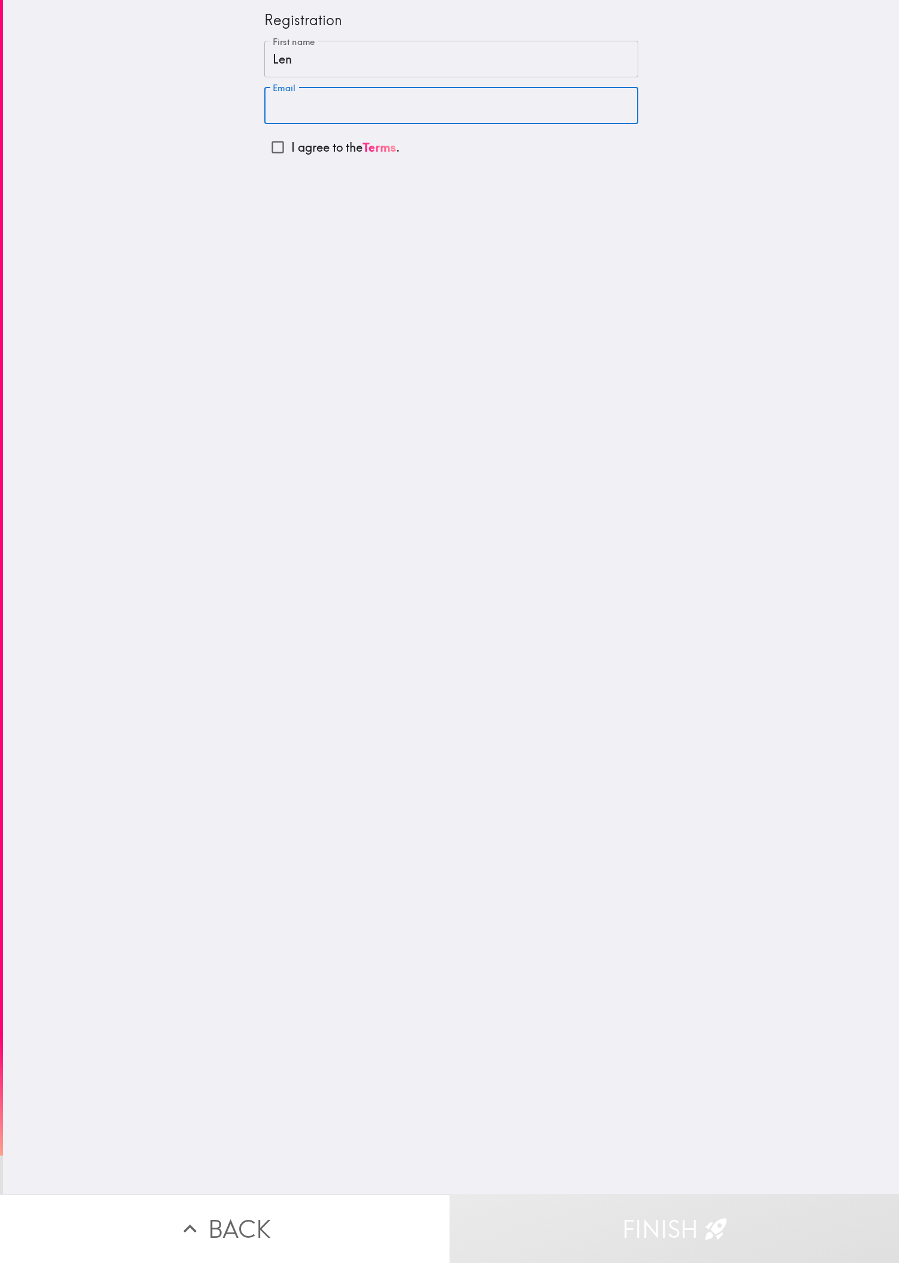
paste input "[EMAIL_ADDRESS][DOMAIN_NAME]"
type input "[EMAIL_ADDRESS][DOMAIN_NAME]"
click at [264, 147] on input "I agree to the Terms ." at bounding box center [277, 147] width 27 height 27
checkbox input "true"
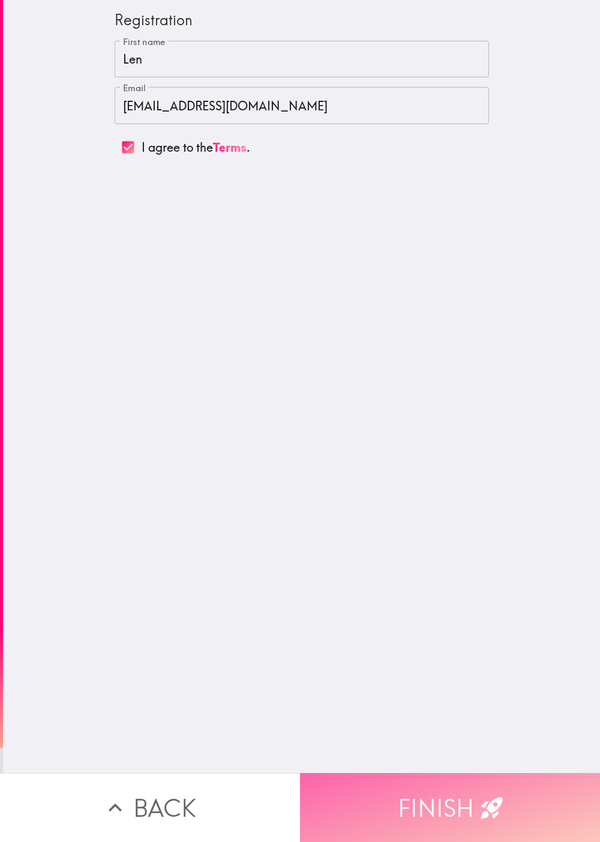
click at [299, 420] on button "Finish" at bounding box center [450, 807] width 300 height 69
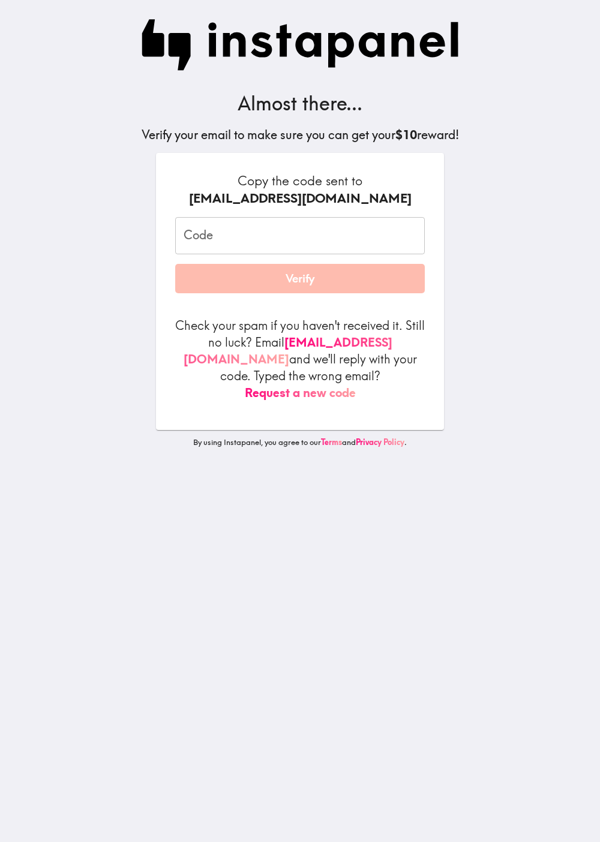
click at [53, 344] on main "Almost there... Verify your email to make sure you can get your $10 reward! Cop…" at bounding box center [300, 421] width 600 height 842
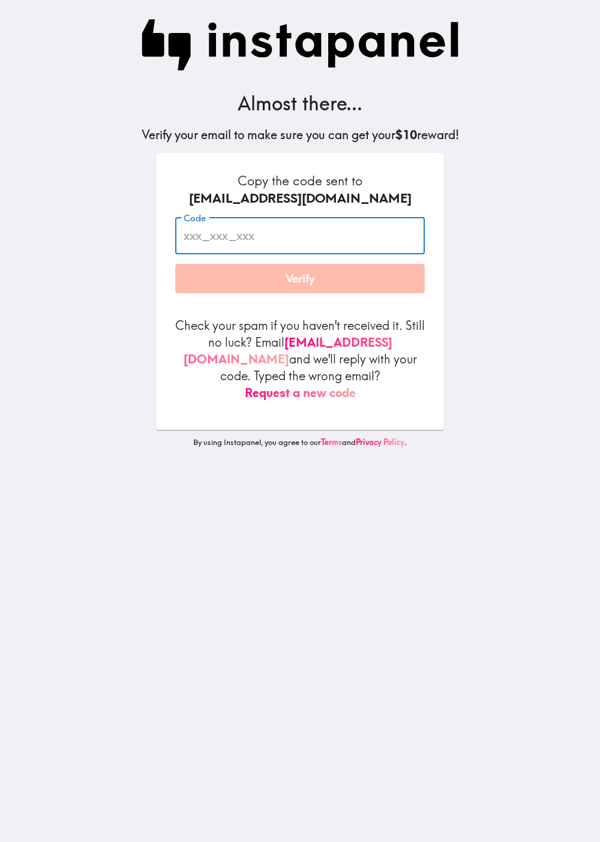
click at [239, 243] on input "Code" at bounding box center [299, 235] width 249 height 37
paste input "9Ri_nKJ_rbr"
type input "9Ri_nKJ_rbr"
click at [299, 279] on button "Verify" at bounding box center [299, 279] width 249 height 30
